Goal: Task Accomplishment & Management: Manage account settings

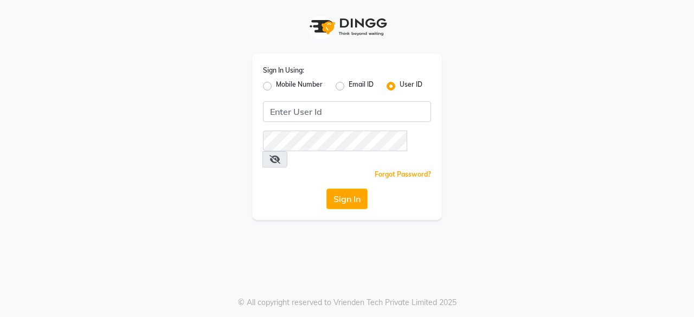
click at [276, 88] on label "Mobile Number" at bounding box center [299, 86] width 47 height 13
click at [276, 87] on input "Mobile Number" at bounding box center [279, 83] width 7 height 7
radio input "true"
drag, startPoint x: 337, startPoint y: 88, endPoint x: 356, endPoint y: 94, distance: 19.2
click at [322, 97] on div "Sign In Using: Mobile Number Email ID User ID Country Code × +91 Remember me Fo…" at bounding box center [347, 137] width 190 height 167
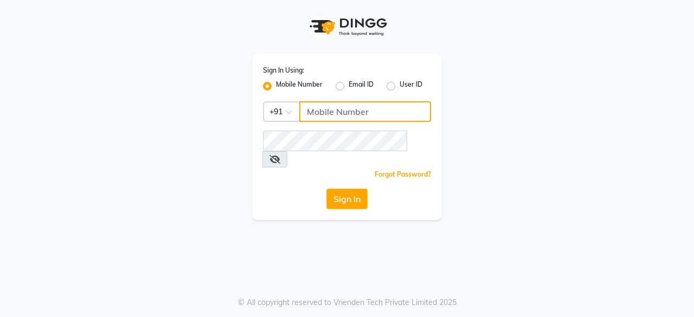
click at [330, 111] on input "Username" at bounding box center [365, 111] width 132 height 21
click at [350, 115] on input "Username" at bounding box center [365, 111] width 132 height 21
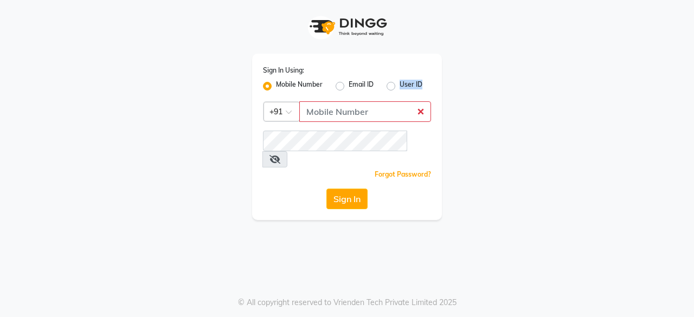
drag, startPoint x: 382, startPoint y: 82, endPoint x: 391, endPoint y: 88, distance: 10.1
click at [391, 88] on div "Mobile Number Email ID User ID" at bounding box center [347, 86] width 168 height 13
click at [400, 88] on label "User ID" at bounding box center [411, 86] width 23 height 13
click at [400, 87] on input "User ID" at bounding box center [403, 83] width 7 height 7
radio input "true"
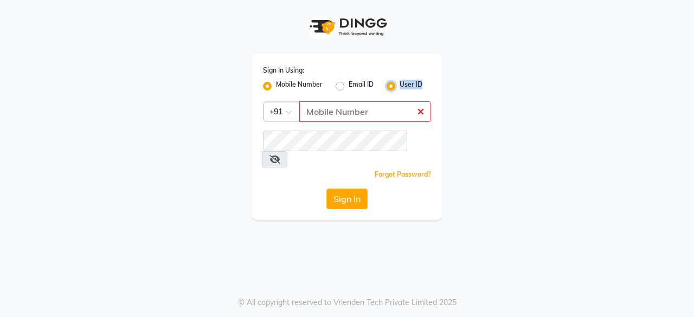
radio input "false"
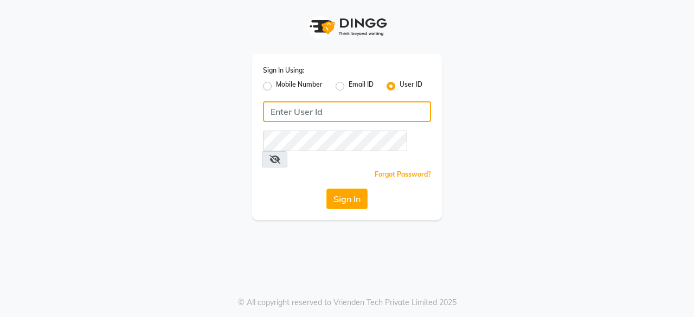
click at [356, 118] on input "Username" at bounding box center [347, 111] width 168 height 21
type input "punwale"
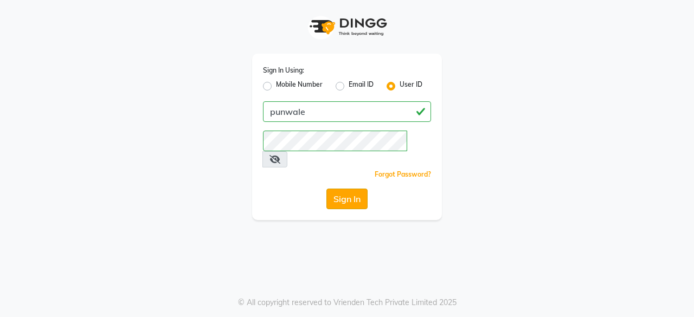
click at [344, 189] on button "Sign In" at bounding box center [347, 199] width 41 height 21
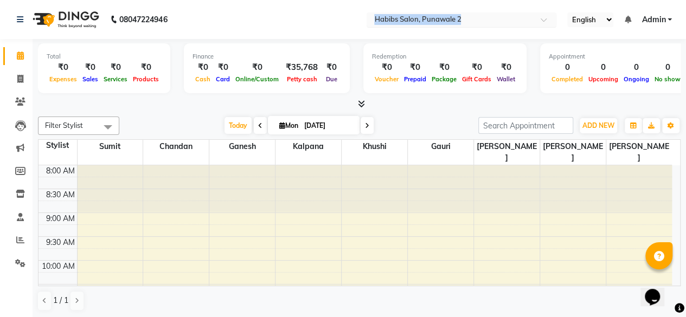
drag, startPoint x: 351, startPoint y: 28, endPoint x: 475, endPoint y: 26, distance: 123.7
click at [475, 26] on nav "08047224946 Select Location × Habibs Salon, Punawale 2 English ENGLISH Español …" at bounding box center [343, 19] width 686 height 39
click at [626, 21] on icon at bounding box center [627, 20] width 7 height 8
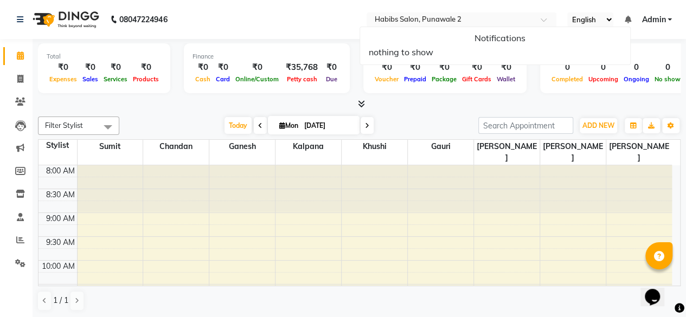
click at [41, 66] on div "Total ₹0 Expenses ₹0 Sales ₹0 Services ₹0 Products" at bounding box center [104, 68] width 132 height 50
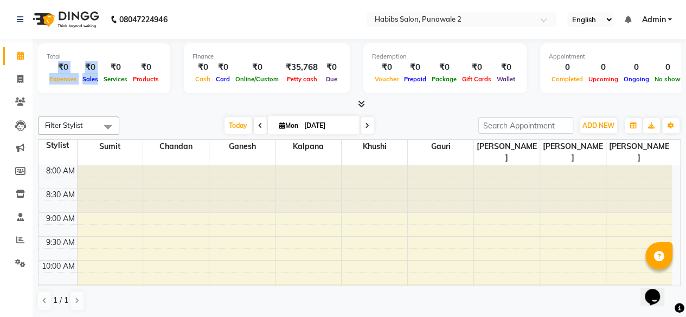
drag, startPoint x: 53, startPoint y: 68, endPoint x: 99, endPoint y: 74, distance: 46.6
click at [99, 74] on div "₹0 Expenses ₹0 Sales ₹0 Services ₹0 Products" at bounding box center [104, 73] width 115 height 24
click at [65, 53] on div "Total" at bounding box center [104, 56] width 115 height 9
drag, startPoint x: 83, startPoint y: 59, endPoint x: 100, endPoint y: 81, distance: 27.9
click at [100, 81] on div "Total ₹0 Expenses ₹0 Sales ₹0 Services ₹0 Products" at bounding box center [104, 68] width 132 height 50
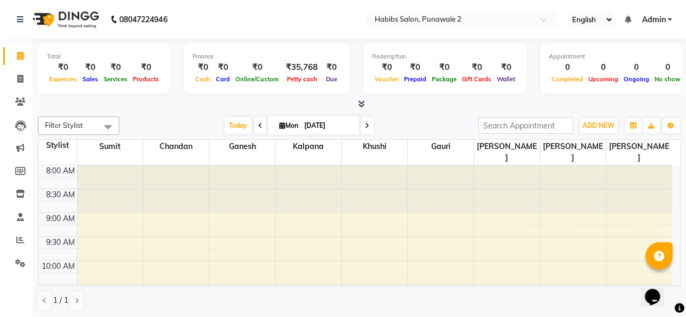
click at [97, 55] on div "Total" at bounding box center [104, 56] width 115 height 9
drag, startPoint x: 89, startPoint y: 56, endPoint x: 105, endPoint y: 79, distance: 28.1
click at [105, 79] on div "Total ₹0 Expenses ₹0 Sales ₹0 Services ₹0 Products" at bounding box center [104, 68] width 132 height 50
click at [97, 56] on div "Total" at bounding box center [104, 56] width 115 height 9
drag, startPoint x: 88, startPoint y: 56, endPoint x: 99, endPoint y: 78, distance: 24.5
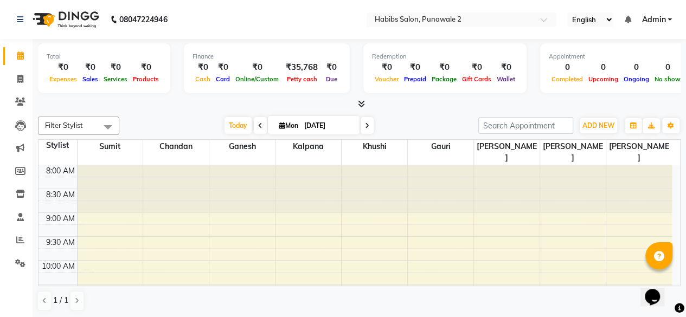
click at [99, 78] on div "Total ₹0 Expenses ₹0 Sales ₹0 Services ₹0 Products" at bounding box center [104, 68] width 132 height 50
drag, startPoint x: 131, startPoint y: 73, endPoint x: 148, endPoint y: 75, distance: 17.0
click at [148, 75] on div "Products" at bounding box center [145, 78] width 31 height 11
drag, startPoint x: 117, startPoint y: 71, endPoint x: 148, endPoint y: 74, distance: 30.5
click at [148, 74] on div "₹0 Expenses ₹0 Sales ₹0 Services ₹0 Products" at bounding box center [104, 73] width 115 height 24
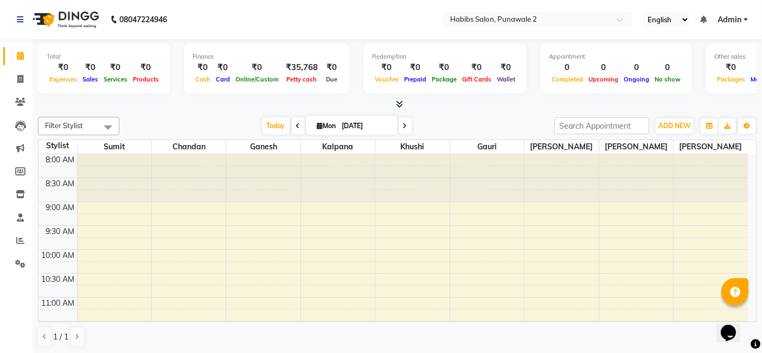
drag, startPoint x: 647, startPoint y: 10, endPoint x: 471, endPoint y: 116, distance: 205.4
click at [471, 117] on div "Filter Stylist Select All [PERSON_NAME] Gauri [PERSON_NAME] [PERSON_NAME] [PERS…" at bounding box center [397, 126] width 719 height 18
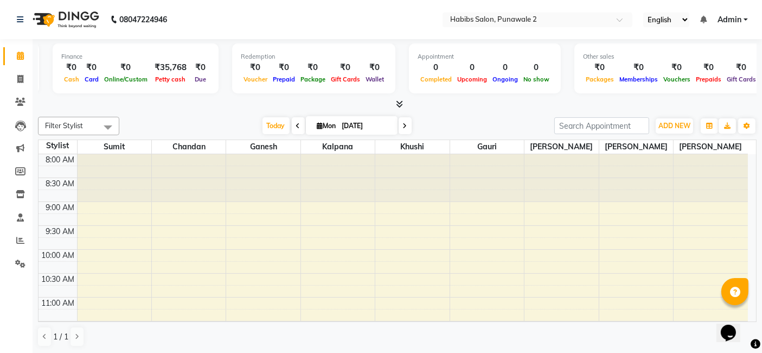
scroll to position [0, 139]
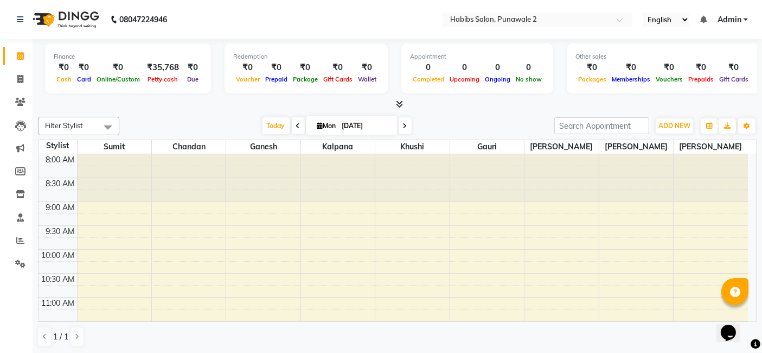
click at [107, 99] on div at bounding box center [397, 104] width 719 height 11
drag, startPoint x: 53, startPoint y: 66, endPoint x: 99, endPoint y: 81, distance: 48.7
click at [99, 81] on div "₹0 Cash ₹0 Card ₹0 Online/Custom ₹35,768 [PERSON_NAME] cash ₹0 Due" at bounding box center [128, 73] width 149 height 24
drag, startPoint x: 88, startPoint y: 50, endPoint x: 130, endPoint y: 64, distance: 44.1
click at [130, 64] on div "Finance ₹0 Cash ₹0 Card ₹0 Online/Custom ₹35,768 [PERSON_NAME] cash ₹0 Due" at bounding box center [128, 68] width 166 height 50
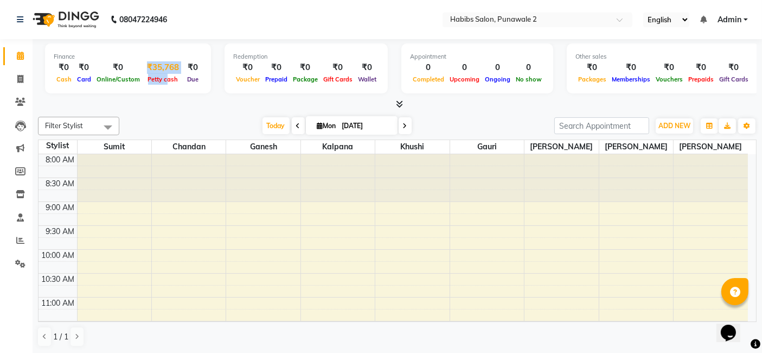
drag, startPoint x: 163, startPoint y: 89, endPoint x: 143, endPoint y: 62, distance: 33.3
click at [143, 62] on div "Finance ₹0 Cash ₹0 Card ₹0 Online/Custom ₹35,768 [PERSON_NAME] cash ₹0 Due" at bounding box center [128, 68] width 166 height 50
drag, startPoint x: 171, startPoint y: 87, endPoint x: 142, endPoint y: 73, distance: 32.3
click at [142, 73] on div "Finance ₹0 Cash ₹0 Card ₹0 Online/Custom ₹35,768 [PERSON_NAME] cash ₹0 Due" at bounding box center [128, 68] width 166 height 50
drag, startPoint x: 132, startPoint y: 49, endPoint x: 155, endPoint y: 93, distance: 49.2
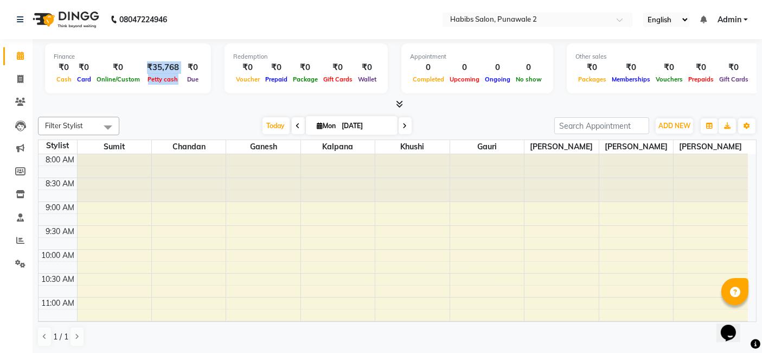
click at [155, 102] on div "Total ₹0 Expenses ₹0 Sales ₹0 Services ₹0 Products Finance ₹0 Cash ₹0 Card ₹0 O…" at bounding box center [397, 74] width 719 height 71
click at [155, 102] on div at bounding box center [397, 104] width 719 height 11
drag, startPoint x: 135, startPoint y: 54, endPoint x: 163, endPoint y: 75, distance: 35.4
click at [163, 75] on div "Finance ₹0 Cash ₹0 Card ₹0 Online/Custom ₹35,768 [PERSON_NAME] cash ₹0 Due" at bounding box center [128, 68] width 166 height 50
click at [172, 35] on nav "08047224946 Select Location × Habibs Salon, Punawale 2 English ENGLISH Español …" at bounding box center [381, 19] width 762 height 39
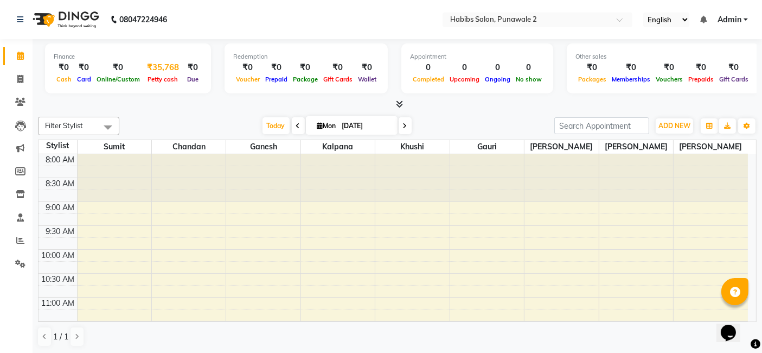
click at [161, 78] on span "Petty cash" at bounding box center [163, 79] width 36 height 8
select select "7598"
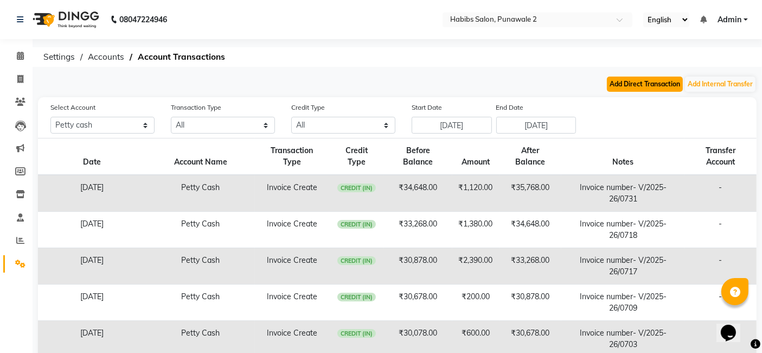
click at [650, 89] on button "Add Direct Transaction" at bounding box center [645, 83] width 76 height 15
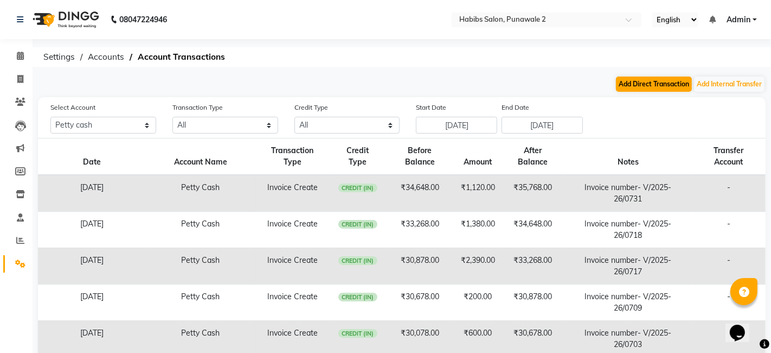
select select "direct"
select select "7598"
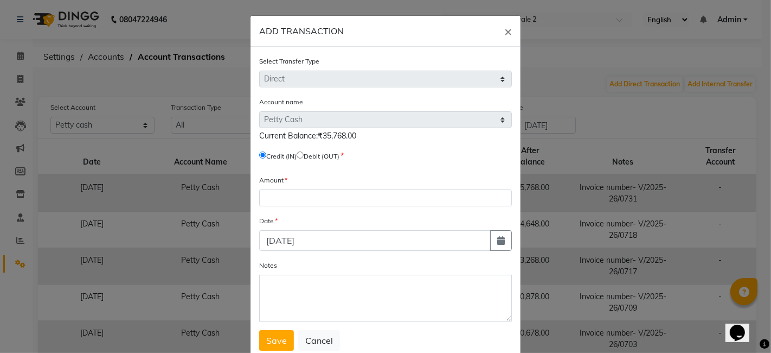
click at [304, 157] on input "radio" at bounding box center [300, 154] width 7 height 7
radio input "true"
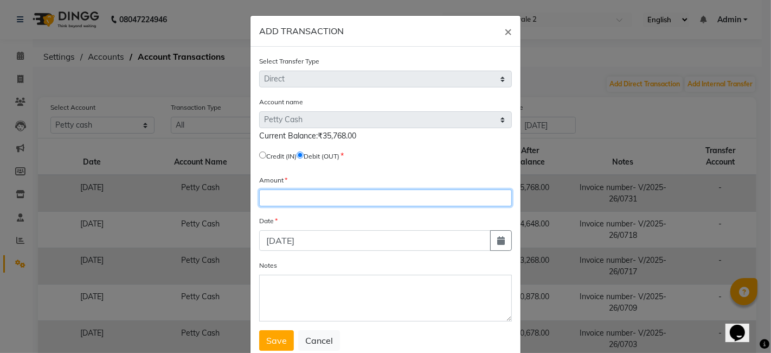
click at [289, 199] on input "number" at bounding box center [385, 197] width 253 height 17
type input "35"
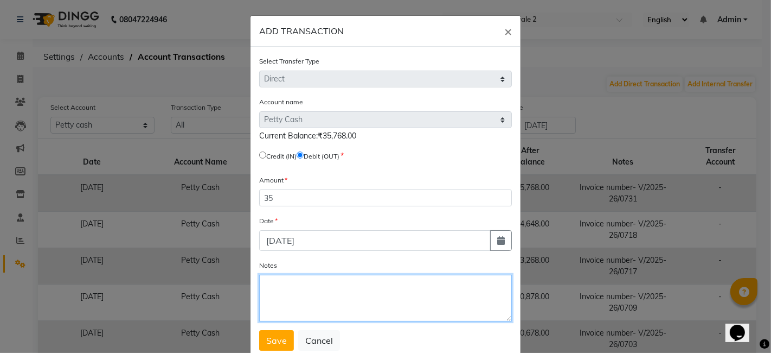
click at [290, 289] on textarea "Notes" at bounding box center [385, 297] width 253 height 47
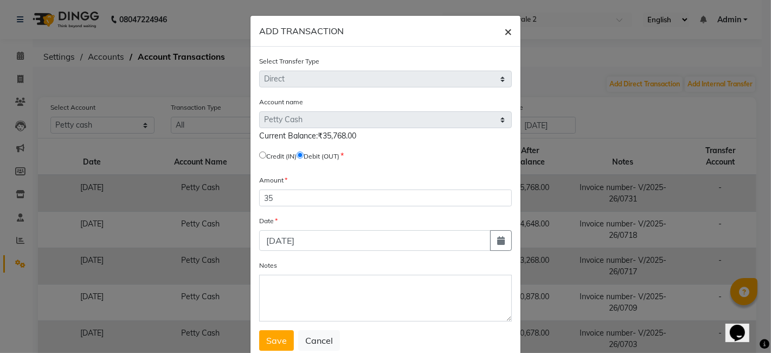
click at [504, 34] on span "×" at bounding box center [508, 31] width 8 height 16
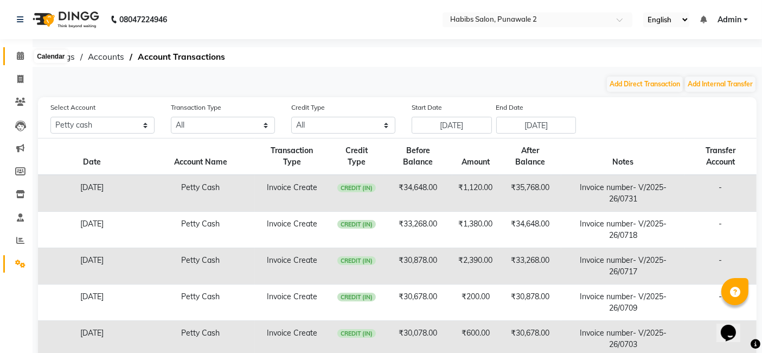
click at [16, 58] on span at bounding box center [20, 56] width 19 height 12
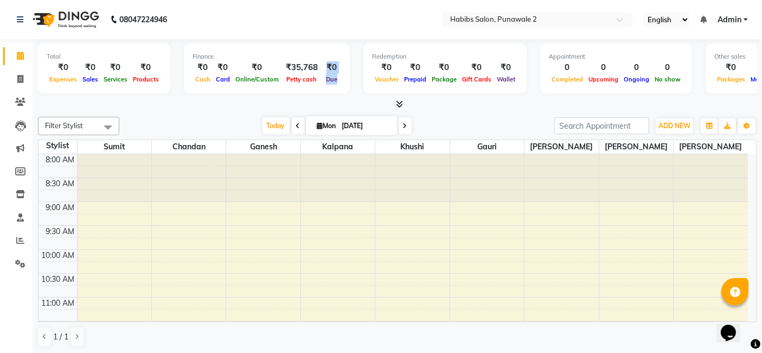
drag, startPoint x: 333, startPoint y: 76, endPoint x: 319, endPoint y: 64, distance: 18.5
click at [322, 64] on div "₹0 Due" at bounding box center [331, 73] width 19 height 24
drag, startPoint x: 375, startPoint y: 75, endPoint x: 391, endPoint y: 80, distance: 16.3
click at [391, 80] on span "Voucher" at bounding box center [386, 79] width 29 height 8
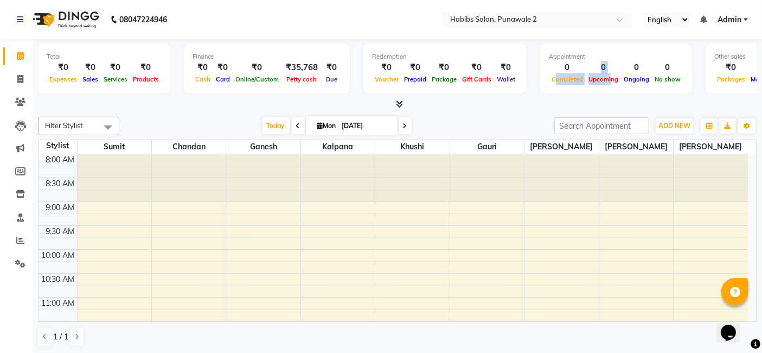
drag, startPoint x: 602, startPoint y: 87, endPoint x: 548, endPoint y: 84, distance: 53.8
click at [548, 84] on div "Appointment 0 Completed 0 Upcoming 0 Ongoing 0 No show" at bounding box center [616, 68] width 152 height 50
click at [549, 84] on div "Completed" at bounding box center [567, 78] width 37 height 11
drag, startPoint x: 633, startPoint y: 78, endPoint x: 593, endPoint y: 68, distance: 41.4
click at [593, 68] on div "0 Completed 0 Upcoming 0 Ongoing 0 No show" at bounding box center [616, 73] width 135 height 24
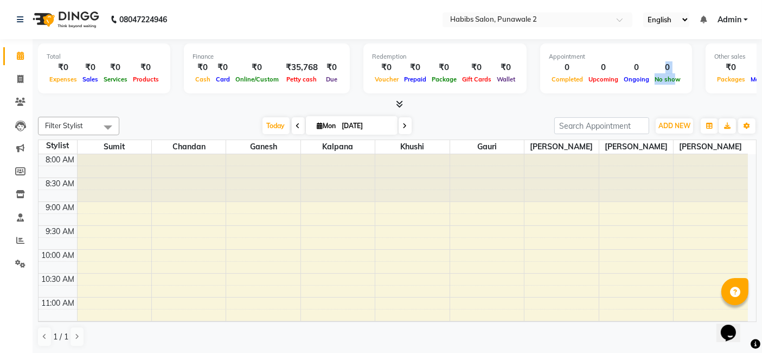
drag, startPoint x: 664, startPoint y: 75, endPoint x: 651, endPoint y: 68, distance: 15.1
click at [652, 68] on div "0 No show" at bounding box center [667, 73] width 31 height 24
drag, startPoint x: 677, startPoint y: 82, endPoint x: 657, endPoint y: 79, distance: 20.3
click at [657, 79] on div "Appointment 0 Completed 0 Upcoming 0 Ongoing 0 No show" at bounding box center [616, 68] width 152 height 50
drag, startPoint x: 683, startPoint y: 81, endPoint x: 702, endPoint y: 80, distance: 18.5
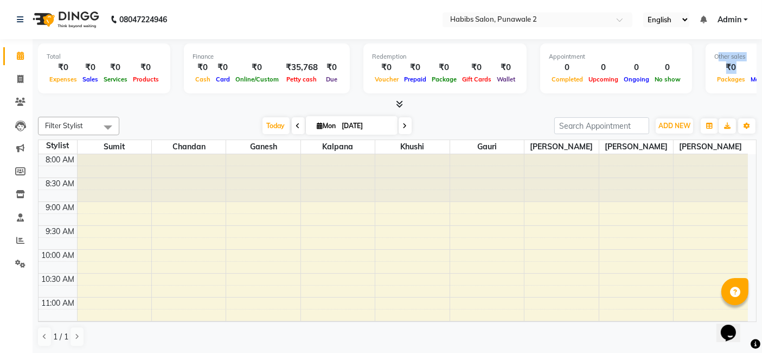
click at [694, 80] on div "Total ₹0 Expenses ₹0 Sales ₹0 Services ₹0 Products Finance ₹0 Cash ₹0 Card ₹0 O…" at bounding box center [397, 69] width 719 height 53
click at [694, 80] on span "Packages" at bounding box center [731, 79] width 34 height 8
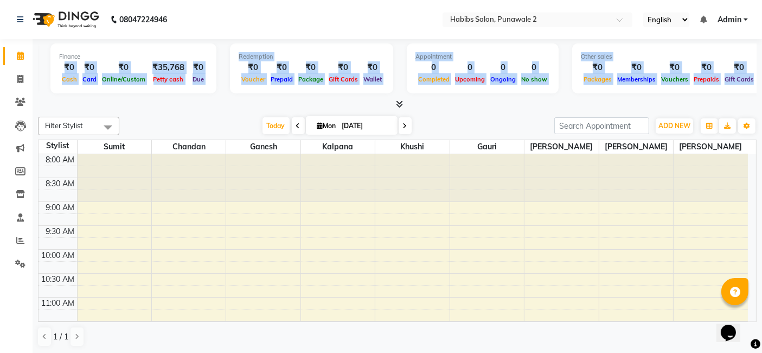
scroll to position [0, 139]
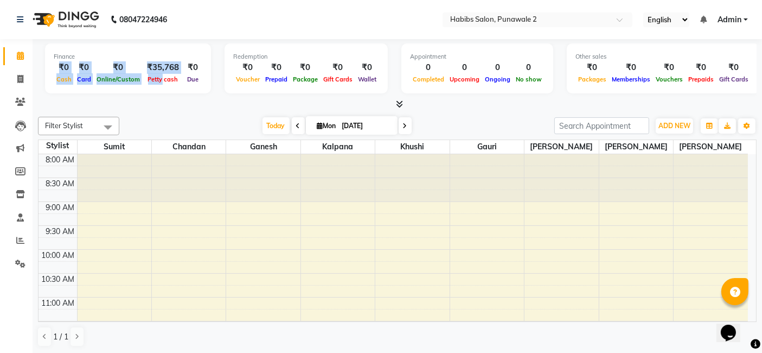
drag, startPoint x: 92, startPoint y: 66, endPoint x: 155, endPoint y: 91, distance: 68.2
click at [155, 91] on div "Total ₹0 Expenses ₹0 Sales ₹0 Services ₹0 Products Finance ₹0 Cash ₹0 Card ₹0 O…" at bounding box center [397, 69] width 719 height 53
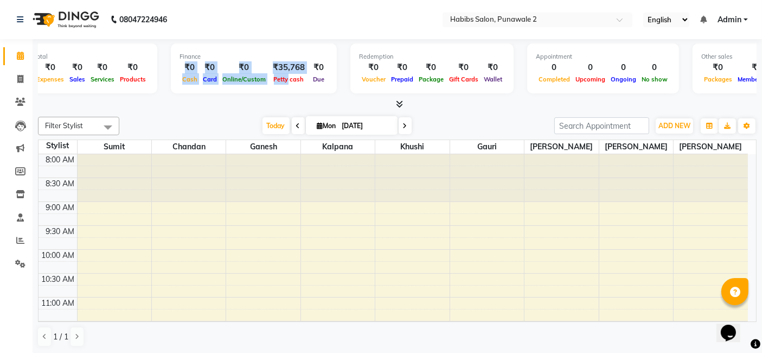
scroll to position [0, 0]
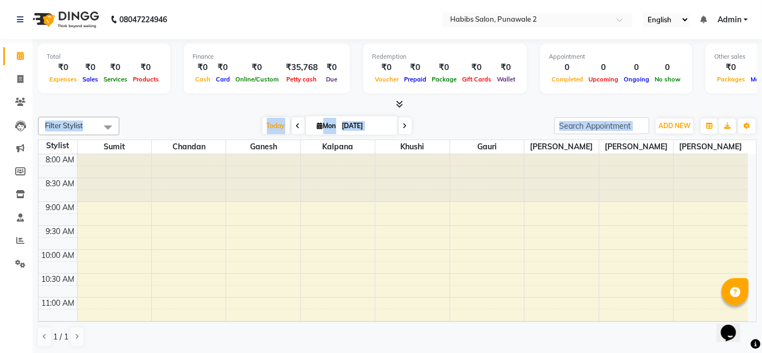
drag, startPoint x: 135, startPoint y: 137, endPoint x: 483, endPoint y: 101, distance: 350.6
click at [483, 101] on div "Total ₹0 Expenses ₹0 Sales ₹0 Services ₹0 Products Finance ₹0 Cash ₹0 Card ₹0 O…" at bounding box center [398, 196] width 730 height 315
click at [483, 101] on div at bounding box center [397, 104] width 719 height 11
click at [680, 129] on button "ADD NEW Toggle Dropdown" at bounding box center [674, 125] width 37 height 15
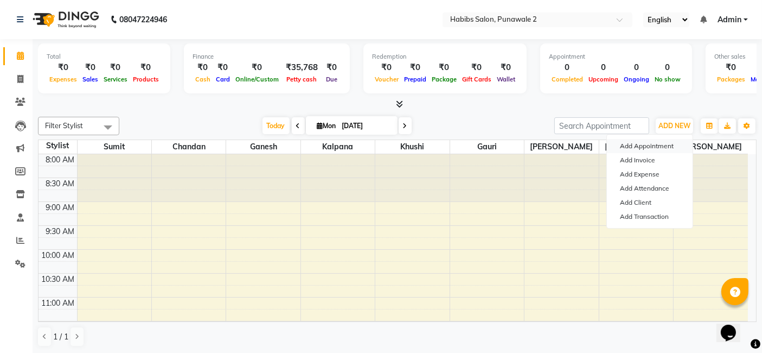
click at [651, 150] on button "Add Appointment" at bounding box center [650, 146] width 86 height 14
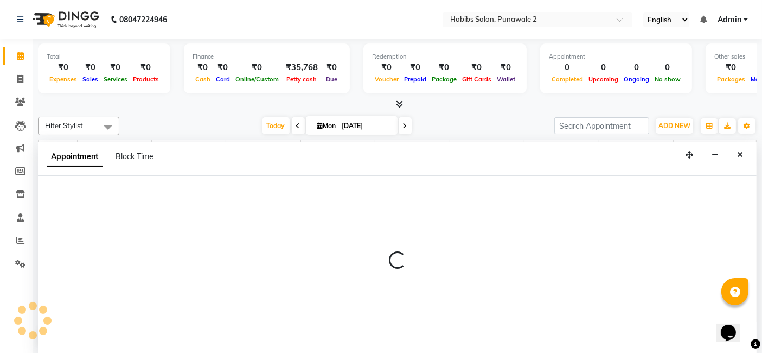
select select "540"
select select "tentative"
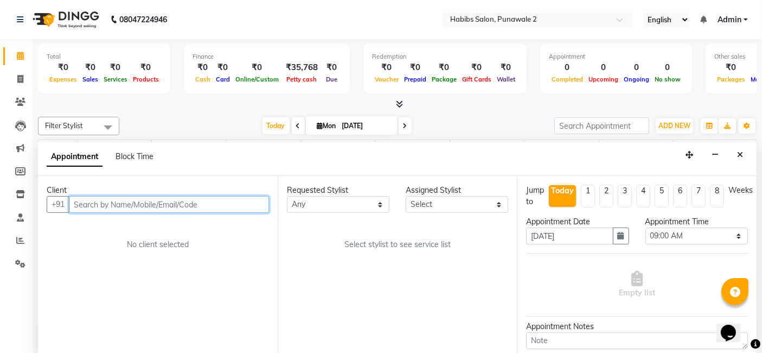
click at [111, 205] on input "text" at bounding box center [169, 204] width 200 height 17
type input "7755958888"
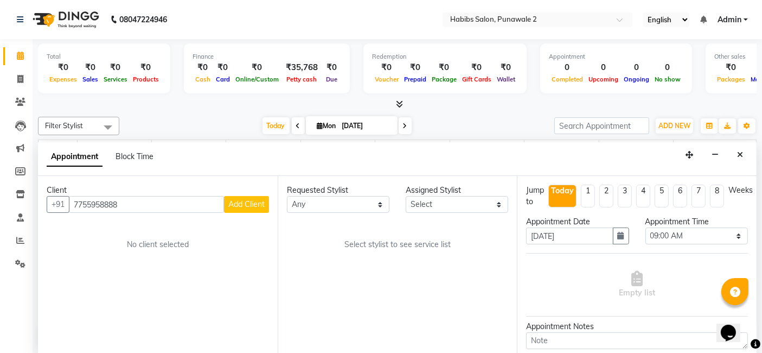
click at [694, 145] on div "Appointment Block Time" at bounding box center [397, 159] width 719 height 34
click at [694, 151] on icon "Close" at bounding box center [740, 155] width 6 height 8
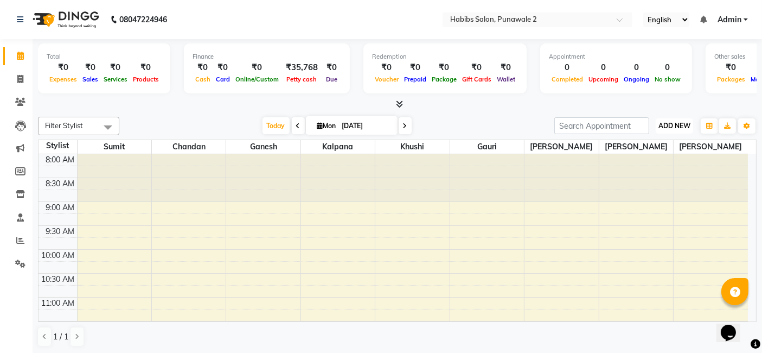
click at [686, 123] on span "ADD NEW" at bounding box center [674, 126] width 32 height 8
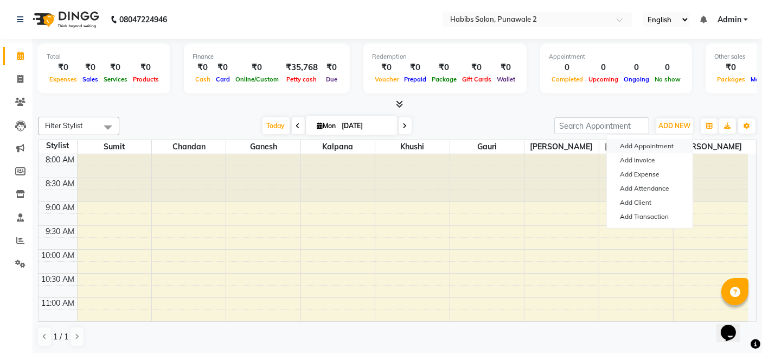
click at [676, 146] on button "Add Appointment" at bounding box center [650, 146] width 86 height 14
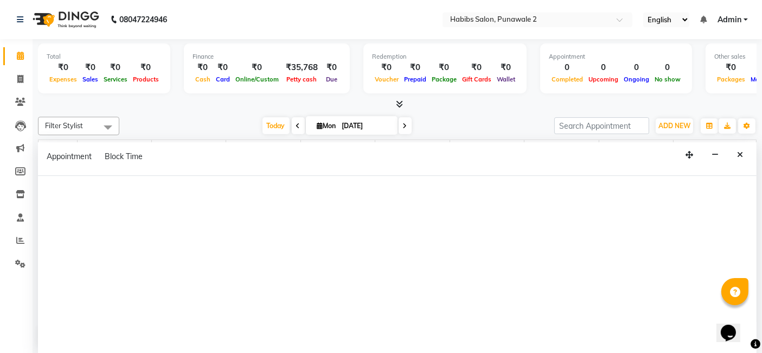
select select "540"
select select "tentative"
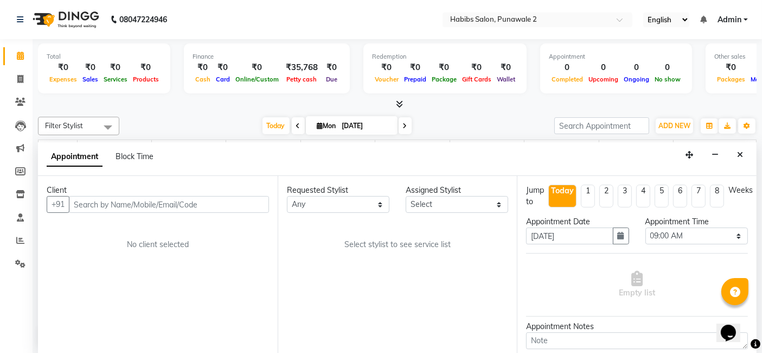
click at [191, 205] on input "text" at bounding box center [169, 204] width 200 height 17
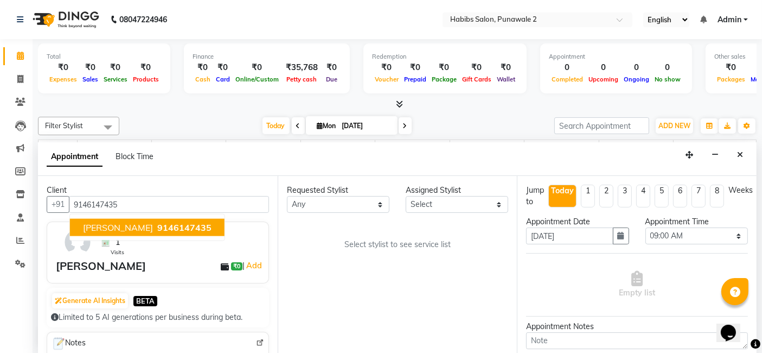
click at [175, 222] on span "9146147435" at bounding box center [184, 227] width 54 height 11
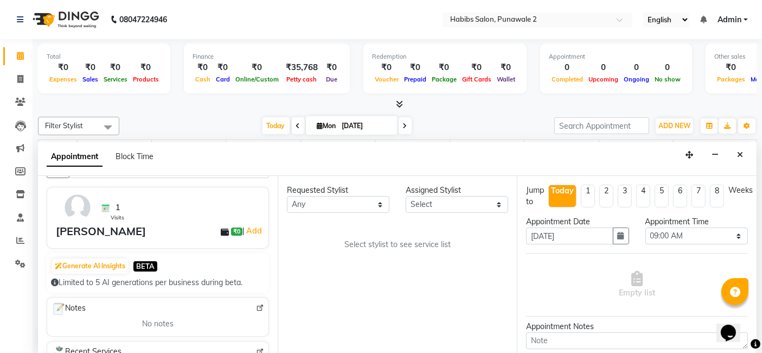
scroll to position [31, 0]
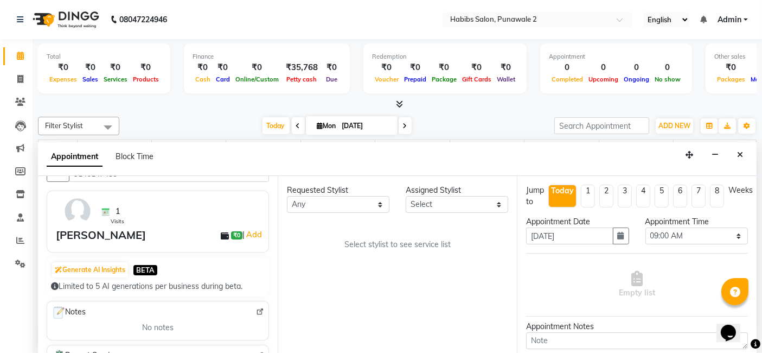
type input "9146147435"
click at [379, 203] on select "Any [PERSON_NAME] [PERSON_NAME] [PERSON_NAME] [PERSON_NAME] [PERSON_NAME]" at bounding box center [338, 204] width 103 height 17
click at [502, 202] on select "Select [PERSON_NAME] Gauri [PERSON_NAME] [PERSON_NAME] [PERSON_NAME] [PERSON_NA…" at bounding box center [457, 204] width 103 height 17
select select "82976"
click at [406, 196] on select "Select [PERSON_NAME] Gauri [PERSON_NAME] [PERSON_NAME] [PERSON_NAME] [PERSON_NA…" at bounding box center [457, 204] width 103 height 17
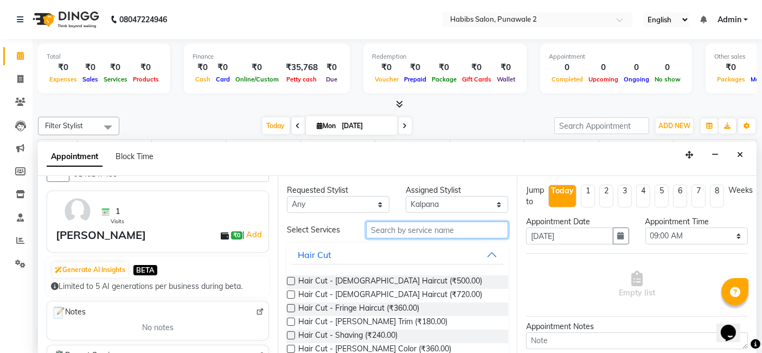
click at [386, 223] on input "text" at bounding box center [437, 229] width 142 height 17
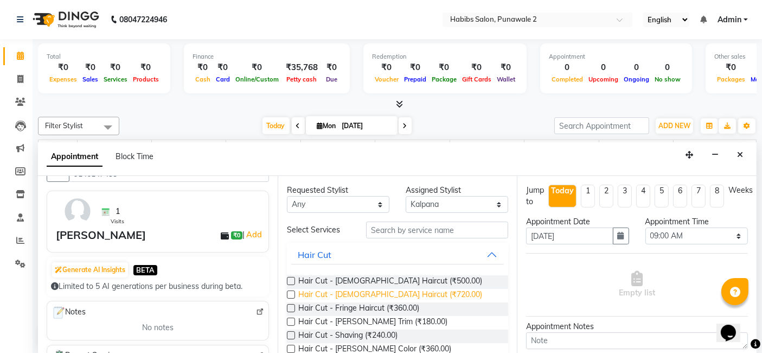
click at [420, 295] on span "Hair Cut - [DEMOGRAPHIC_DATA] Haircut (₹720.00)" at bounding box center [390, 296] width 184 height 14
checkbox input "false"
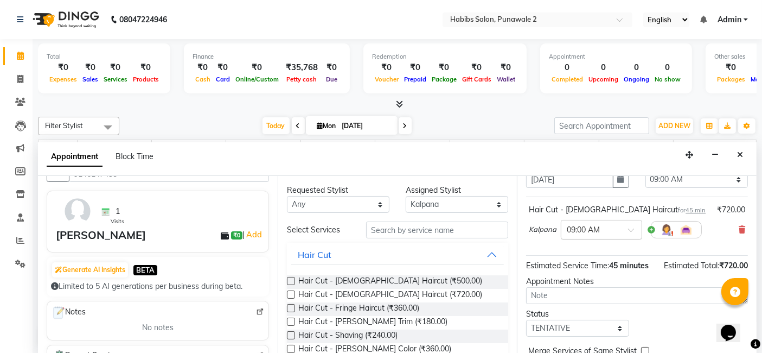
scroll to position [59, 0]
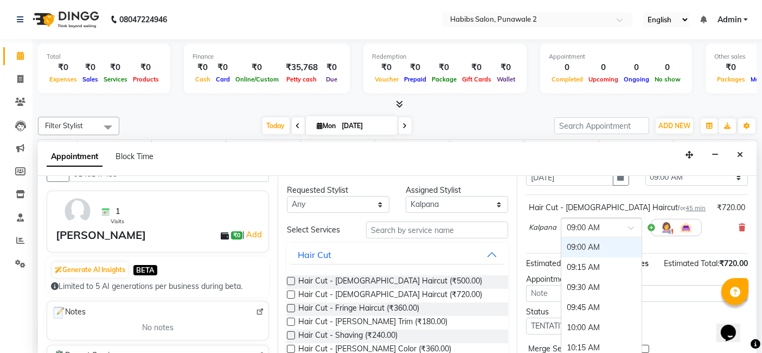
click at [631, 228] on span at bounding box center [635, 230] width 14 height 11
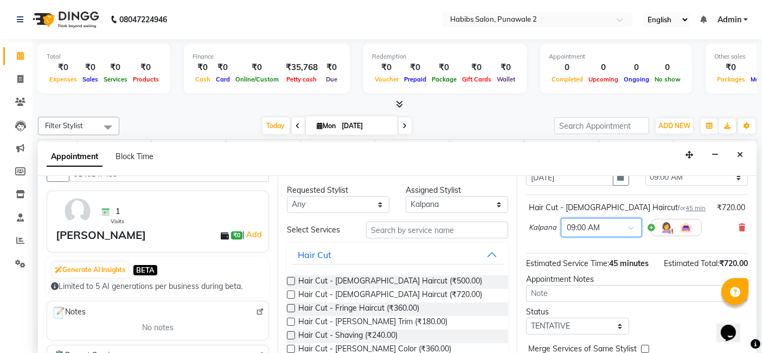
drag, startPoint x: 631, startPoint y: 228, endPoint x: 751, endPoint y: 235, distance: 120.6
click at [694, 235] on div "Jump to [DATE] 1 2 3 4 5 6 7 8 Weeks Appointment Date [DATE] Appointment Time S…" at bounding box center [637, 265] width 240 height 178
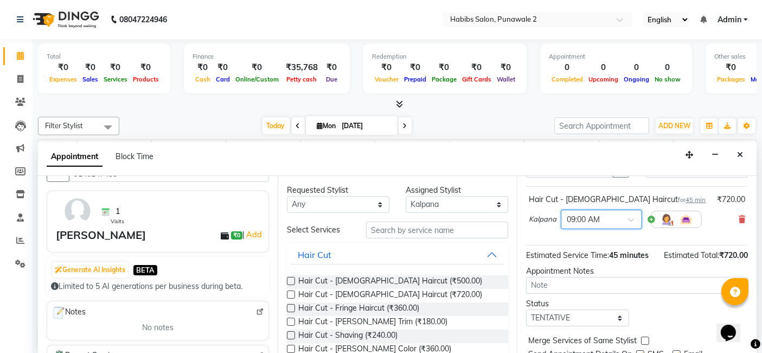
scroll to position [66, 0]
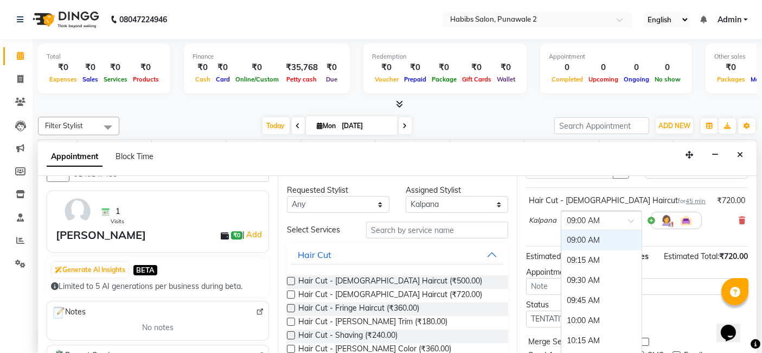
click at [630, 218] on span at bounding box center [635, 223] width 14 height 11
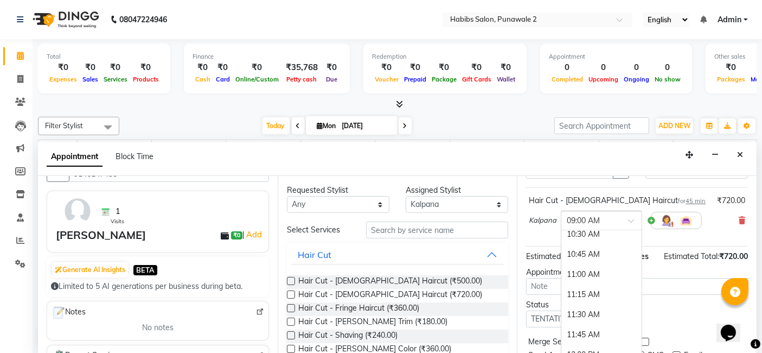
scroll to position [194, 0]
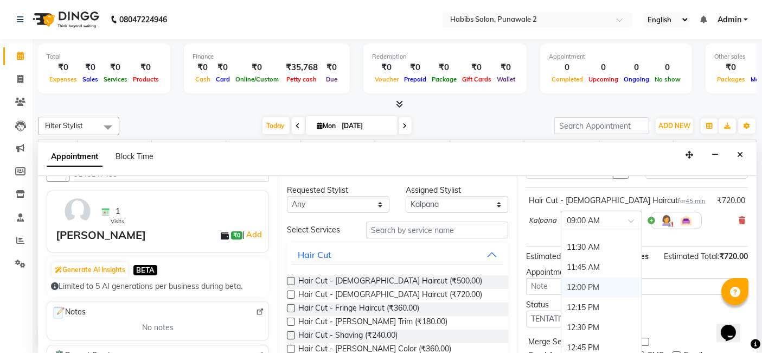
click at [581, 290] on div "12:00 PM" at bounding box center [601, 287] width 80 height 20
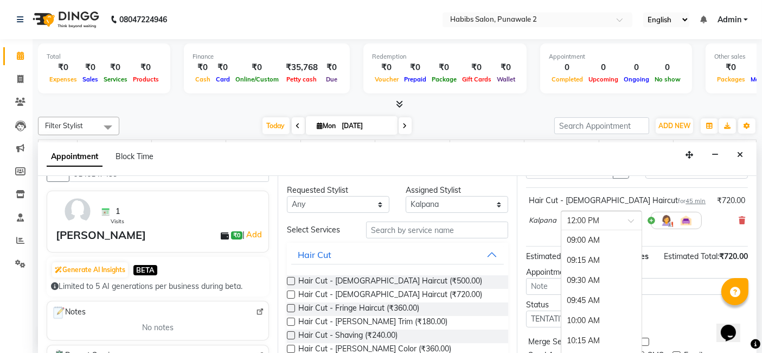
click at [632, 222] on span at bounding box center [635, 223] width 14 height 11
click at [634, 221] on span at bounding box center [635, 223] width 14 height 11
click at [595, 314] on div "01:00 PM" at bounding box center [601, 321] width 80 height 20
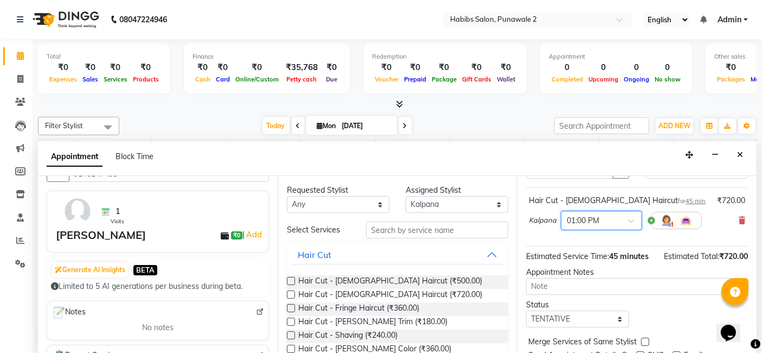
scroll to position [118, 0]
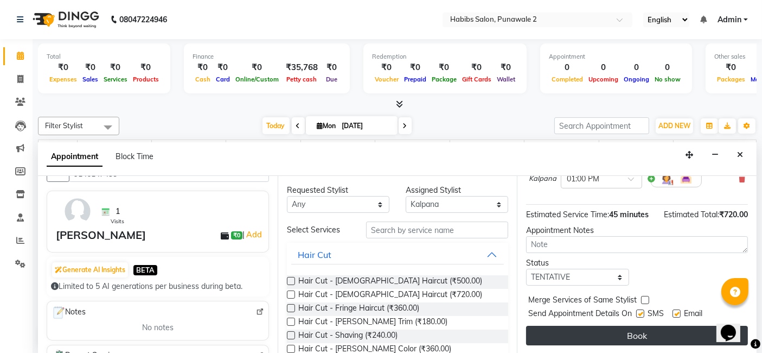
click at [612, 317] on button "Book" at bounding box center [637, 335] width 222 height 20
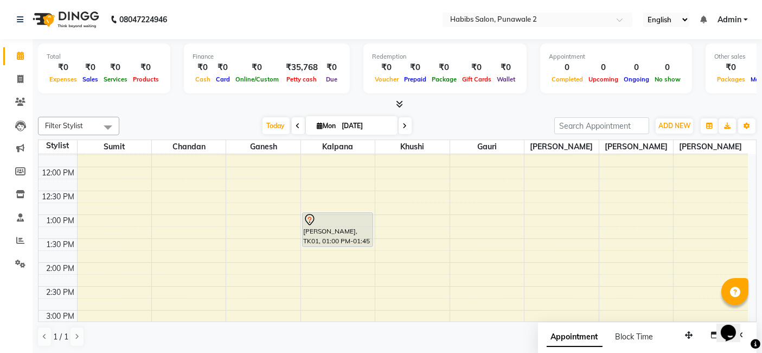
scroll to position [184, 0]
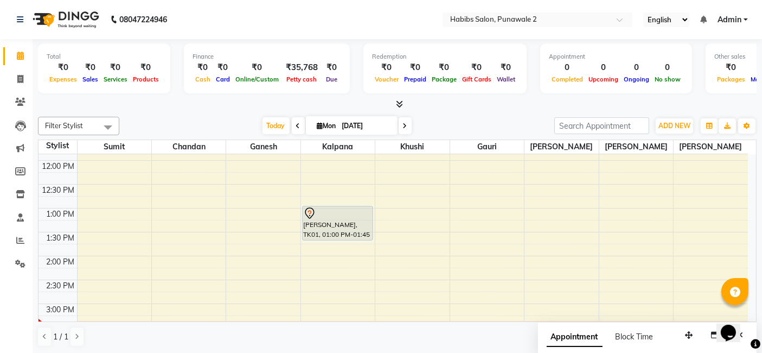
click at [388, 123] on input "[DATE]" at bounding box center [366, 126] width 54 height 16
select select "9"
select select "2025"
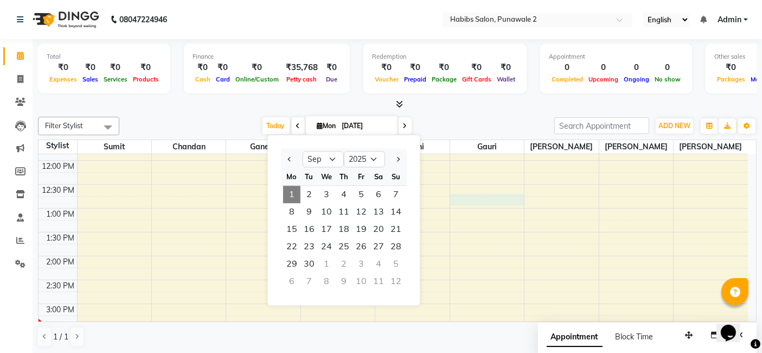
click at [465, 203] on div "8:00 AM 8:30 AM 9:00 AM 9:30 AM 10:00 AM 10:30 AM 11:00 AM 11:30 AM 12:00 PM 12…" at bounding box center [393, 304] width 709 height 668
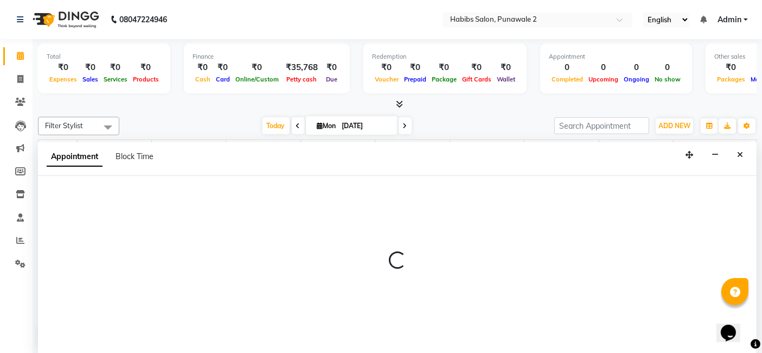
select select "82978"
select select "765"
select select "tentative"
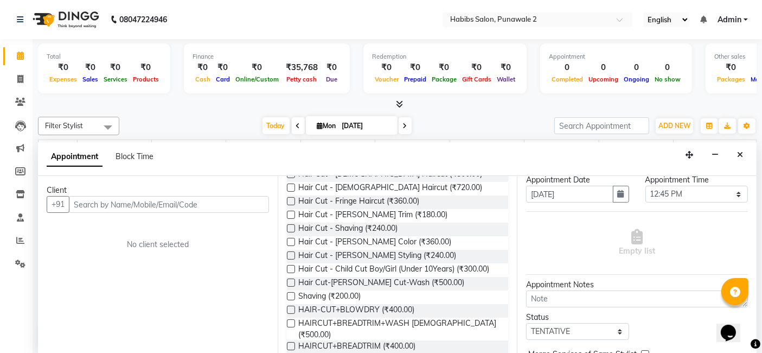
scroll to position [43, 0]
click at [694, 151] on icon "Close" at bounding box center [740, 155] width 6 height 8
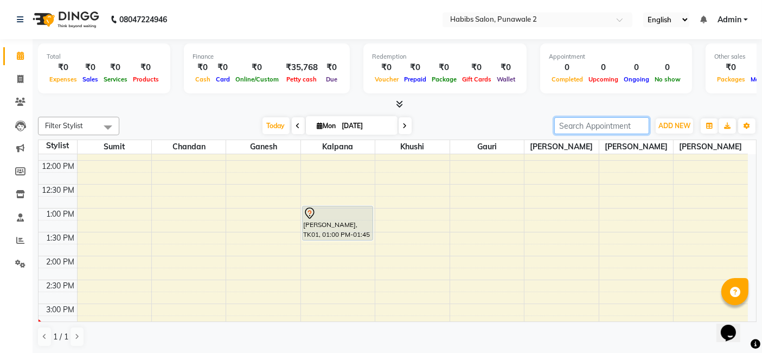
click at [623, 126] on input "search" at bounding box center [601, 125] width 95 height 17
click at [607, 125] on input "search" at bounding box center [601, 125] width 95 height 17
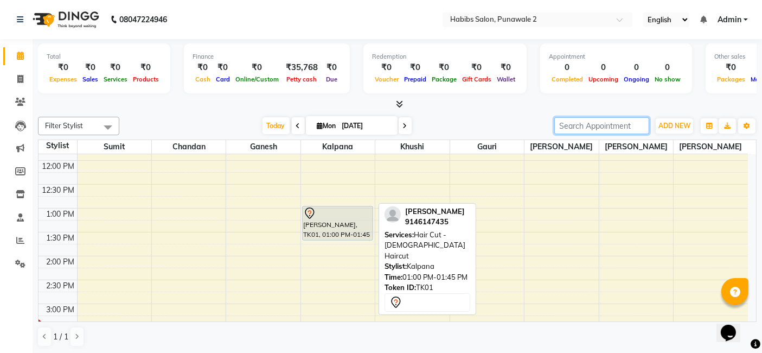
click at [330, 217] on div at bounding box center [337, 213] width 69 height 13
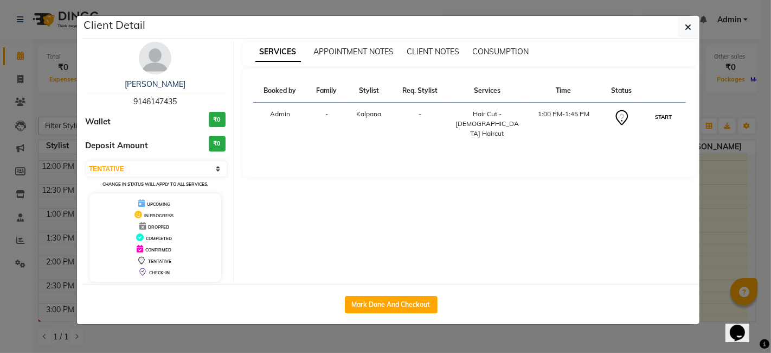
click at [661, 114] on button "START" at bounding box center [664, 117] width 22 height 14
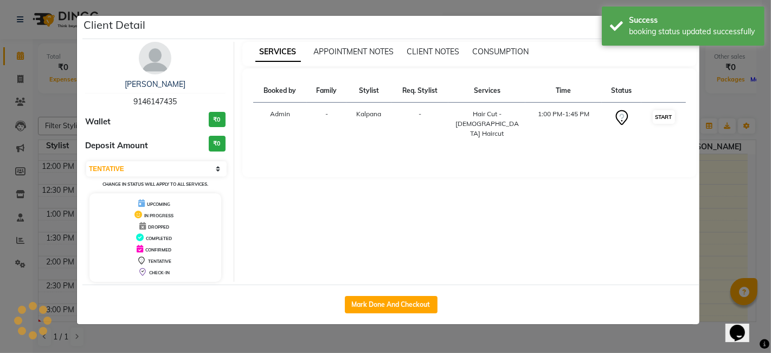
select select "1"
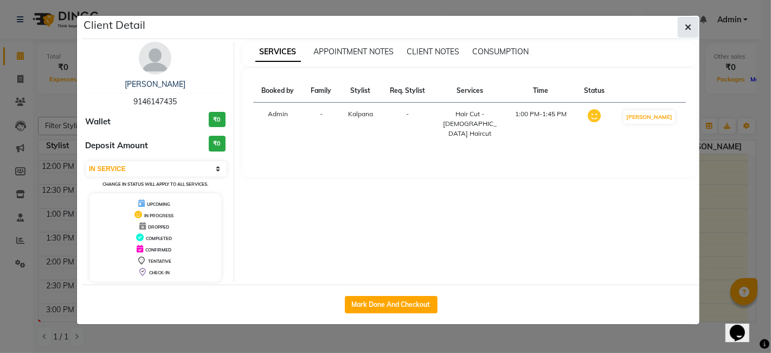
click at [686, 24] on icon "button" at bounding box center [688, 27] width 7 height 9
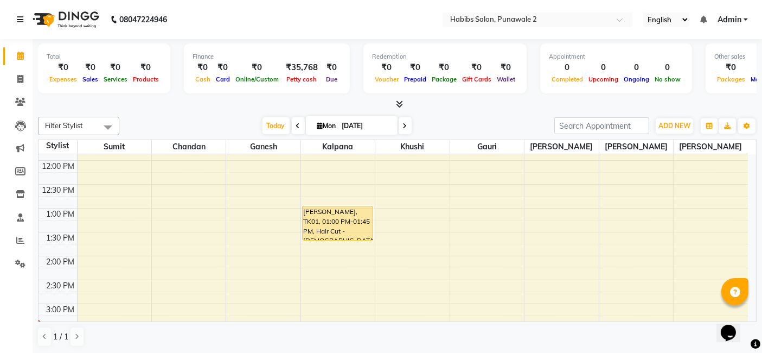
click at [18, 16] on icon at bounding box center [20, 20] width 7 height 8
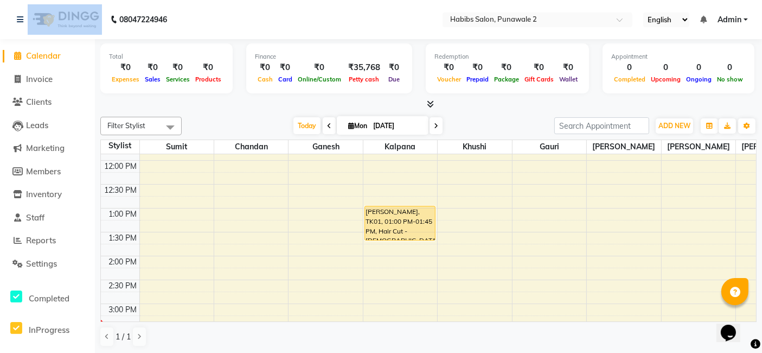
scroll to position [0, 0]
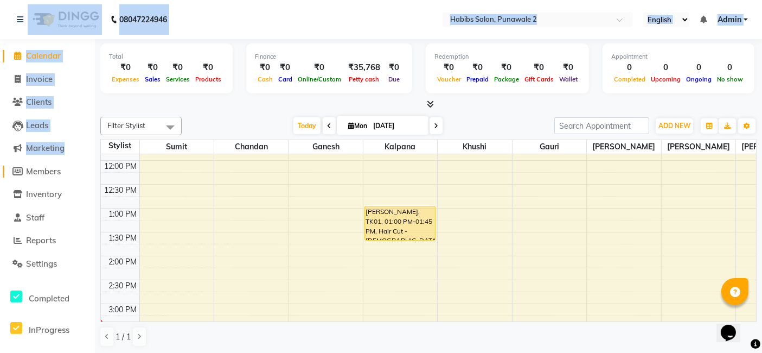
drag, startPoint x: 15, startPoint y: 5, endPoint x: 24, endPoint y: 165, distance: 160.3
click at [24, 165] on app-home "08047224946 Select Location × Habibs Salon, Punawale 2 English ENGLISH Español …" at bounding box center [381, 177] width 762 height 354
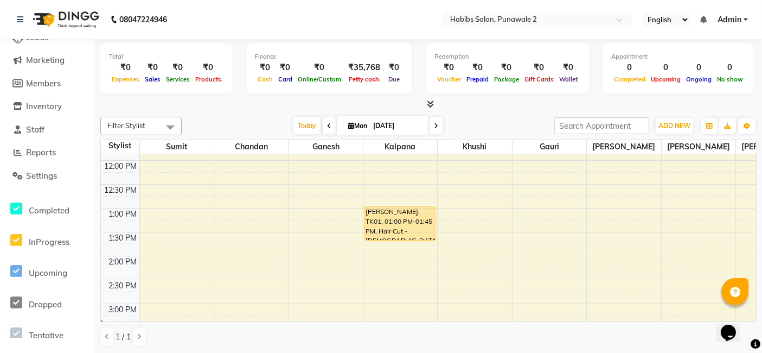
scroll to position [96, 0]
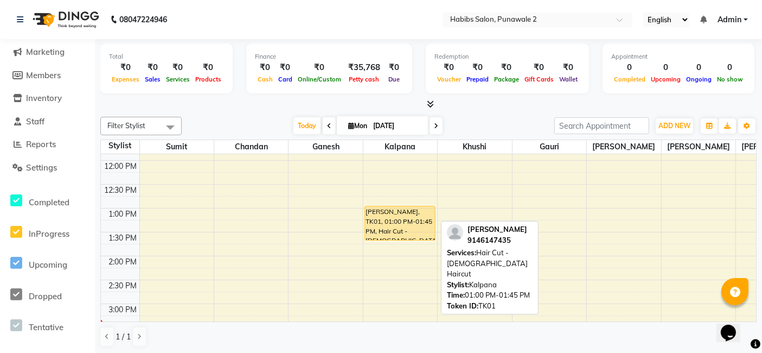
click at [407, 222] on div "[PERSON_NAME], TK01, 01:00 PM-01:45 PM, Hair Cut - [DEMOGRAPHIC_DATA] Haircut" at bounding box center [400, 223] width 70 height 34
select select "1"
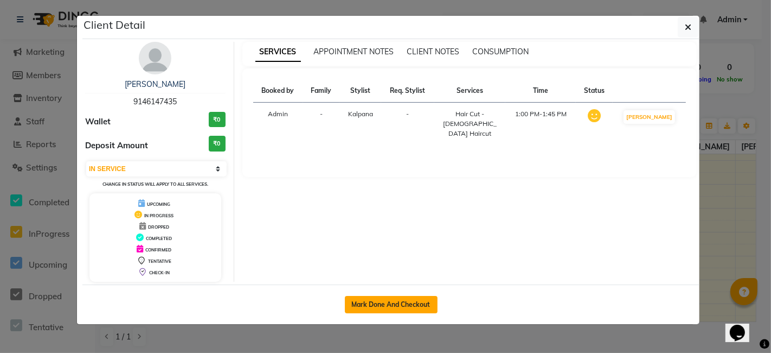
click at [401, 302] on button "Mark Done And Checkout" at bounding box center [391, 304] width 93 height 17
select select "8475"
select select "service"
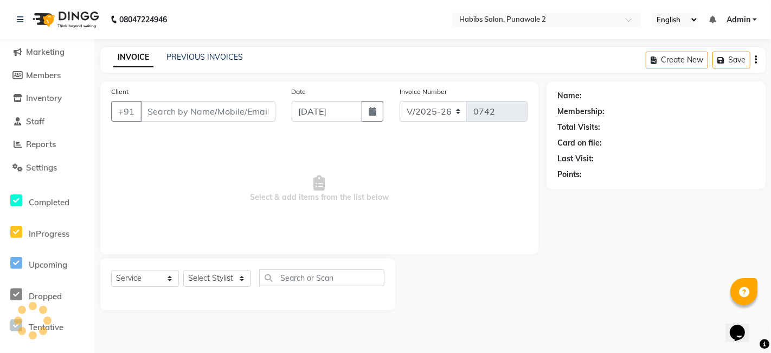
type input "9146147435"
select select "82976"
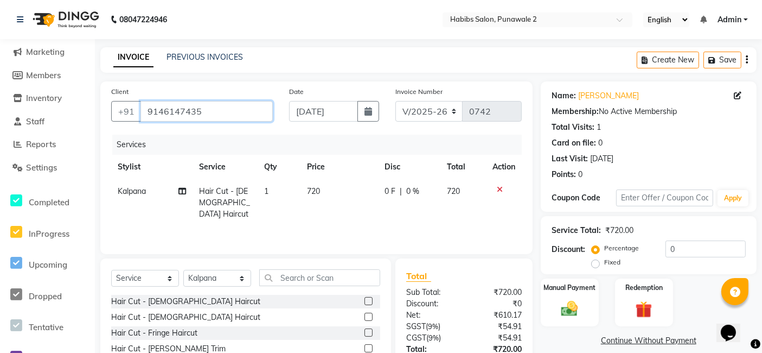
drag, startPoint x: 209, startPoint y: 112, endPoint x: 107, endPoint y: 110, distance: 102.0
click at [107, 110] on div "Client [PHONE_NUMBER]" at bounding box center [192, 108] width 178 height 44
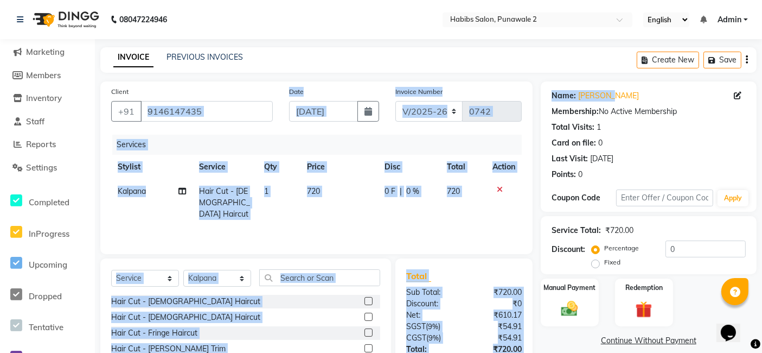
drag, startPoint x: 628, startPoint y: 98, endPoint x: 391, endPoint y: 98, distance: 237.0
click at [391, 98] on div "Client [PHONE_NUMBER] Date [DATE] Invoice Number V/2025 V/[PHONE_NUMBER] Servic…" at bounding box center [428, 249] width 673 height 337
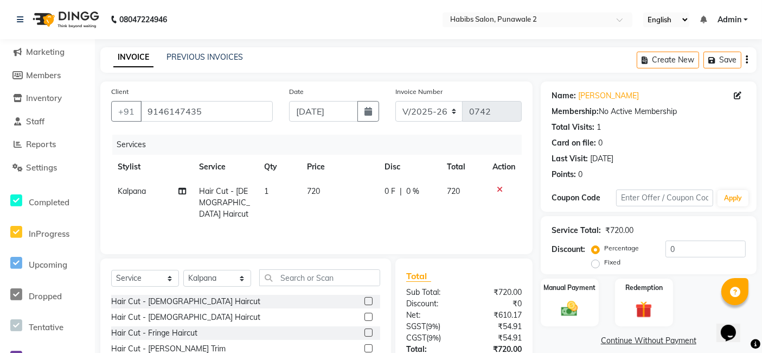
click at [672, 130] on div "Total Visits: 1" at bounding box center [649, 127] width 194 height 11
drag, startPoint x: 315, startPoint y: 196, endPoint x: 330, endPoint y: 196, distance: 14.6
click at [330, 196] on td "720" at bounding box center [339, 202] width 78 height 47
select select "82976"
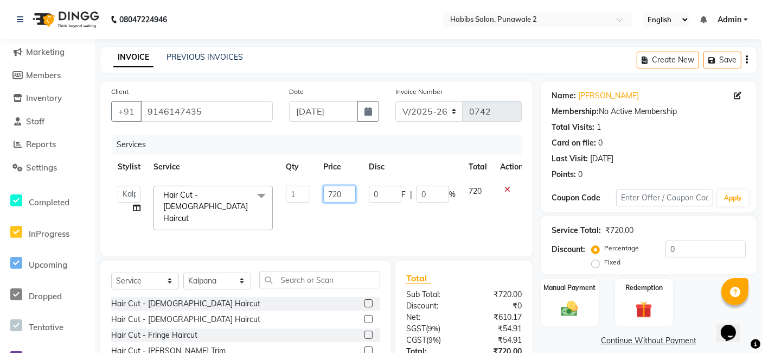
click at [348, 192] on input "720" at bounding box center [339, 194] width 33 height 17
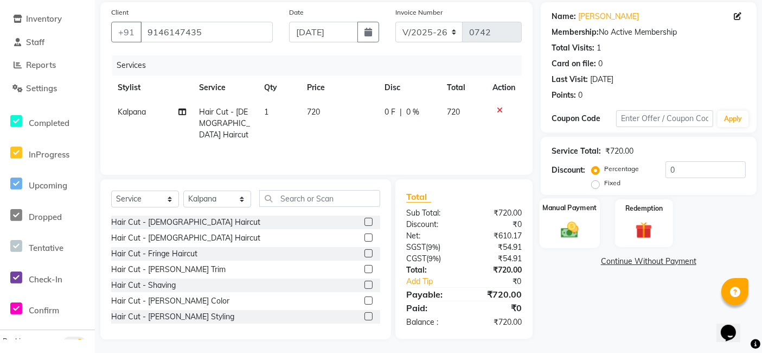
click at [580, 239] on div "Manual Payment" at bounding box center [570, 223] width 60 height 50
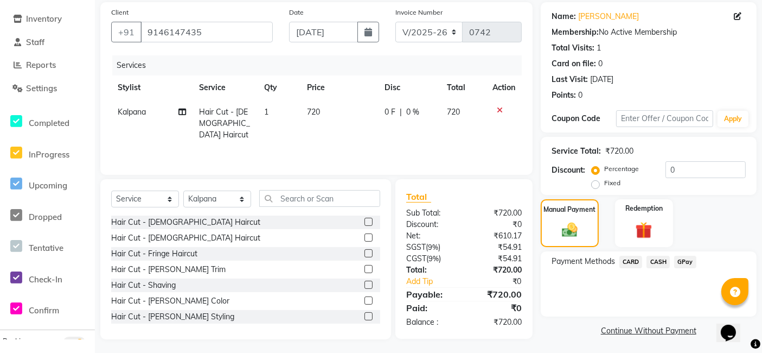
click at [687, 259] on span "GPay" at bounding box center [685, 261] width 22 height 12
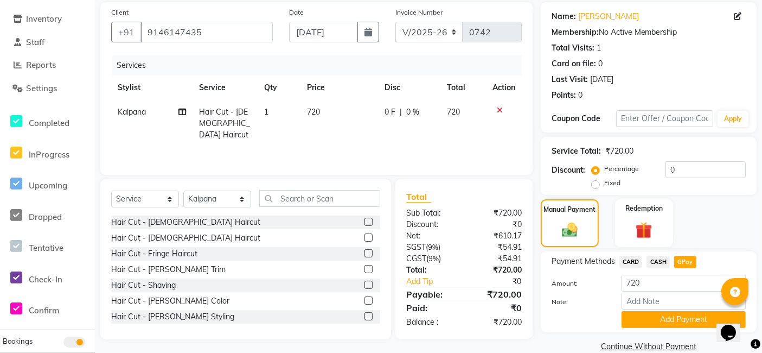
scroll to position [96, 0]
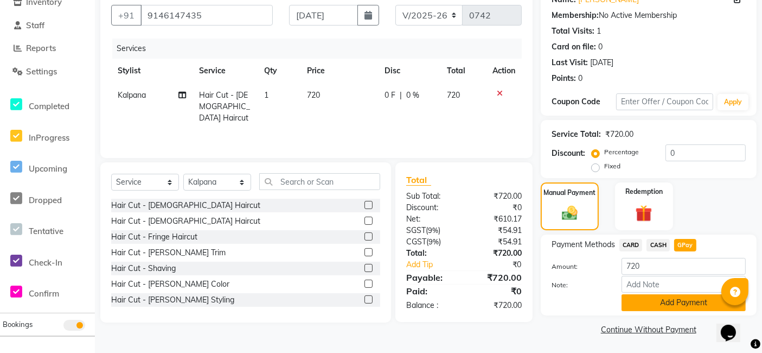
click at [686, 304] on button "Add Payment" at bounding box center [684, 302] width 124 height 17
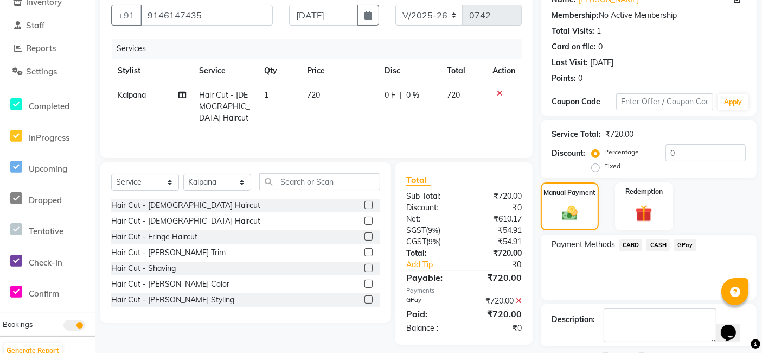
scroll to position [141, 0]
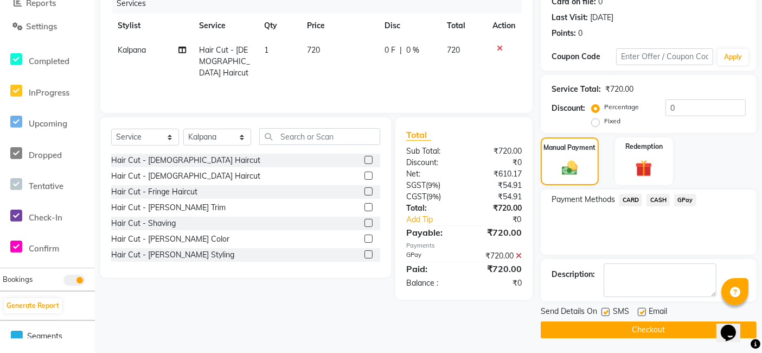
click at [264, 66] on td "1" at bounding box center [279, 61] width 43 height 47
select select "82976"
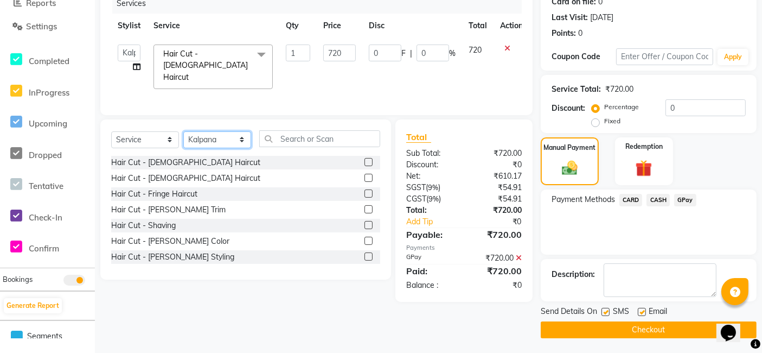
click at [225, 137] on select "Select Stylist Chandan Ganesh Gauri [PERSON_NAME] [PERSON_NAME] [PERSON_NAME] […" at bounding box center [217, 139] width 68 height 17
select select "86612"
click at [183, 131] on select "Select Stylist Chandan Ganesh Gauri [PERSON_NAME] [PERSON_NAME] [PERSON_NAME] […" at bounding box center [217, 139] width 68 height 17
click at [290, 137] on input "text" at bounding box center [319, 138] width 121 height 17
click at [286, 137] on input "text" at bounding box center [319, 138] width 121 height 17
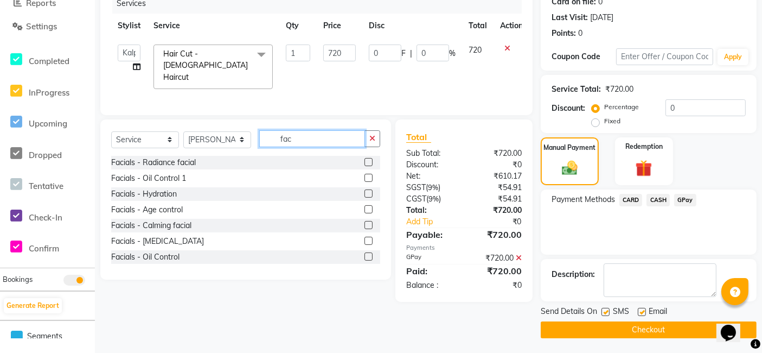
type input "fac"
click at [365, 189] on label at bounding box center [369, 193] width 8 height 8
click at [365, 190] on input "checkbox" at bounding box center [368, 193] width 7 height 7
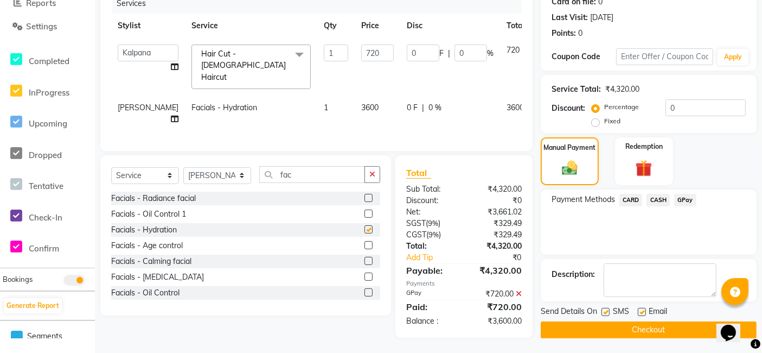
checkbox input "false"
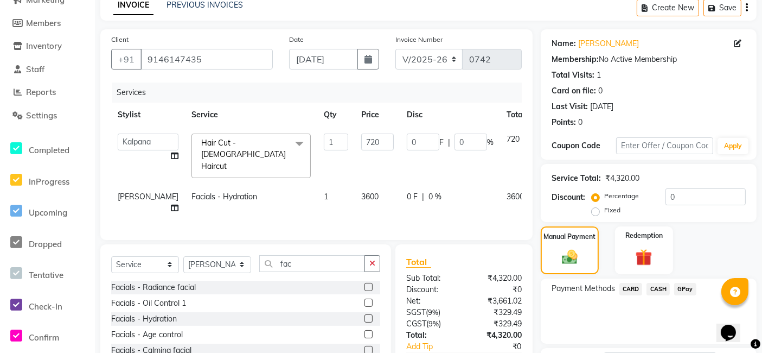
scroll to position [0, 0]
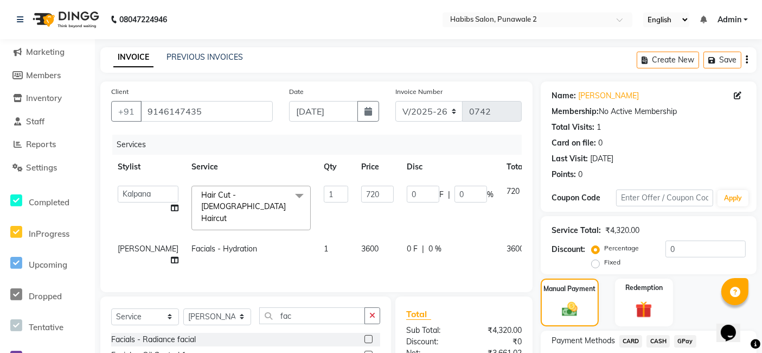
click at [82, 112] on li "Staff" at bounding box center [47, 121] width 95 height 23
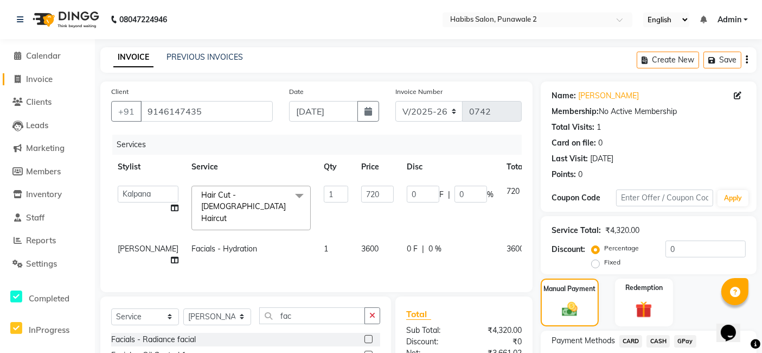
click at [35, 80] on span "Invoice" at bounding box center [39, 79] width 27 height 10
select select "8475"
select select "service"
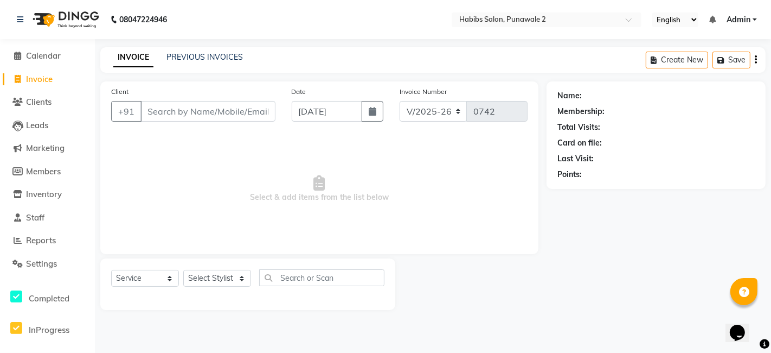
click at [181, 119] on input "Client" at bounding box center [207, 111] width 135 height 21
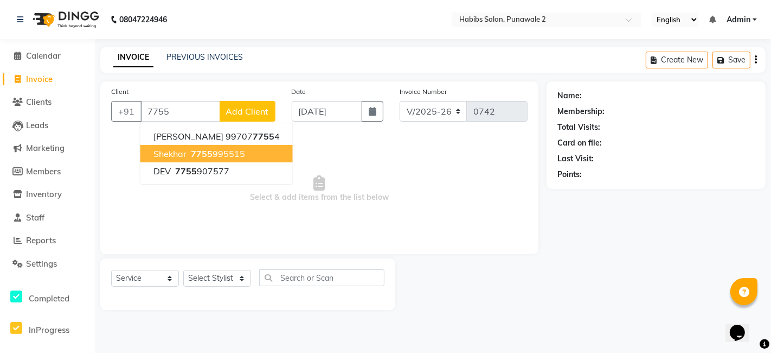
click at [204, 161] on button "shekhar 7755 995515" at bounding box center [216, 153] width 152 height 17
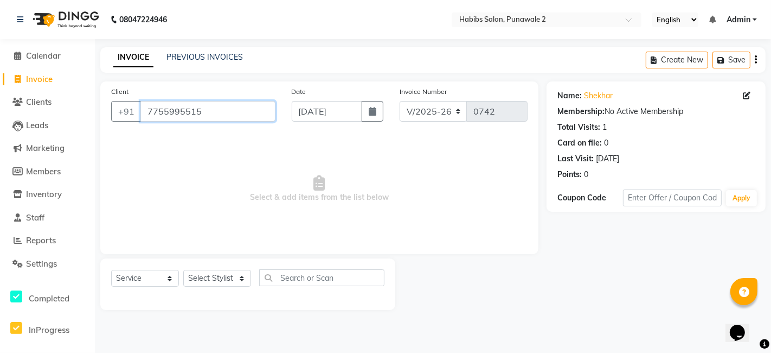
click at [228, 112] on input "7755995515" at bounding box center [207, 111] width 135 height 21
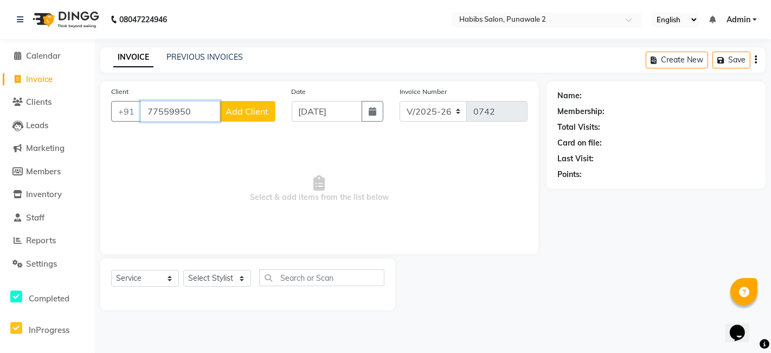
type input "77559950"
click at [263, 104] on button "Add Client" at bounding box center [248, 111] width 56 height 21
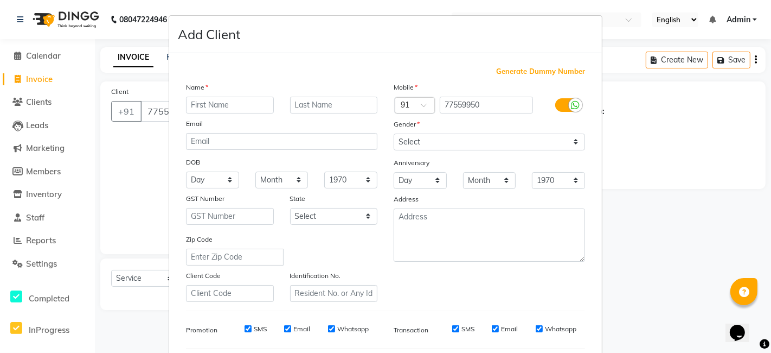
click at [254, 101] on input "text" at bounding box center [230, 105] width 88 height 17
click at [423, 137] on select "Select [DEMOGRAPHIC_DATA] [DEMOGRAPHIC_DATA] Other Prefer Not To Say" at bounding box center [489, 141] width 191 height 17
click at [394, 133] on select "Select [DEMOGRAPHIC_DATA] [DEMOGRAPHIC_DATA] Other Prefer Not To Say" at bounding box center [489, 141] width 191 height 17
click at [420, 172] on select "Day 01 02 03 04 05 06 07 08 09 10 11 12 13 14 15 16 17 18 19 20 21 22 23 24 25 …" at bounding box center [420, 180] width 53 height 17
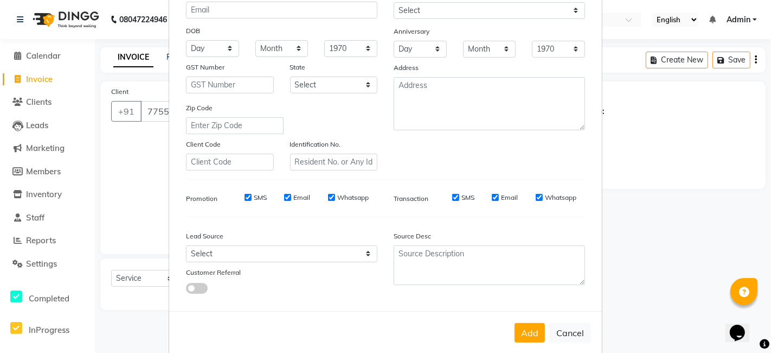
scroll to position [147, 0]
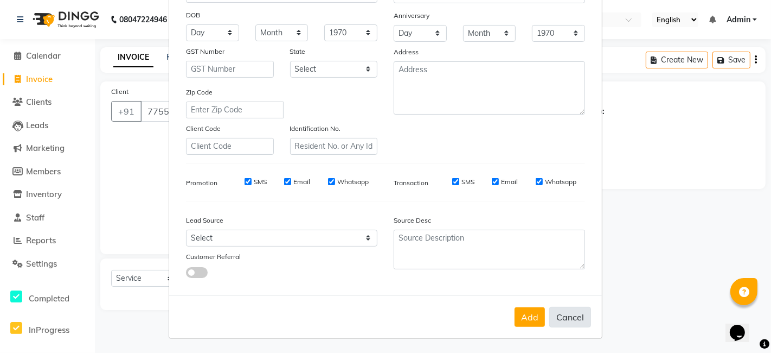
click at [571, 317] on button "Cancel" at bounding box center [570, 316] width 42 height 21
select select
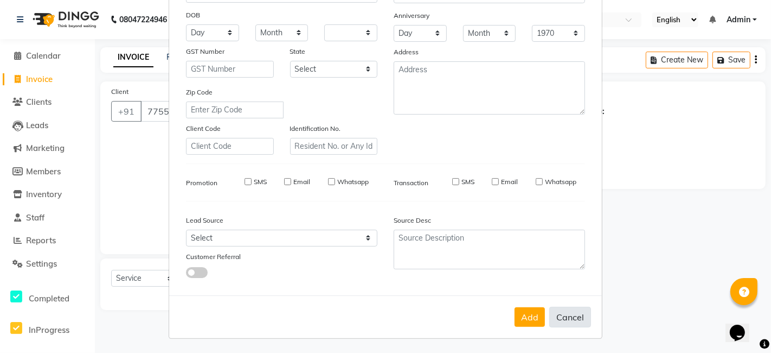
select select
checkbox input "false"
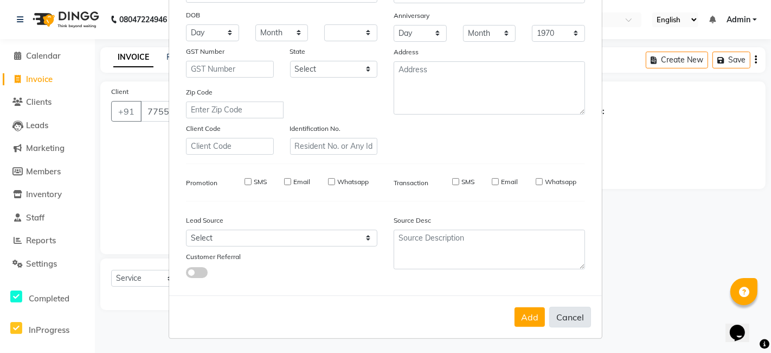
checkbox input "false"
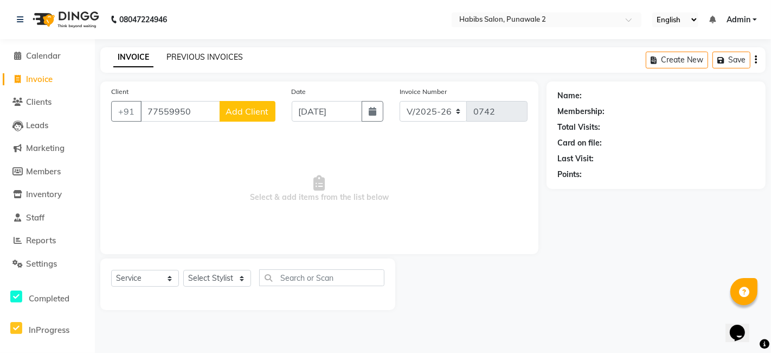
click at [212, 54] on link "PREVIOUS INVOICES" at bounding box center [205, 57] width 76 height 10
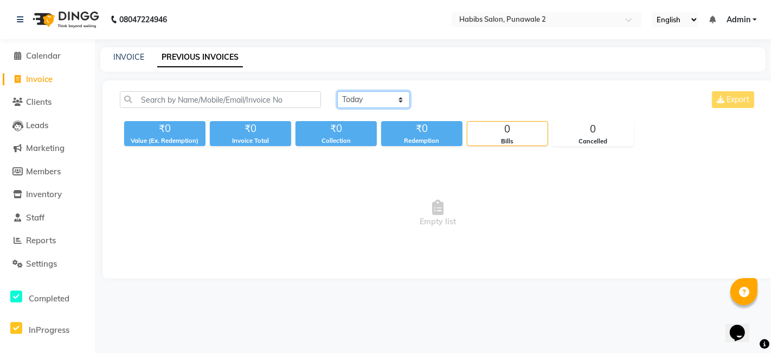
click at [393, 103] on select "[DATE] [DATE] Custom Range" at bounding box center [373, 99] width 73 height 17
click at [337, 91] on select "[DATE] [DATE] Custom Range" at bounding box center [373, 99] width 73 height 17
click at [364, 97] on select "[DATE] [DATE] Custom Range" at bounding box center [373, 99] width 73 height 17
select select "range"
click at [337, 91] on select "[DATE] [DATE] Custom Range" at bounding box center [373, 99] width 73 height 17
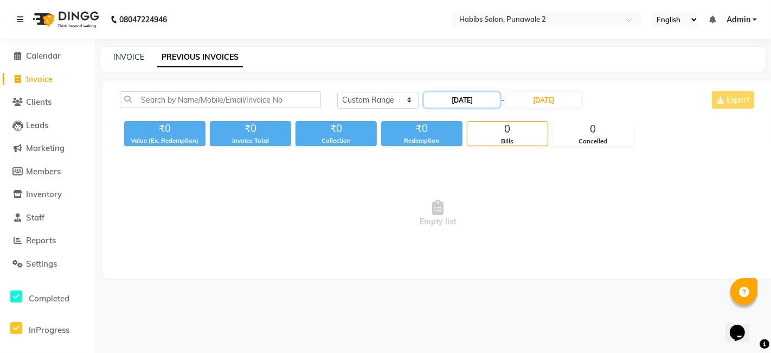
click at [460, 98] on input "[DATE]" at bounding box center [462, 99] width 76 height 15
select select "9"
select select "2025"
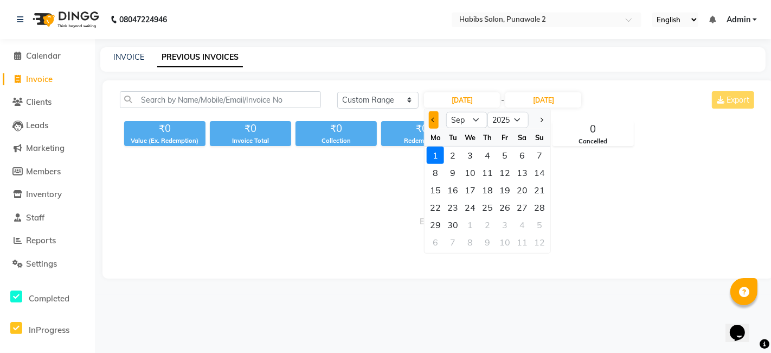
click at [436, 121] on button "Previous month" at bounding box center [433, 119] width 9 height 17
select select "8"
click at [440, 219] on div "25" at bounding box center [435, 224] width 17 height 17
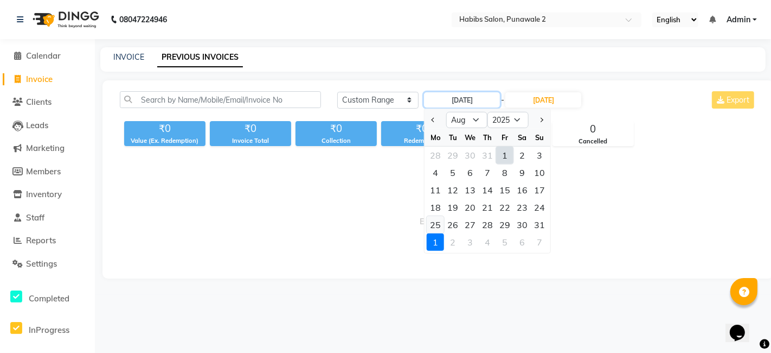
type input "[DATE]"
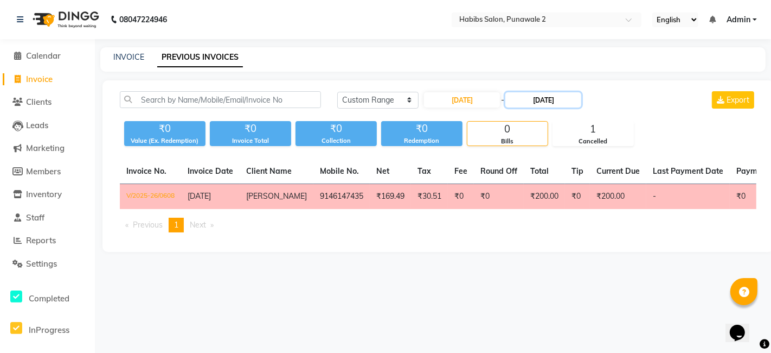
click at [551, 100] on input "[DATE]" at bounding box center [544, 99] width 76 height 15
select select "9"
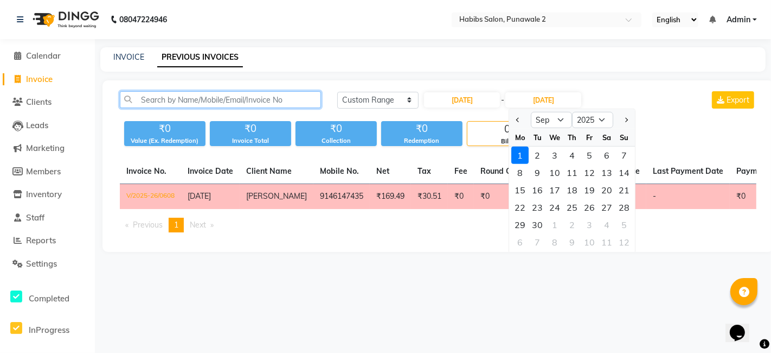
click at [272, 99] on input "text" at bounding box center [220, 99] width 201 height 17
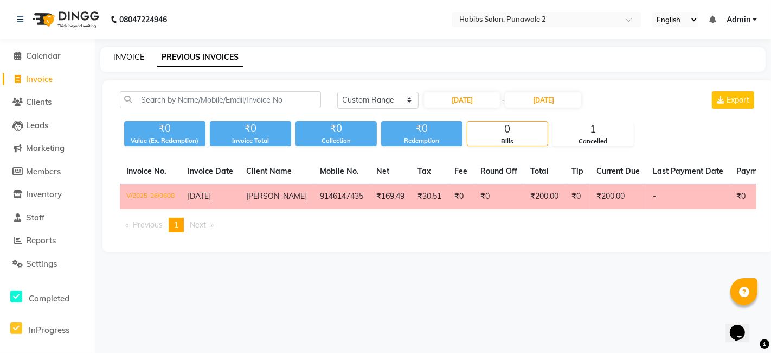
click at [120, 56] on link "INVOICE" at bounding box center [128, 57] width 31 height 10
select select "service"
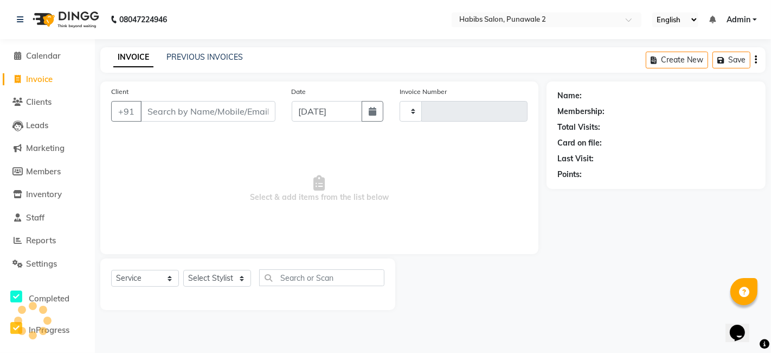
type input "0742"
select select "8475"
click at [172, 112] on input "Client" at bounding box center [207, 111] width 135 height 21
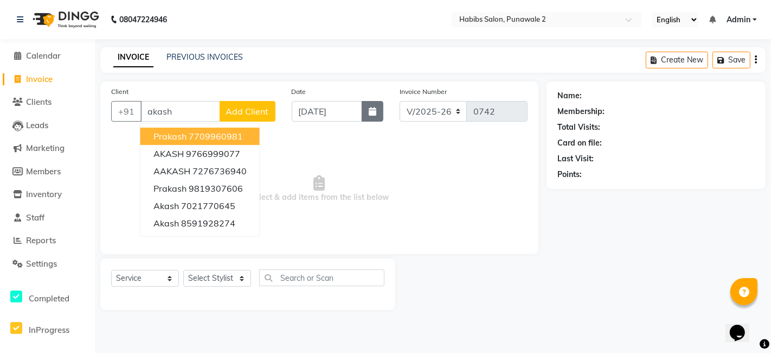
type input "akash"
click at [373, 109] on icon "button" at bounding box center [373, 111] width 8 height 9
select select "9"
select select "2025"
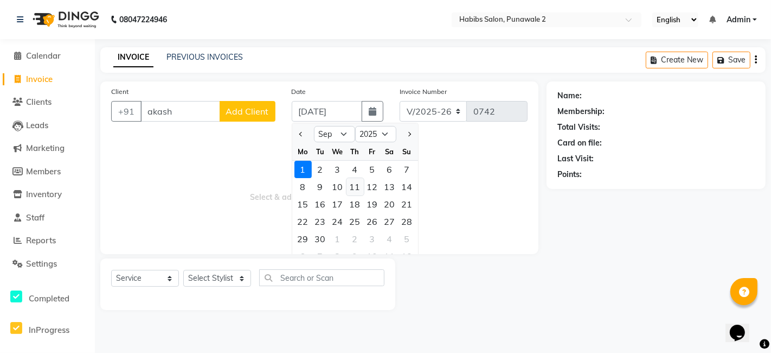
click at [358, 180] on div "11" at bounding box center [355, 186] width 17 height 17
type input "[DATE]"
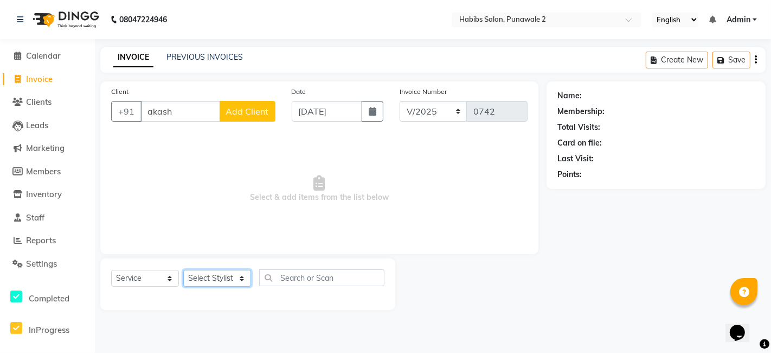
click at [241, 277] on select "Select Stylist Chandan Ganesh Gauri [PERSON_NAME] [PERSON_NAME] [PERSON_NAME] […" at bounding box center [217, 278] width 68 height 17
select select "82976"
click at [183, 270] on select "Select Stylist Chandan Ganesh Gauri [PERSON_NAME] [PERSON_NAME] [PERSON_NAME] […" at bounding box center [217, 278] width 68 height 17
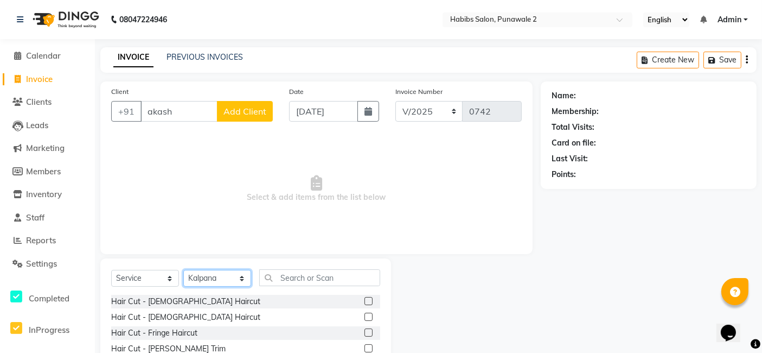
scroll to position [81, 0]
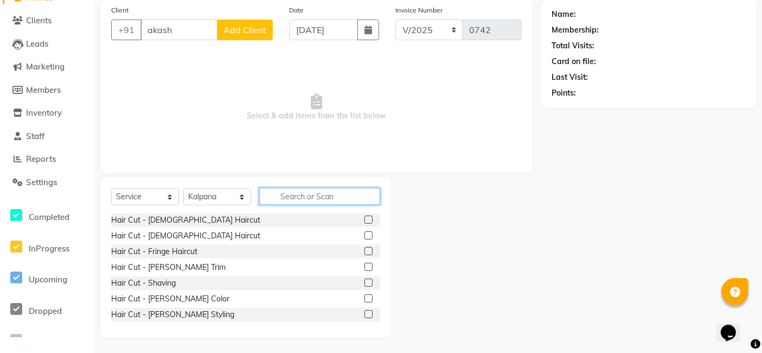
click at [286, 191] on input "text" at bounding box center [319, 196] width 121 height 17
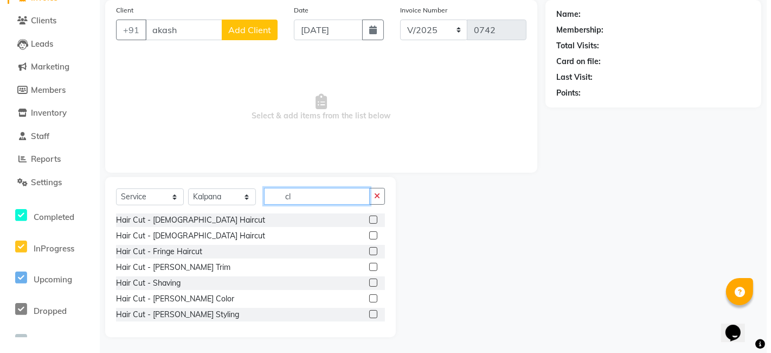
scroll to position [20, 0]
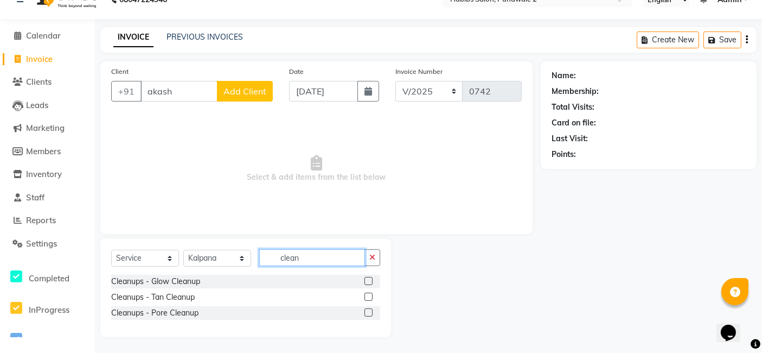
type input "clean"
click at [372, 281] on label at bounding box center [369, 281] width 8 height 8
click at [372, 281] on input "checkbox" at bounding box center [368, 281] width 7 height 7
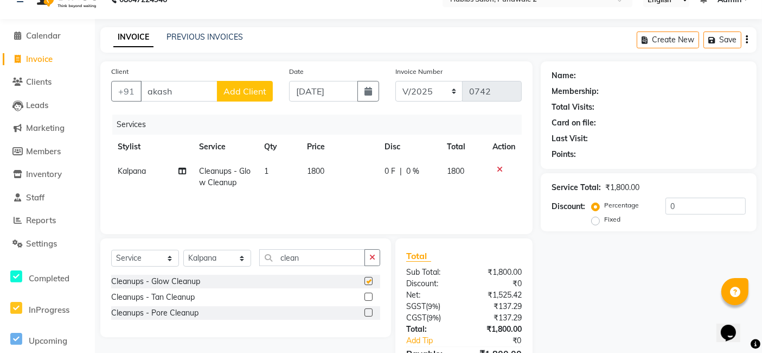
checkbox input "false"
click at [342, 169] on td "1800" at bounding box center [339, 177] width 78 height 36
select select "82976"
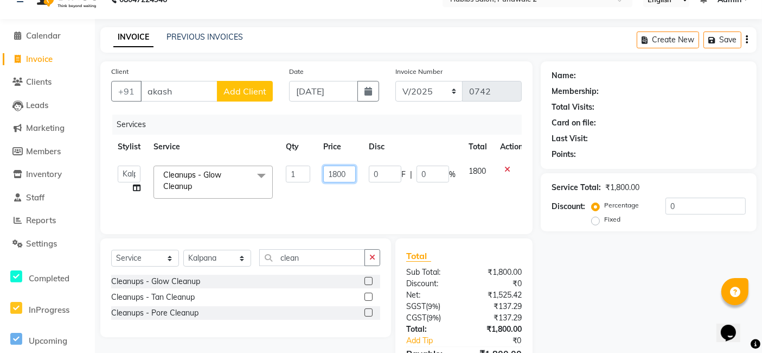
click at [349, 176] on input "1800" at bounding box center [339, 173] width 33 height 17
type input "1"
type input "1280"
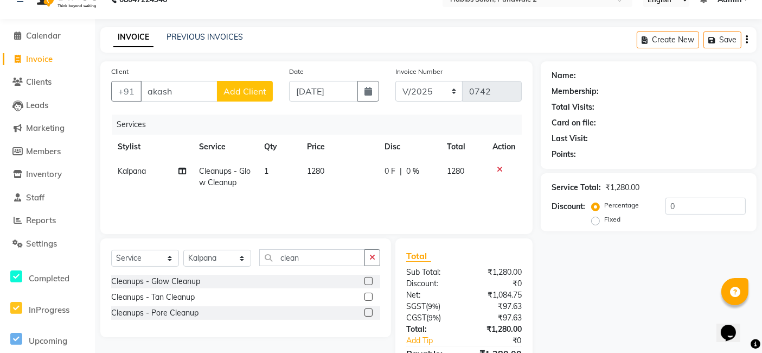
click at [253, 78] on div "Client +91 akash Add Client" at bounding box center [192, 88] width 178 height 44
click at [253, 87] on span "Add Client" at bounding box center [244, 91] width 43 height 11
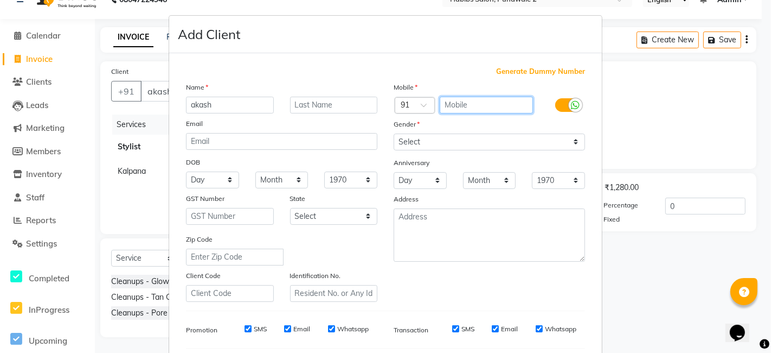
click at [447, 103] on input "text" at bounding box center [487, 105] width 94 height 17
type input "9960198882"
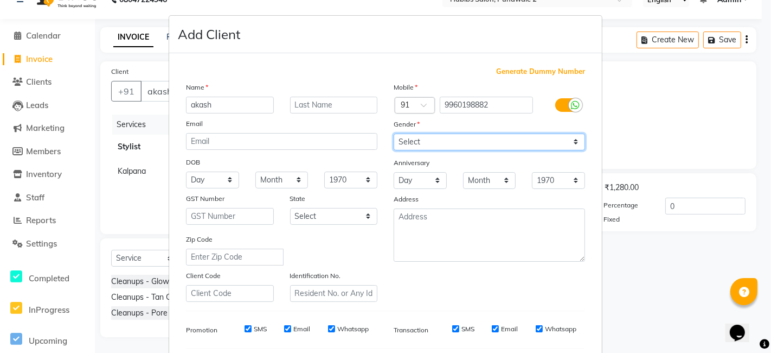
click at [575, 143] on select "Select [DEMOGRAPHIC_DATA] [DEMOGRAPHIC_DATA] Other Prefer Not To Say" at bounding box center [489, 141] width 191 height 17
select select "[DEMOGRAPHIC_DATA]"
click at [394, 133] on select "Select [DEMOGRAPHIC_DATA] [DEMOGRAPHIC_DATA] Other Prefer Not To Say" at bounding box center [489, 141] width 191 height 17
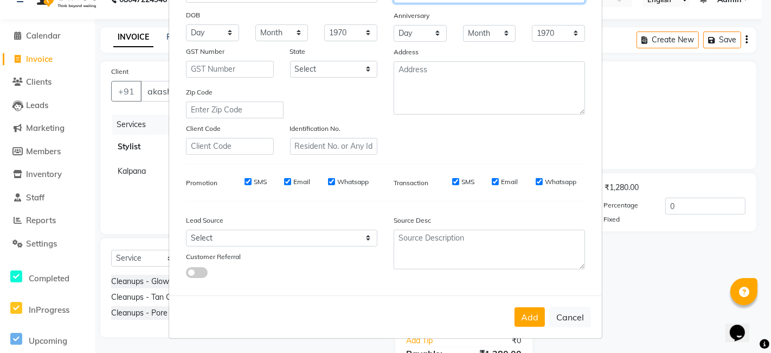
scroll to position [0, 0]
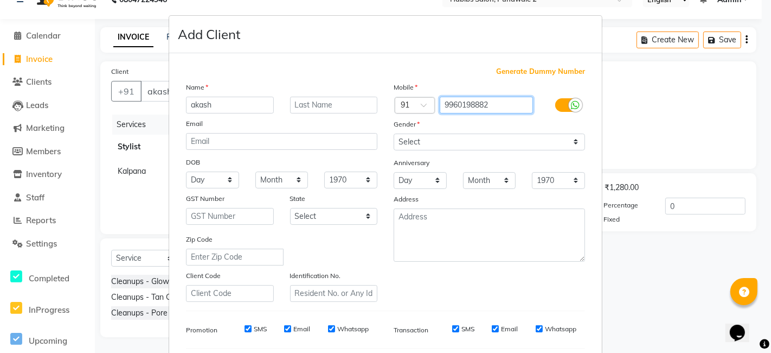
click at [492, 104] on input "9960198882" at bounding box center [487, 105] width 94 height 17
type input "9"
click at [527, 71] on span "Generate Dummy Number" at bounding box center [540, 71] width 89 height 11
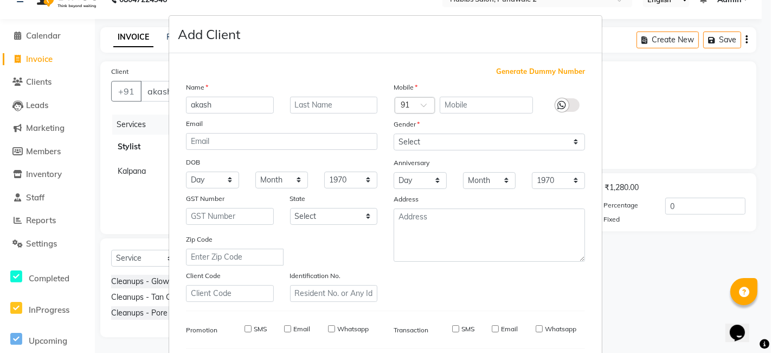
type input "1375800000058"
checkbox input "false"
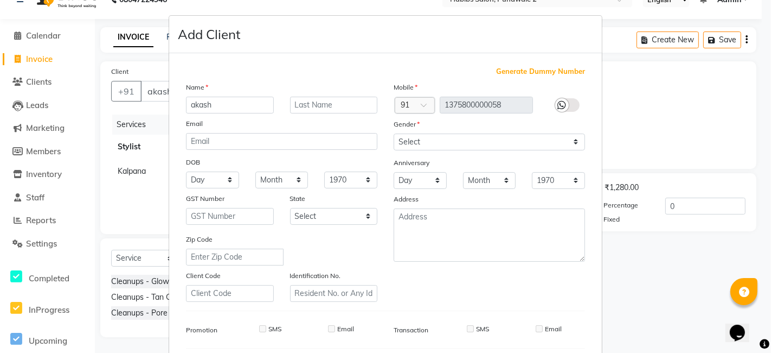
click at [519, 73] on span "Generate Dummy Number" at bounding box center [540, 71] width 89 height 11
click at [521, 67] on span "Generate Dummy Number" at bounding box center [540, 71] width 89 height 11
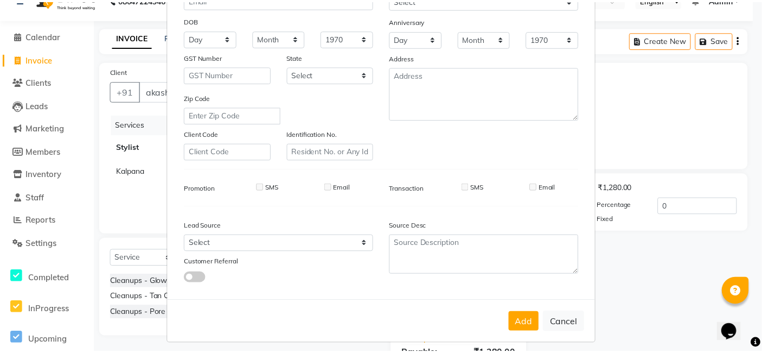
scroll to position [147, 0]
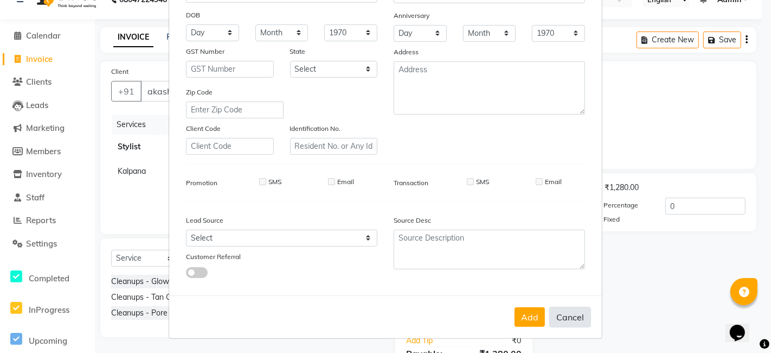
click at [564, 317] on button "Cancel" at bounding box center [570, 316] width 42 height 21
select select
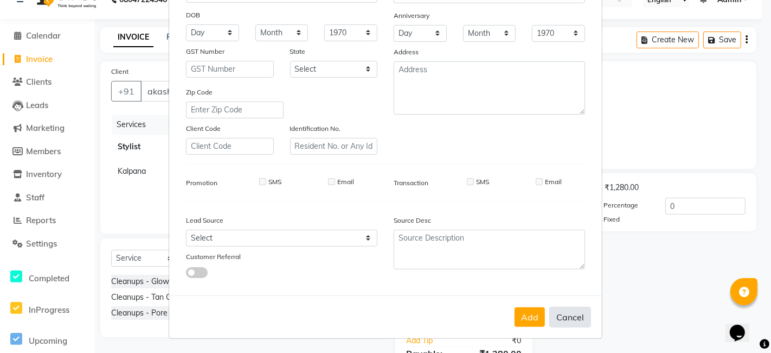
select select
checkbox input "false"
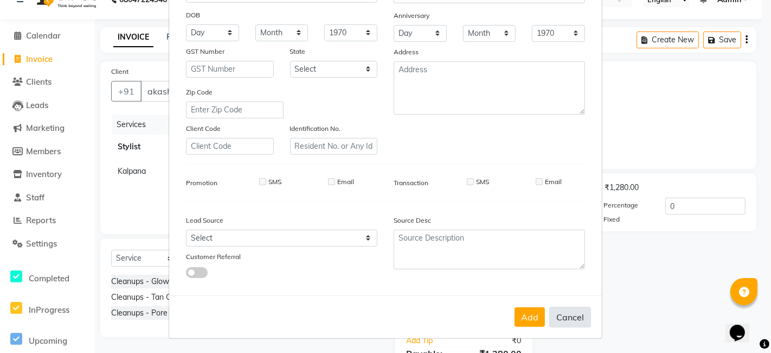
checkbox input "false"
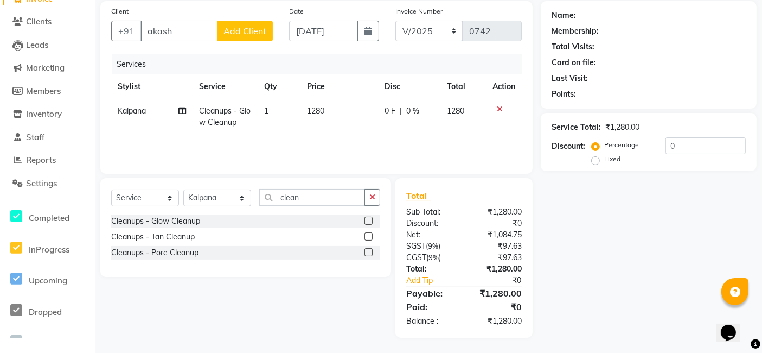
scroll to position [0, 0]
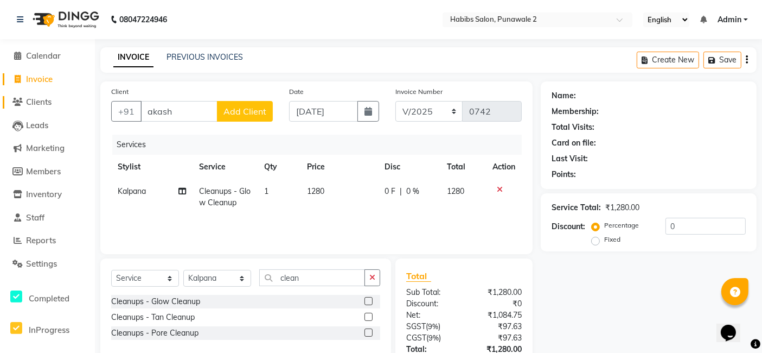
click at [39, 103] on span "Clients" at bounding box center [38, 102] width 25 height 10
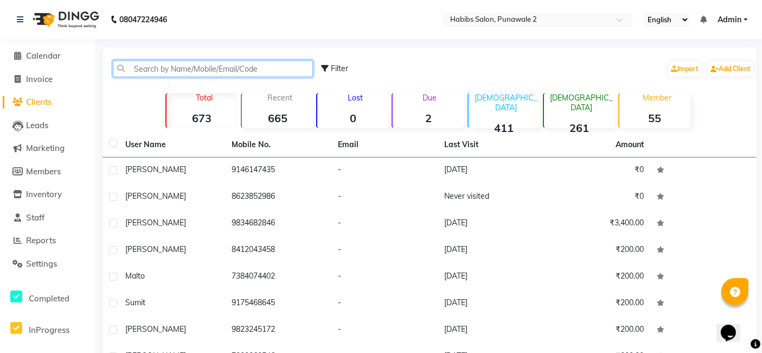
click at [151, 76] on input "text" at bounding box center [213, 68] width 200 height 17
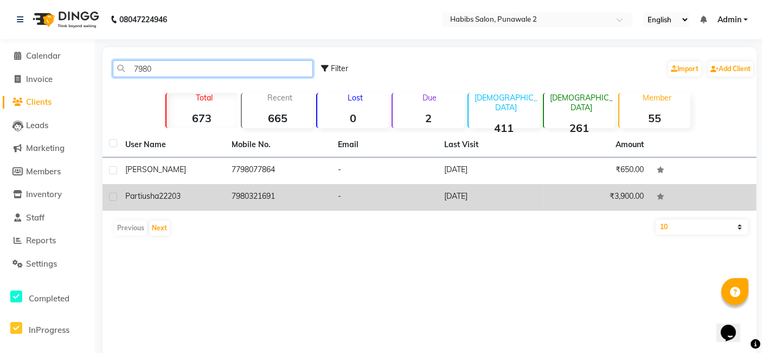
type input "7980"
click at [110, 196] on label at bounding box center [113, 197] width 8 height 8
click at [110, 196] on input "checkbox" at bounding box center [112, 197] width 7 height 7
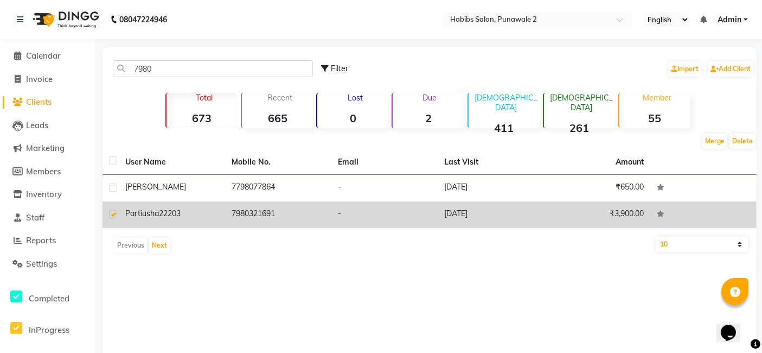
click at [114, 215] on label at bounding box center [113, 214] width 8 height 8
click at [114, 215] on input "checkbox" at bounding box center [112, 214] width 7 height 7
checkbox input "false"
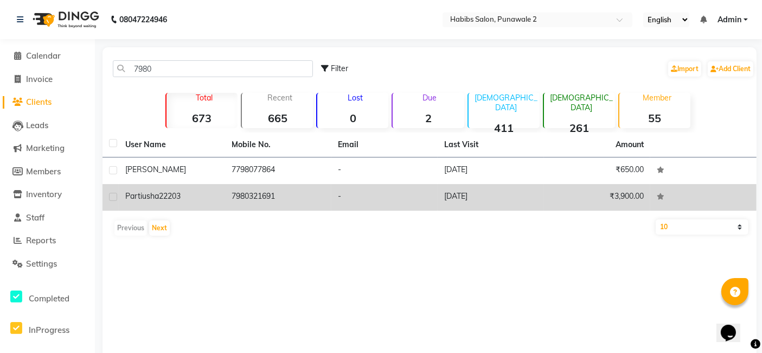
click at [258, 193] on td "7980321691" at bounding box center [278, 197] width 106 height 27
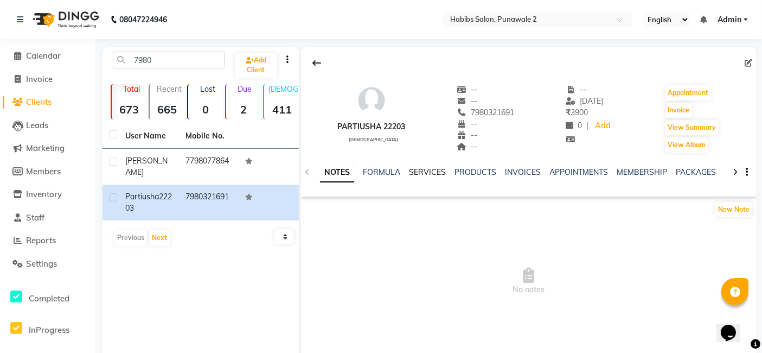
click at [424, 171] on link "SERVICES" at bounding box center [427, 172] width 37 height 10
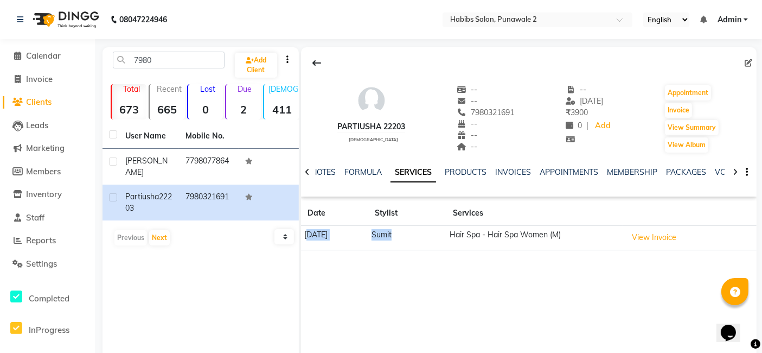
drag, startPoint x: 309, startPoint y: 234, endPoint x: 442, endPoint y: 242, distance: 133.1
click at [443, 242] on tr "[DATE] Sumit Hair Spa - Hair Spa Women (M) View Invoice" at bounding box center [529, 238] width 456 height 24
click at [317, 240] on td "[DATE]" at bounding box center [334, 238] width 67 height 24
click at [474, 171] on link "PRODUCTS" at bounding box center [466, 172] width 42 height 10
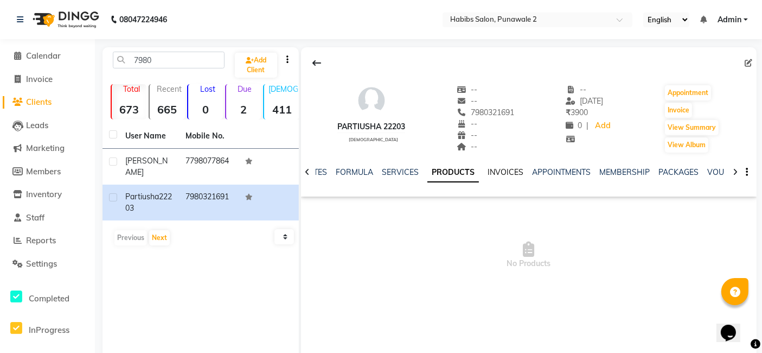
click at [509, 171] on link "INVOICES" at bounding box center [506, 172] width 36 height 10
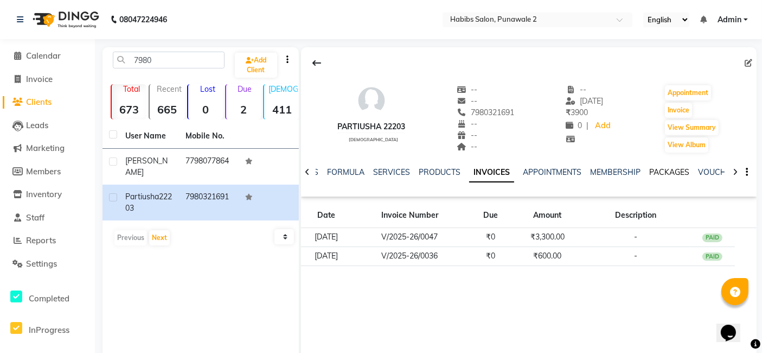
click at [662, 176] on link "PACKAGES" at bounding box center [669, 172] width 40 height 10
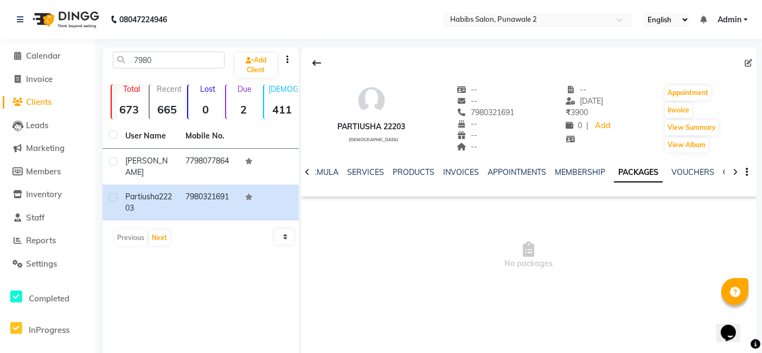
click at [694, 172] on link "GIFTCARDS" at bounding box center [744, 172] width 42 height 10
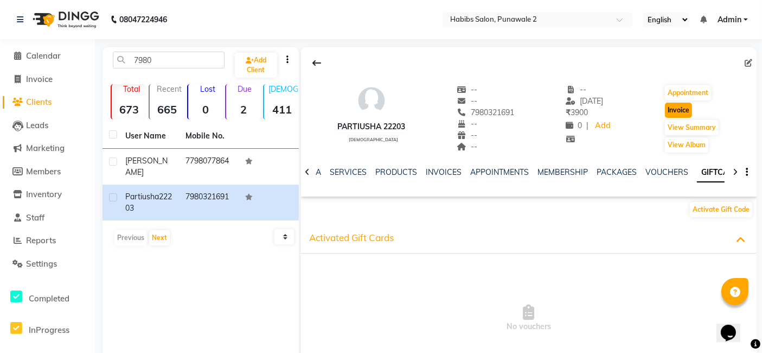
click at [685, 109] on button "Invoice" at bounding box center [678, 110] width 27 height 15
select select "8475"
select select "service"
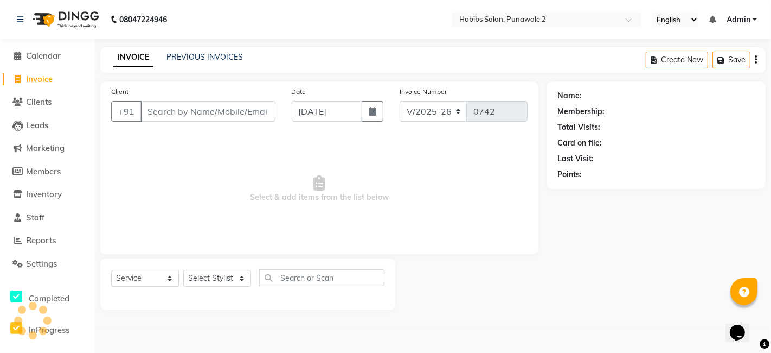
type input "7980321691"
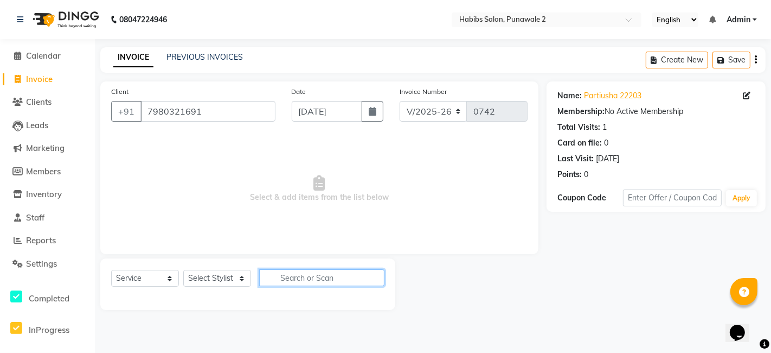
click at [322, 279] on input "text" at bounding box center [321, 277] width 125 height 17
click at [234, 281] on select "Select Stylist Chandan Ganesh Gauri [PERSON_NAME] [PERSON_NAME] [PERSON_NAME] […" at bounding box center [217, 278] width 68 height 17
select select "89918"
click at [183, 270] on select "Select Stylist Chandan Ganesh Gauri [PERSON_NAME] [PERSON_NAME] [PERSON_NAME] […" at bounding box center [217, 278] width 68 height 17
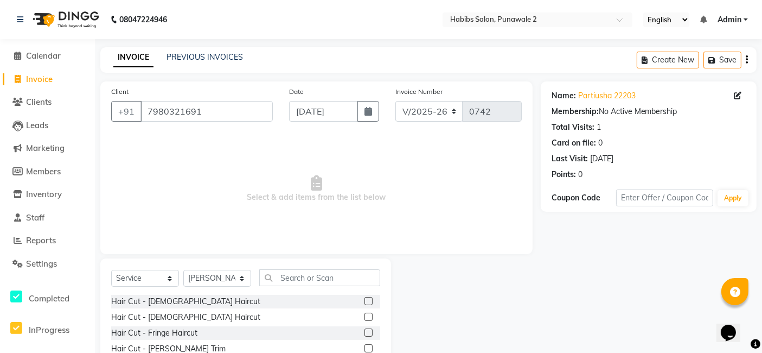
click at [365, 314] on label at bounding box center [369, 316] width 8 height 8
click at [365, 314] on input "checkbox" at bounding box center [368, 317] width 7 height 7
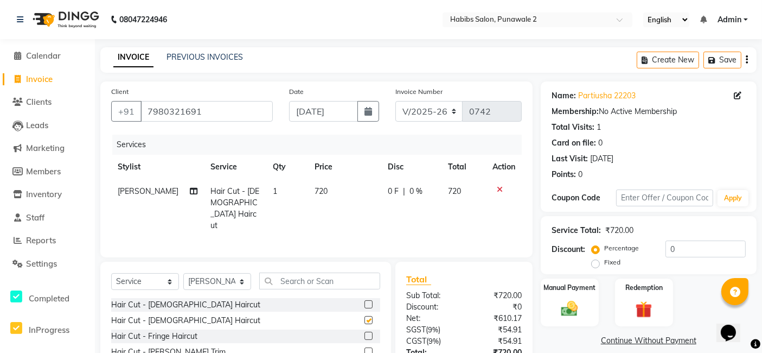
checkbox input "false"
click at [144, 284] on select "Select Service Product Membership Package Voucher Prepaid Gift Card" at bounding box center [145, 281] width 68 height 17
click at [500, 190] on icon at bounding box center [500, 190] width 6 height 8
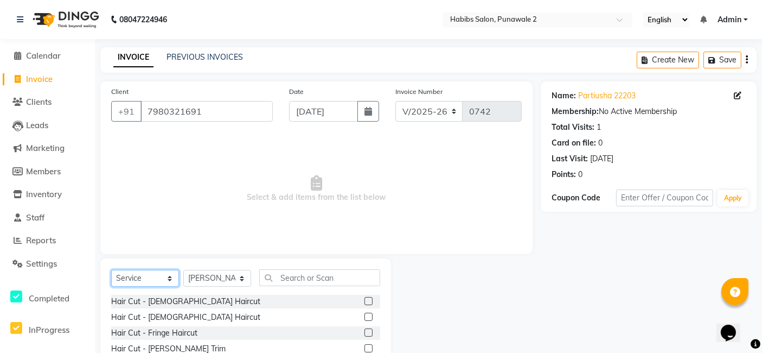
click at [171, 283] on select "Select Service Product Membership Package Voucher Prepaid Gift Card" at bounding box center [145, 278] width 68 height 17
click at [111, 270] on select "Select Service Product Membership Package Voucher Prepaid Gift Card" at bounding box center [145, 278] width 68 height 17
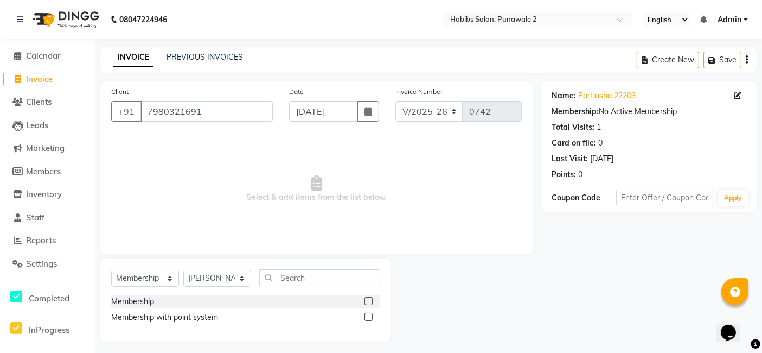
click at [370, 304] on div at bounding box center [368, 302] width 7 height 11
click at [366, 302] on label at bounding box center [369, 301] width 8 height 8
click at [366, 302] on input "checkbox" at bounding box center [368, 301] width 7 height 7
select select "select"
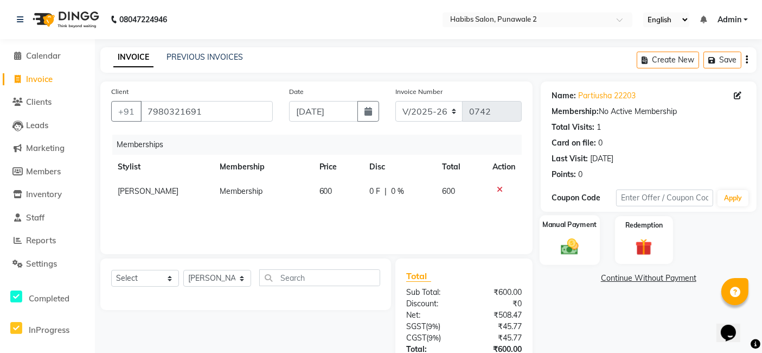
click at [570, 246] on img at bounding box center [569, 246] width 28 height 20
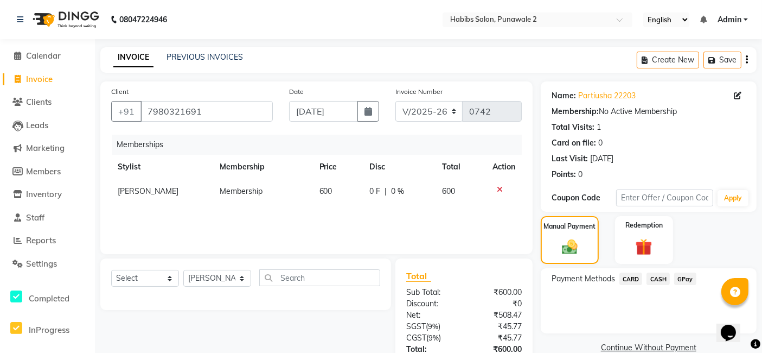
click at [659, 277] on span "CASH" at bounding box center [658, 278] width 23 height 12
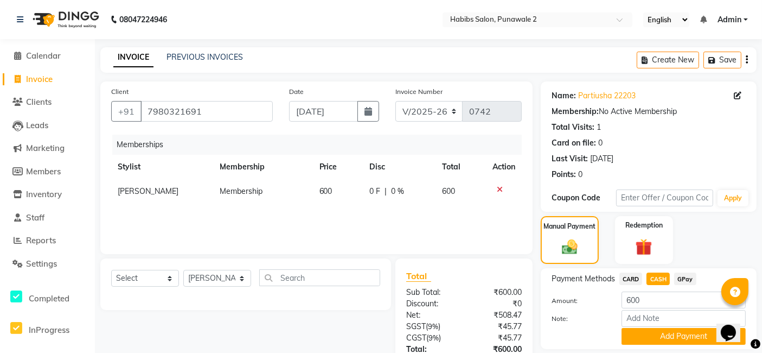
scroll to position [52, 0]
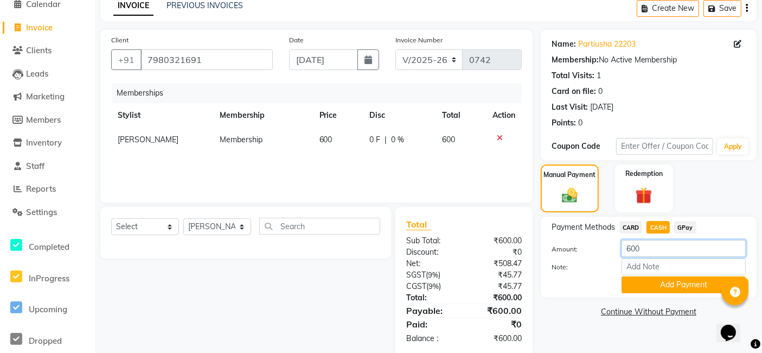
click at [647, 251] on input "600" at bounding box center [684, 248] width 124 height 17
type input "6"
type input "500"
click at [674, 284] on button "Add Payment" at bounding box center [684, 284] width 124 height 17
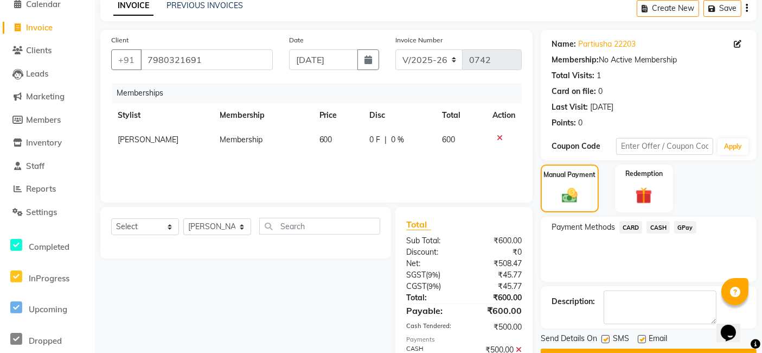
scroll to position [97, 0]
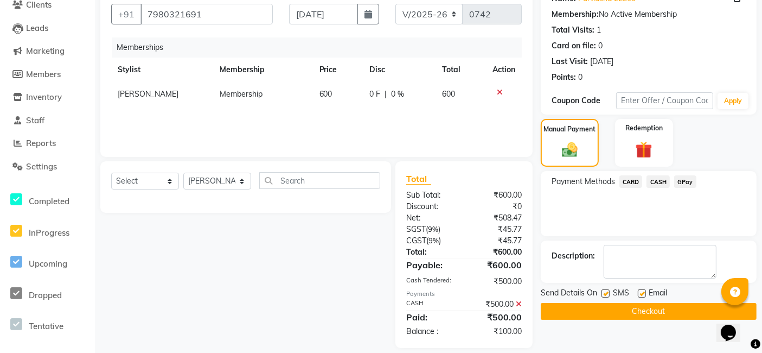
click at [683, 180] on span "GPay" at bounding box center [685, 181] width 22 height 12
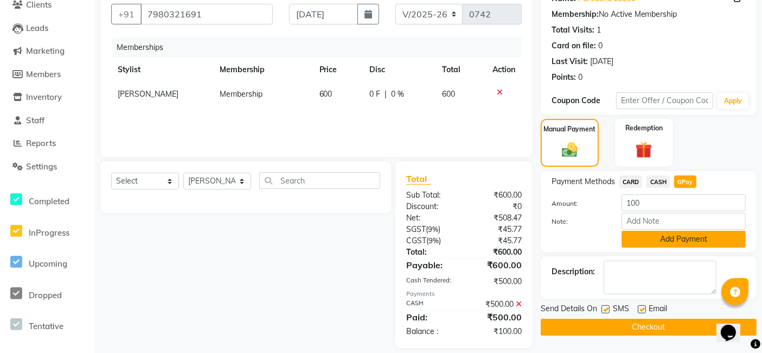
click at [660, 237] on button "Add Payment" at bounding box center [684, 239] width 124 height 17
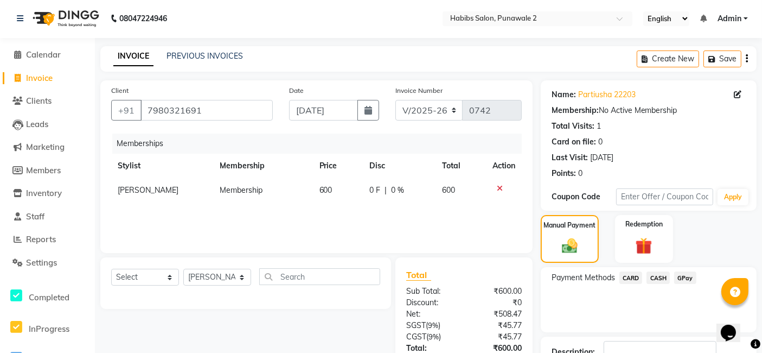
scroll to position [1, 0]
click at [48, 124] on span "Leads" at bounding box center [37, 124] width 22 height 10
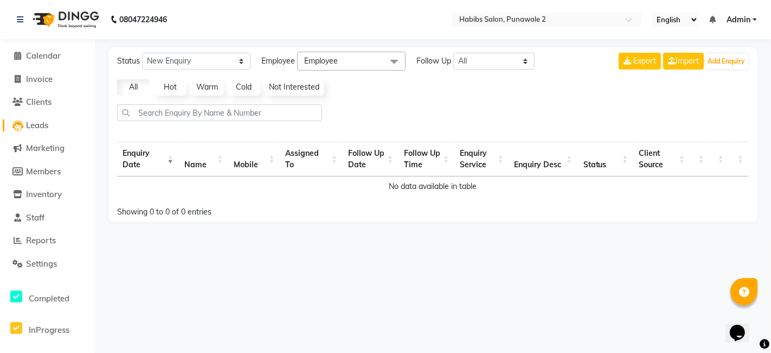
click at [48, 124] on span "Leads" at bounding box center [37, 125] width 22 height 10
click at [694, 61] on button "Add Enquiry" at bounding box center [726, 61] width 43 height 15
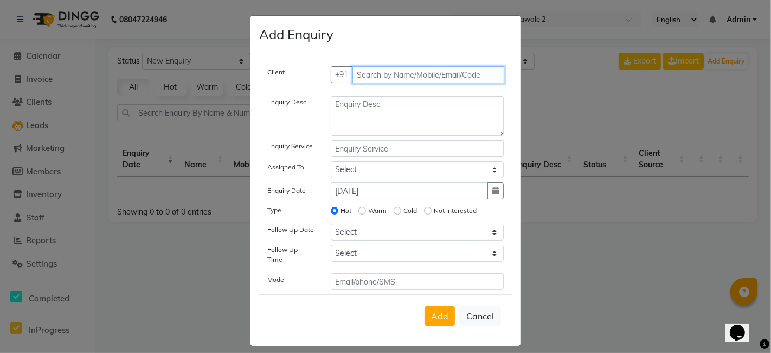
click at [403, 68] on input "text" at bounding box center [429, 74] width 152 height 17
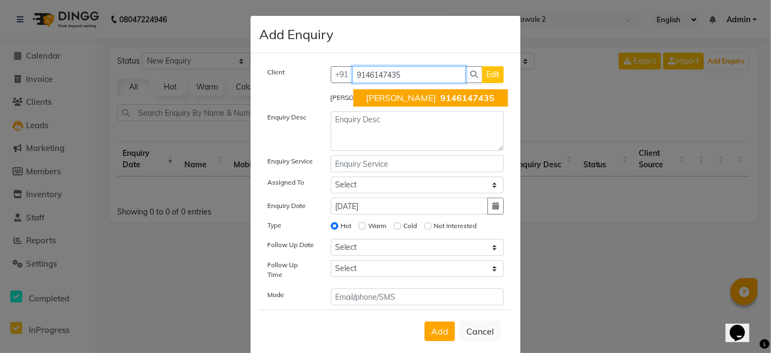
type input "9146147435"
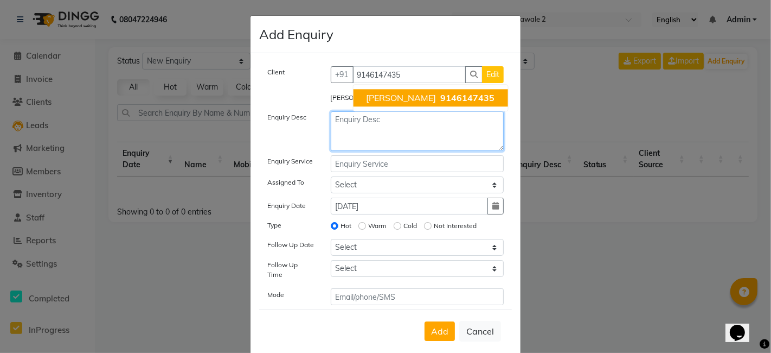
click at [367, 127] on textarea at bounding box center [418, 131] width 174 height 40
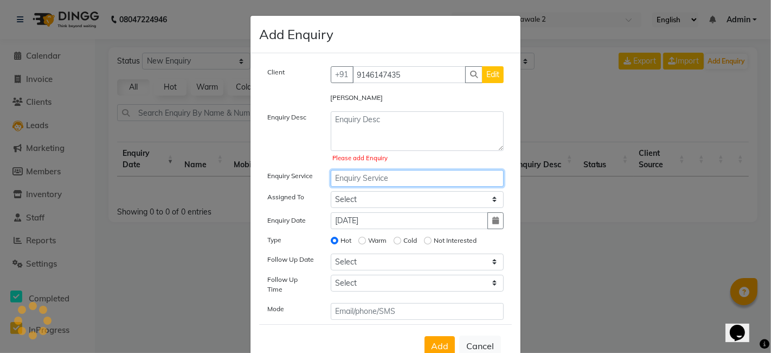
click at [369, 168] on div "Client [PHONE_NUMBER] Edit [PERSON_NAME] Enquiry Desc Please add Enquiry Enquir…" at bounding box center [385, 192] width 253 height 253
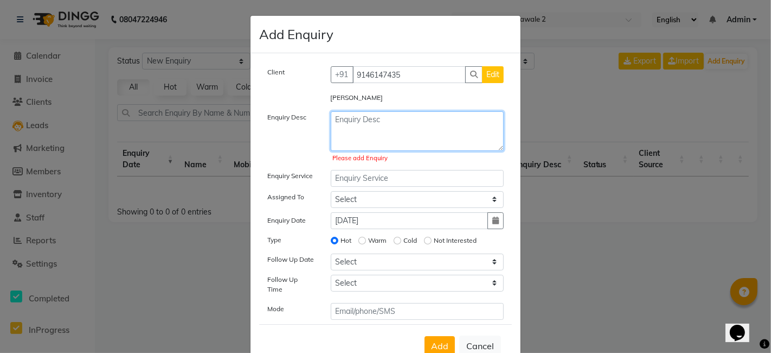
click at [357, 116] on textarea at bounding box center [418, 131] width 174 height 40
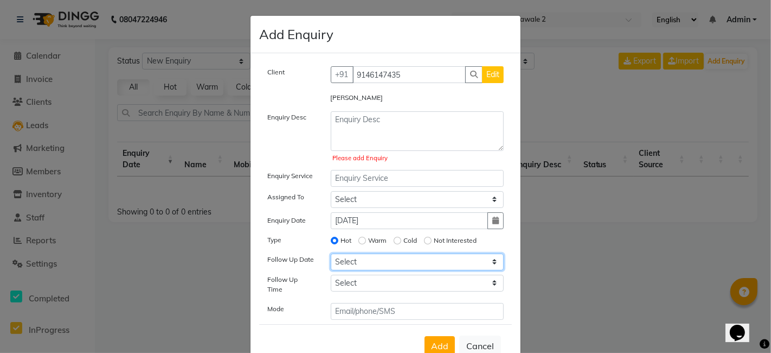
click at [353, 263] on select "Select [DATE] [DATE] [DATE] ([DATE]) [DATE] ([DATE]) [DATE] ([DATE]) [DATE] ([D…" at bounding box center [418, 261] width 174 height 17
select select "[DATE]"
click at [331, 253] on select "Select [DATE] [DATE] [DATE] ([DATE]) [DATE] ([DATE]) [DATE] ([DATE]) [DATE] ([D…" at bounding box center [418, 261] width 174 height 17
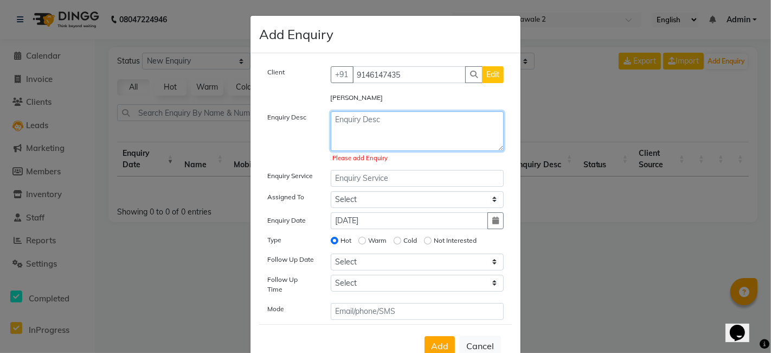
click at [351, 123] on textarea at bounding box center [418, 131] width 174 height 40
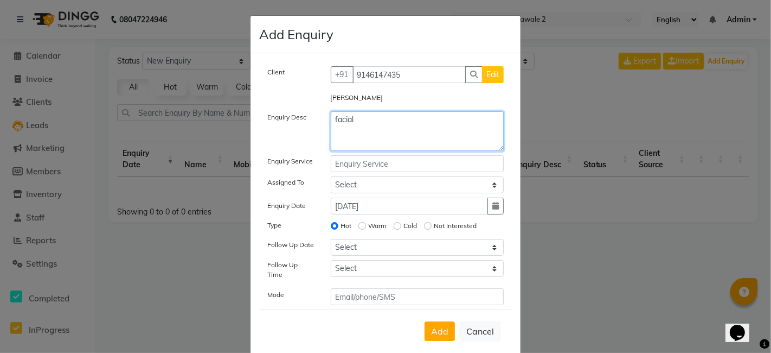
type textarea "facial"
click at [365, 168] on input "text" at bounding box center [418, 163] width 174 height 17
click at [364, 165] on input "text" at bounding box center [418, 163] width 174 height 17
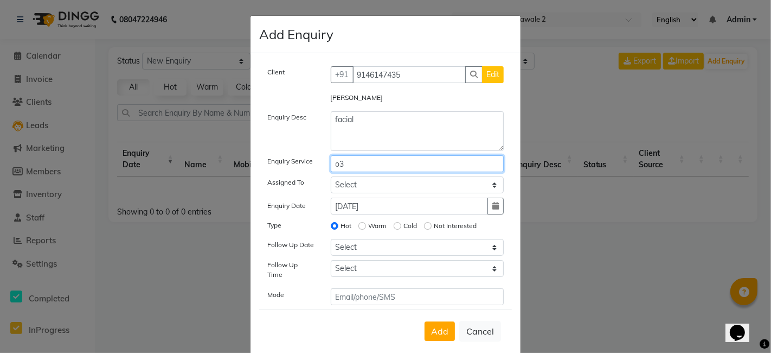
type input "o"
type input "g"
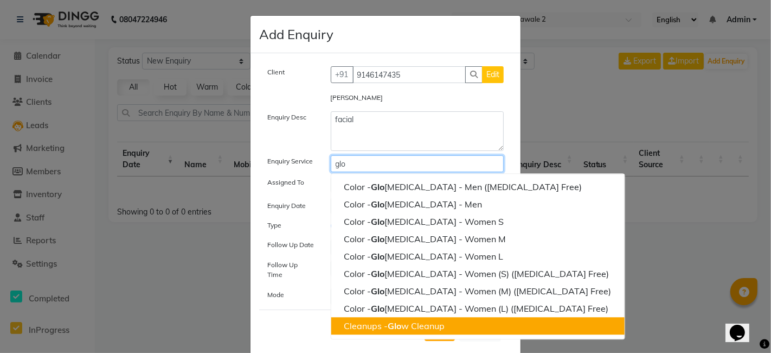
click at [434, 317] on ngb-highlight "Cleanups - Glo w Cleanup" at bounding box center [394, 325] width 101 height 11
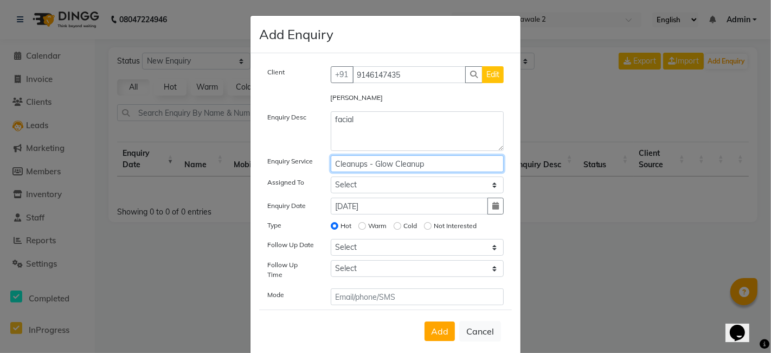
click at [432, 157] on input "Cleanups - Glow Cleanup" at bounding box center [418, 163] width 174 height 17
type input "Cleanups - Glow Cleanup"
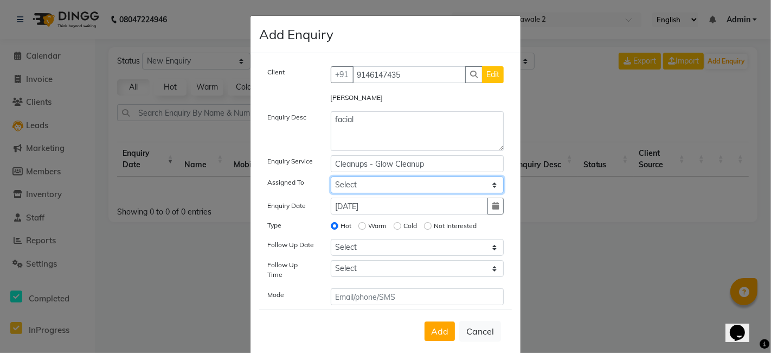
click at [378, 184] on select "Select [PERSON_NAME] Gauri [PERSON_NAME] [PERSON_NAME] [PERSON_NAME] [PERSON_NA…" at bounding box center [418, 184] width 174 height 17
select select "89918"
click at [331, 176] on select "Select [PERSON_NAME] Gauri [PERSON_NAME] [PERSON_NAME] [PERSON_NAME] [PERSON_NA…" at bounding box center [418, 184] width 174 height 17
click at [349, 185] on select "Select [PERSON_NAME] Gauri [PERSON_NAME] [PERSON_NAME] [PERSON_NAME] [PERSON_NA…" at bounding box center [418, 184] width 174 height 17
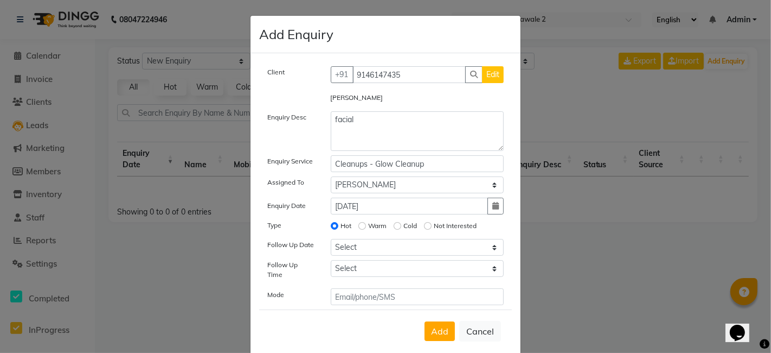
click at [505, 152] on div "Client [PHONE_NUMBER] Edit [PERSON_NAME] Enquiry Desc facial Enquiry Service Cl…" at bounding box center [385, 185] width 253 height 239
click at [359, 226] on input "Warm" at bounding box center [363, 226] width 8 height 8
radio input "true"
radio input "false"
click at [424, 222] on input "Not Interested" at bounding box center [428, 226] width 8 height 8
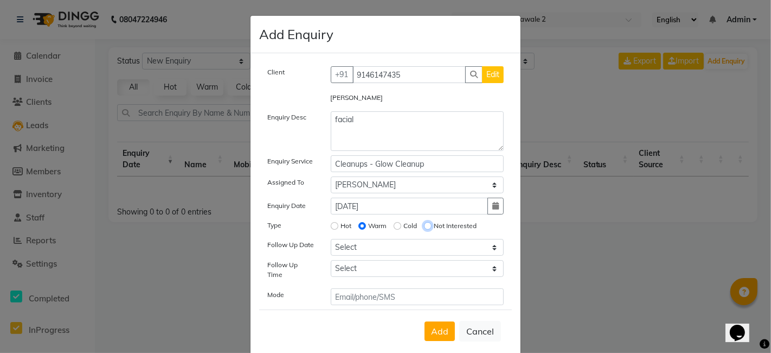
radio input "true"
click at [359, 222] on div "Warm" at bounding box center [373, 225] width 29 height 13
click at [359, 225] on input "Warm" at bounding box center [363, 226] width 8 height 8
radio input "true"
radio input "false"
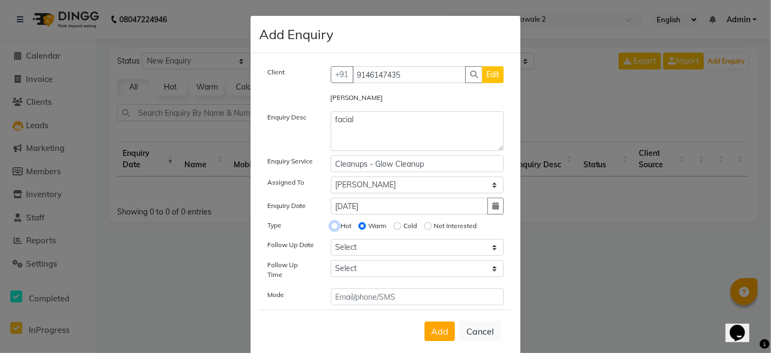
click at [331, 224] on input "Hot" at bounding box center [335, 226] width 8 height 8
radio input "true"
click at [359, 223] on input "Warm" at bounding box center [363, 226] width 8 height 8
radio input "true"
radio input "false"
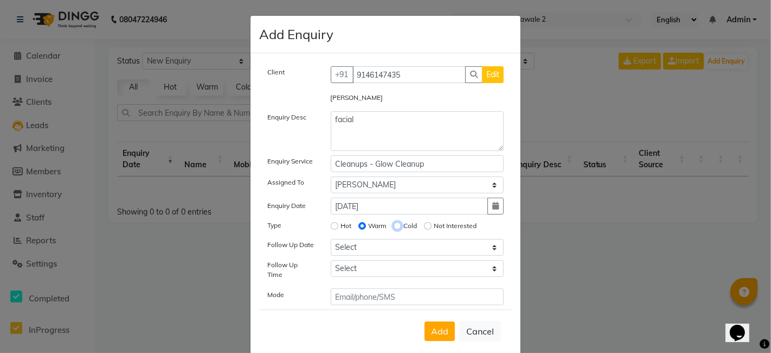
click at [394, 222] on input "Cold" at bounding box center [398, 226] width 8 height 8
radio input "true"
radio input "false"
click at [343, 266] on select "Select 07:00 AM 07:15 AM 07:30 AM 07:45 AM 08:00 AM 08:15 AM 08:30 AM 08:45 AM …" at bounding box center [418, 268] width 174 height 17
click at [304, 292] on div "Mode" at bounding box center [290, 296] width 63 height 17
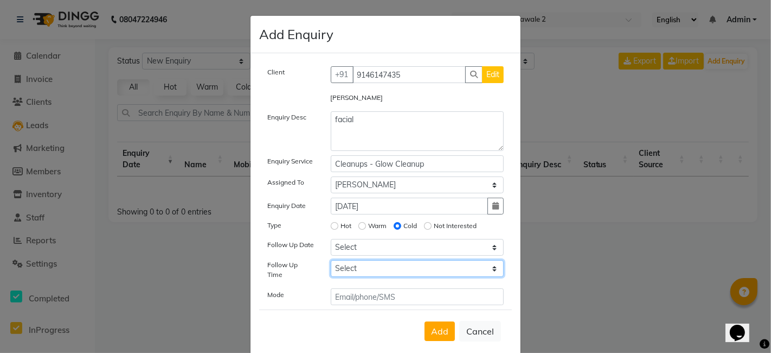
click at [344, 272] on select "Select 07:00 AM 07:15 AM 07:30 AM 07:45 AM 08:00 AM 08:15 AM 08:30 AM 08:45 AM …" at bounding box center [418, 268] width 174 height 17
select select "660"
click at [331, 260] on select "Select 07:00 AM 07:15 AM 07:30 AM 07:45 AM 08:00 AM 08:15 AM 08:30 AM 08:45 AM …" at bounding box center [418, 268] width 174 height 17
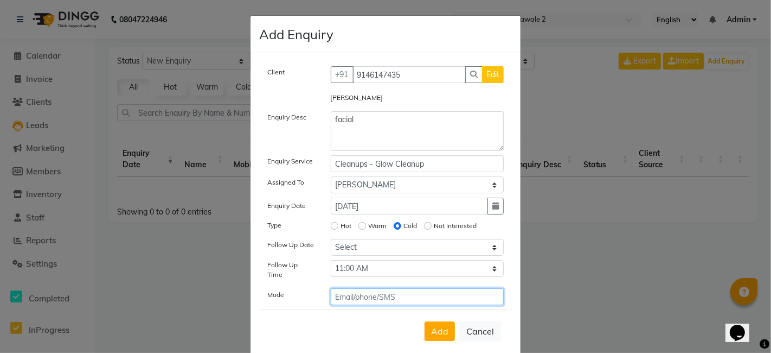
click at [350, 289] on input "text" at bounding box center [418, 296] width 174 height 17
type input "call"
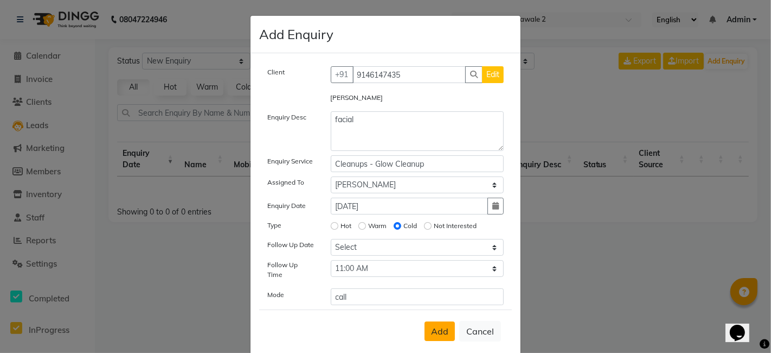
click at [438, 317] on span "Add" at bounding box center [439, 330] width 17 height 11
select select
radio input "false"
select select
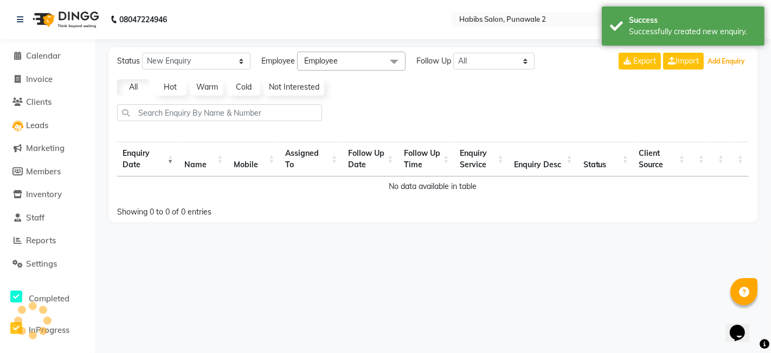
select select "10"
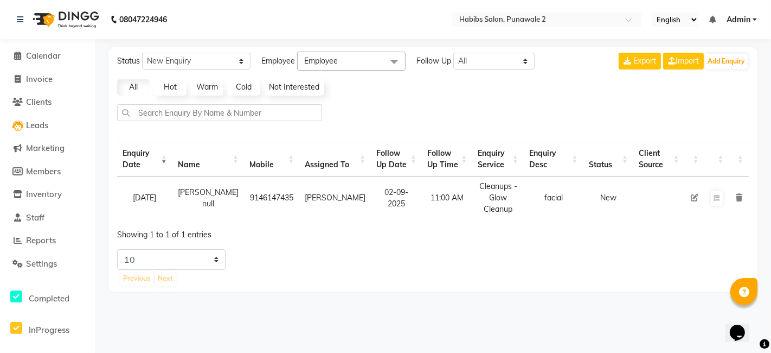
click at [38, 156] on li "Marketing" at bounding box center [47, 148] width 95 height 23
click at [56, 150] on span "Marketing" at bounding box center [45, 148] width 39 height 10
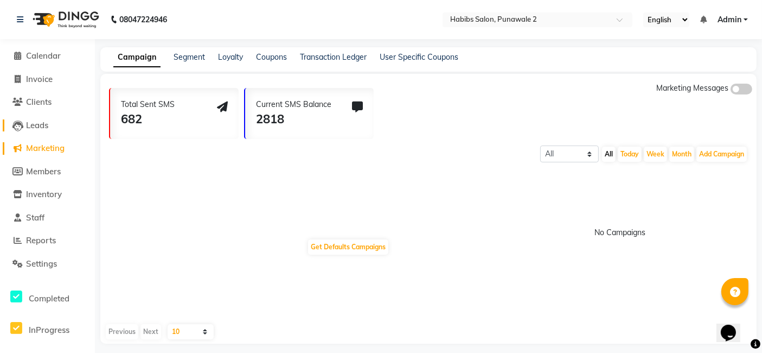
click at [37, 124] on span "Leads" at bounding box center [37, 125] width 22 height 10
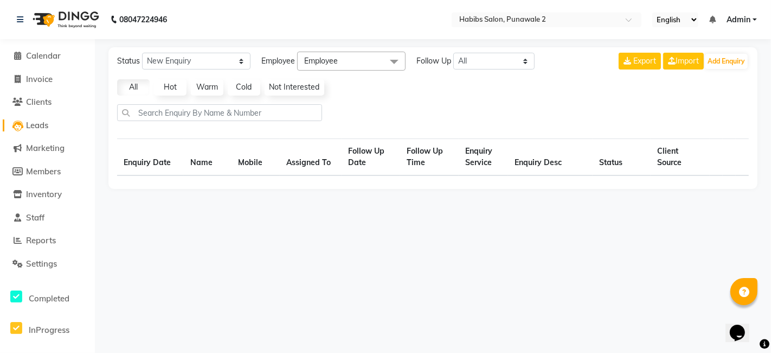
select select "10"
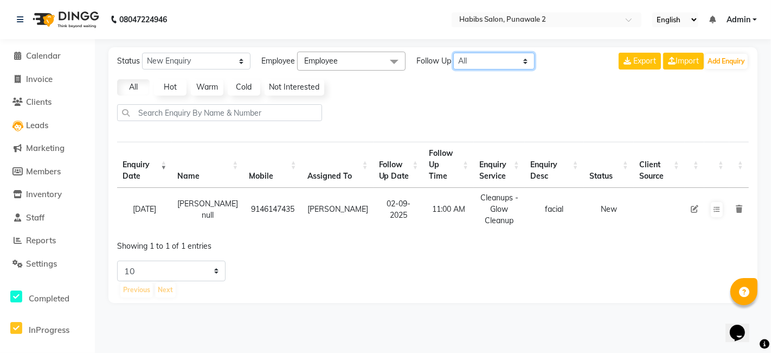
click at [478, 61] on select "All [DATE] [DATE] This Week This Month Custom" at bounding box center [493, 61] width 81 height 17
select select "tommarow"
click at [454, 53] on select "All [DATE] [DATE] This Week This Month Custom" at bounding box center [493, 61] width 81 height 17
drag, startPoint x: 181, startPoint y: 197, endPoint x: 289, endPoint y: 196, distance: 107.9
click at [289, 196] on tr "[DATE] [PERSON_NAME] null 9146147435 [PERSON_NAME] [DATE] 11:00 AM Cleanups - G…" at bounding box center [433, 209] width 632 height 43
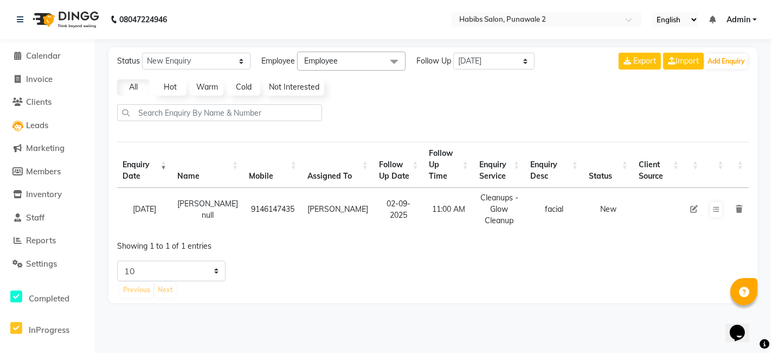
click at [693, 205] on icon at bounding box center [694, 209] width 8 height 8
select select "89918"
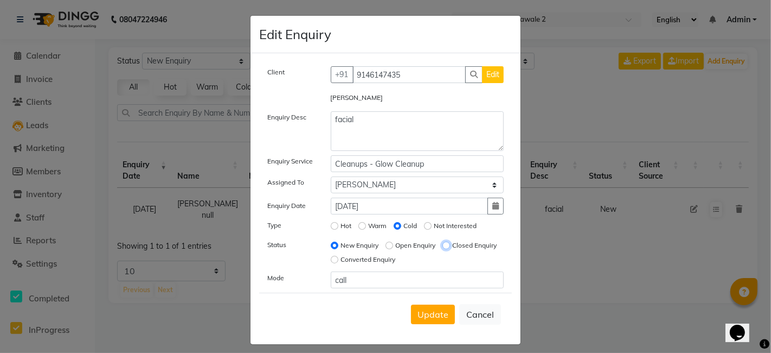
click at [443, 249] on input "Closed Enquiry" at bounding box center [447, 245] width 8 height 8
radio input "true"
radio input "false"
click at [338, 259] on input "Converted Enquiry" at bounding box center [335, 259] width 8 height 8
radio input "true"
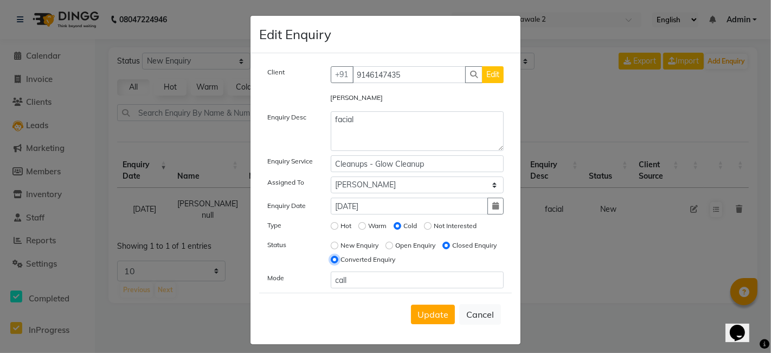
radio input "false"
click at [432, 310] on span "Update" at bounding box center [433, 314] width 31 height 11
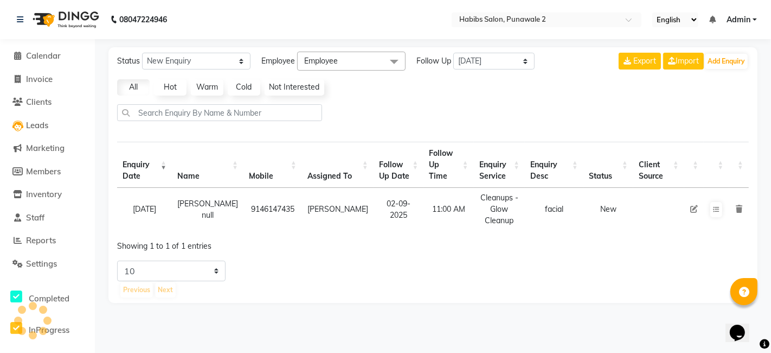
select select
radio input "false"
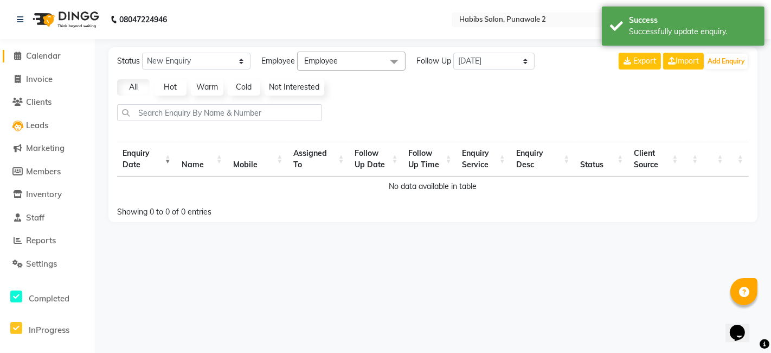
click at [49, 57] on span "Calendar" at bounding box center [43, 55] width 35 height 10
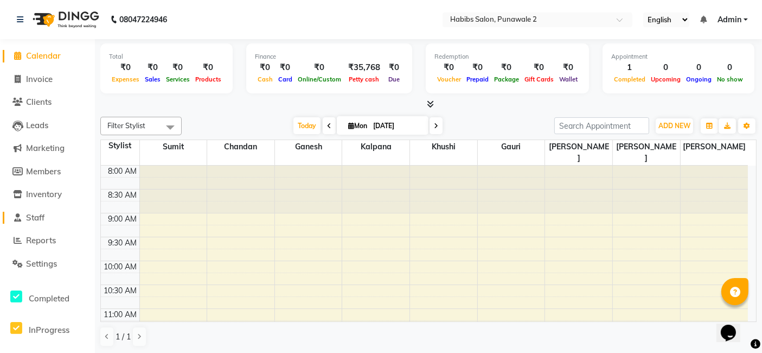
click at [38, 220] on span "Staff" at bounding box center [35, 217] width 18 height 10
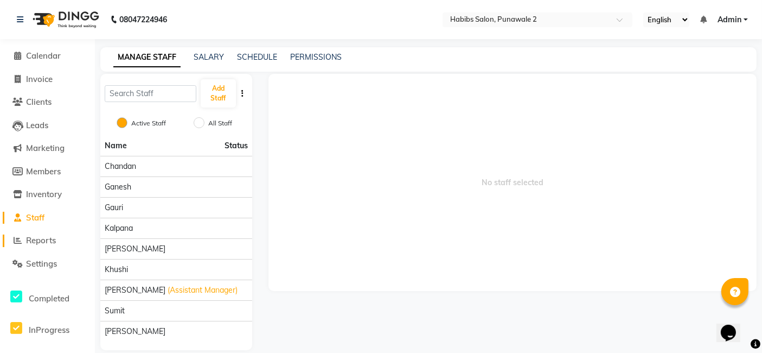
click at [56, 244] on span "Reports" at bounding box center [41, 240] width 30 height 10
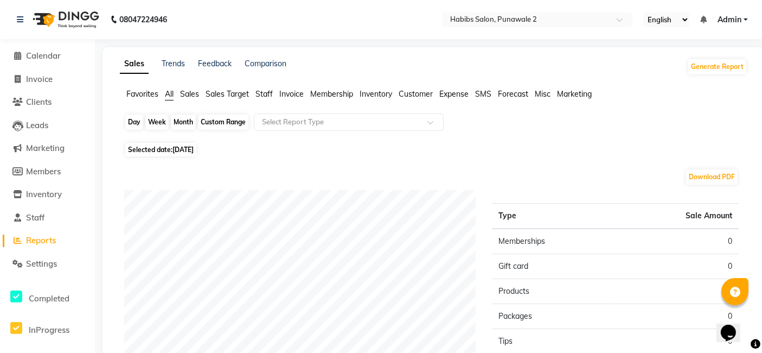
click at [129, 121] on div "Day" at bounding box center [134, 121] width 18 height 15
select select "9"
select select "2025"
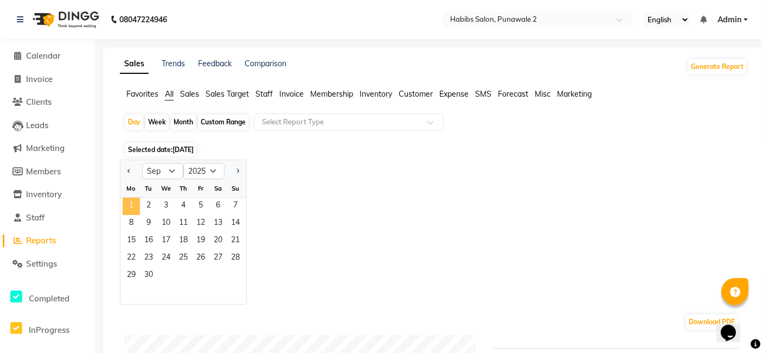
click at [130, 203] on span "1" at bounding box center [131, 205] width 17 height 17
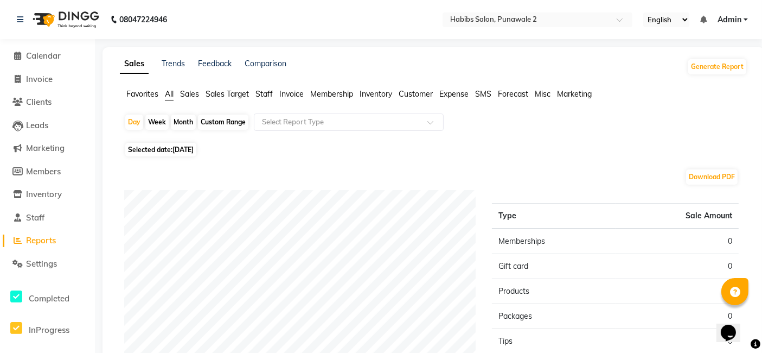
click at [315, 145] on div "Selected date: [DATE]" at bounding box center [435, 149] width 623 height 11
click at [135, 122] on div "Day" at bounding box center [134, 121] width 18 height 15
select select "9"
select select "2025"
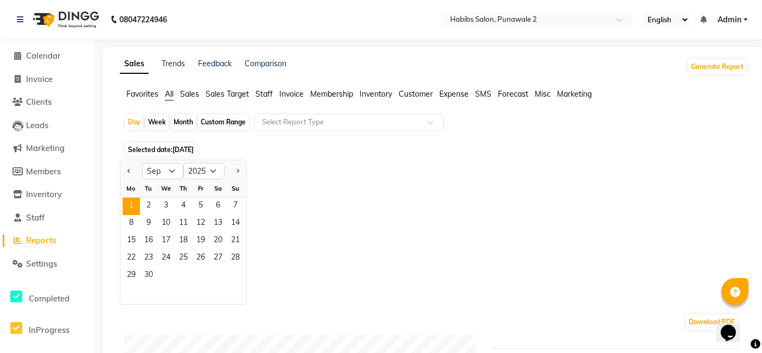
click at [189, 92] on span "Sales" at bounding box center [189, 94] width 19 height 10
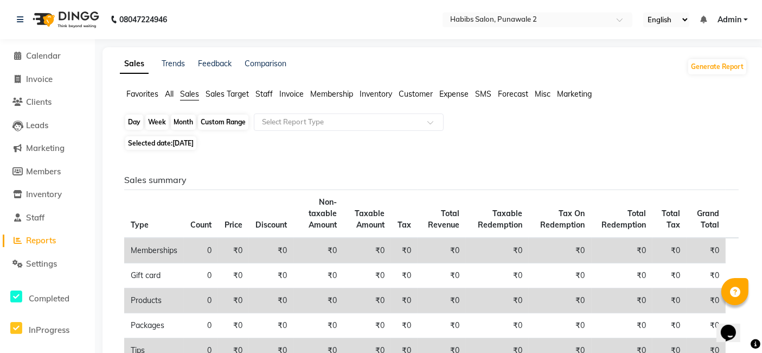
click at [136, 120] on div "Day" at bounding box center [134, 121] width 18 height 15
select select "9"
select select "2025"
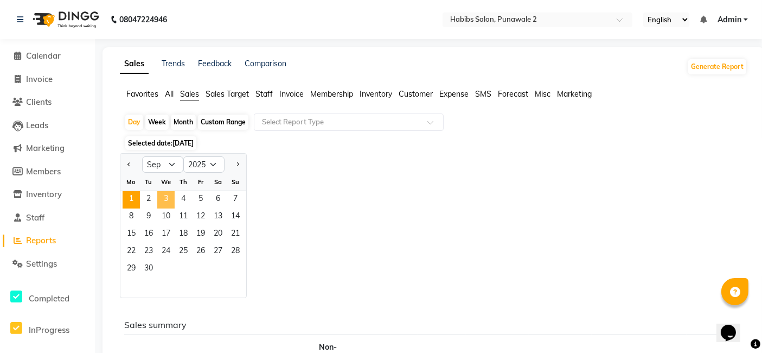
click at [165, 197] on span "3" at bounding box center [165, 199] width 17 height 17
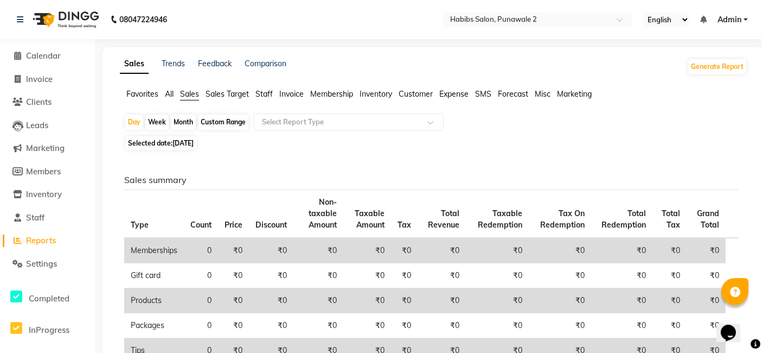
click at [183, 95] on span "Sales" at bounding box center [189, 94] width 19 height 10
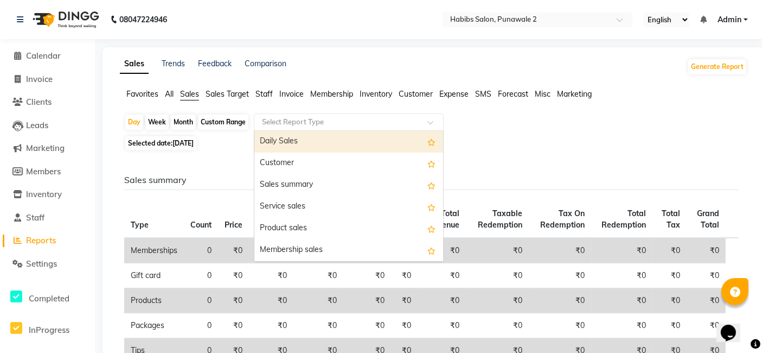
click at [363, 125] on input "text" at bounding box center [338, 122] width 156 height 11
click at [292, 145] on div "Daily Sales" at bounding box center [348, 142] width 189 height 22
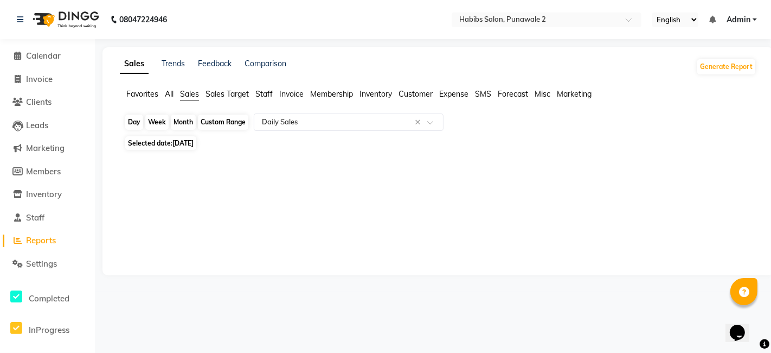
drag, startPoint x: 134, startPoint y: 117, endPoint x: 139, endPoint y: 120, distance: 6.3
click at [139, 121] on div "Day" at bounding box center [134, 121] width 18 height 15
select select "9"
select select "2025"
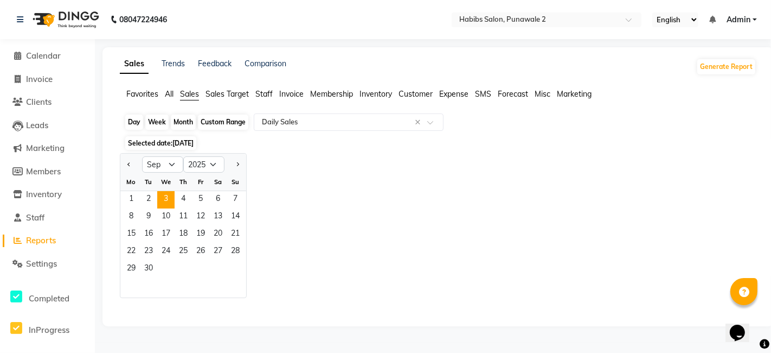
click at [139, 121] on div "Day" at bounding box center [134, 121] width 18 height 15
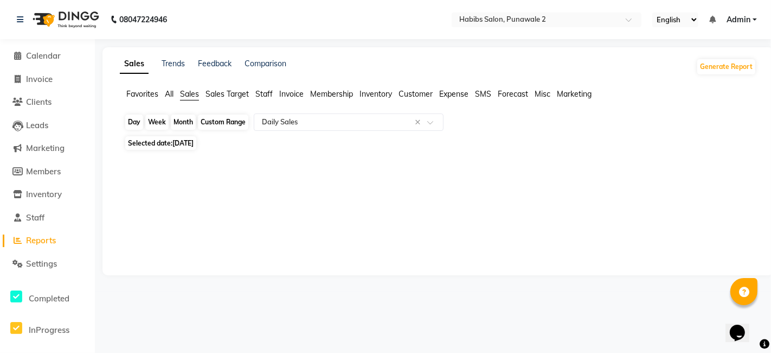
click at [137, 122] on div "Day" at bounding box center [134, 121] width 18 height 15
select select "9"
select select "2025"
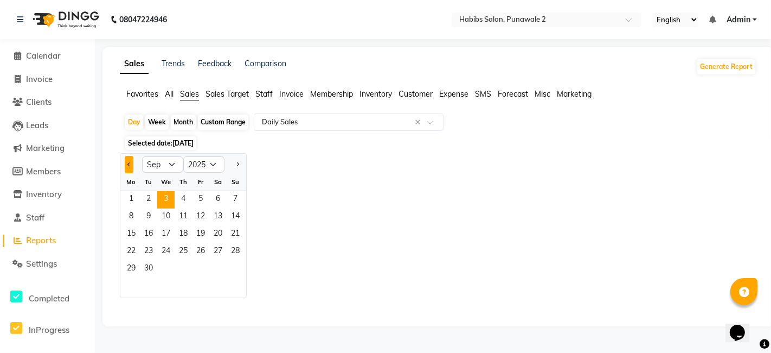
click at [127, 164] on span "Previous month" at bounding box center [129, 164] width 4 height 4
select select "8"
click at [214, 202] on span "2" at bounding box center [217, 199] width 17 height 17
select select "full_report"
select select "csv"
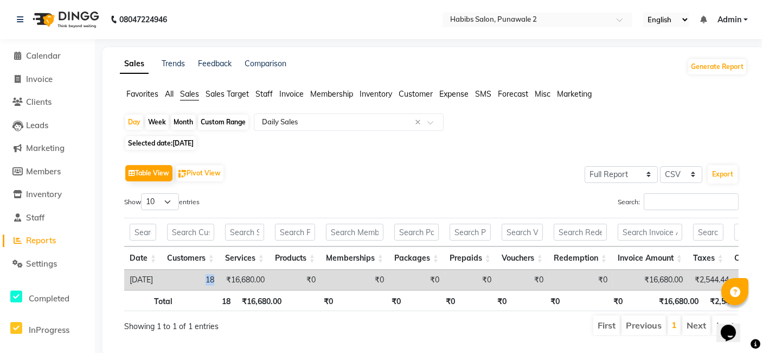
drag, startPoint x: 201, startPoint y: 276, endPoint x: 229, endPoint y: 279, distance: 27.9
click at [220, 279] on td "18" at bounding box center [191, 280] width 58 height 20
drag, startPoint x: 241, startPoint y: 281, endPoint x: 319, endPoint y: 289, distance: 78.0
click at [319, 289] on div "Date Customers Services Products Memberships Packages Prepaids Vouchers Redempt…" at bounding box center [431, 280] width 615 height 20
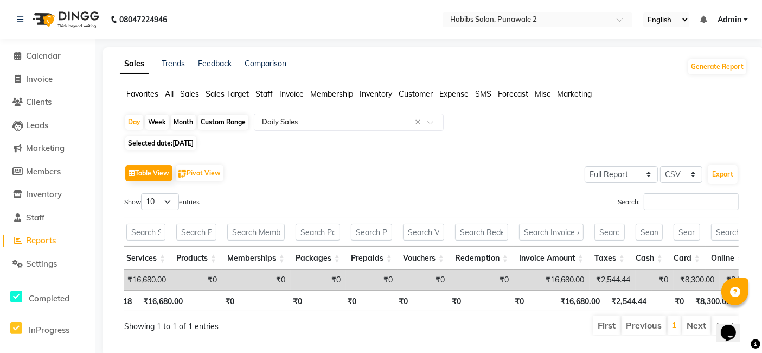
drag, startPoint x: 217, startPoint y: 268, endPoint x: 345, endPoint y: 279, distance: 128.4
drag, startPoint x: 330, startPoint y: 256, endPoint x: 456, endPoint y: 304, distance: 134.8
click at [456, 304] on div "Date Customers Services Products Memberships Packages Prepaids Vouchers Redempt…" at bounding box center [431, 264] width 615 height 100
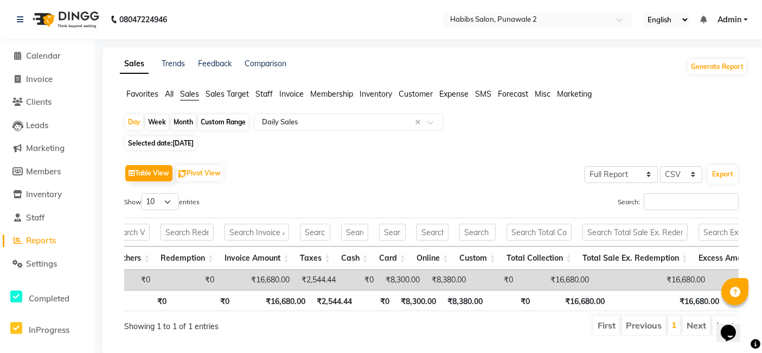
scroll to position [0, 398]
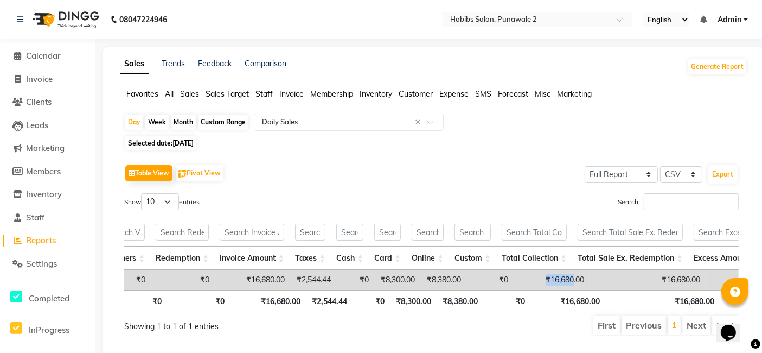
drag, startPoint x: 550, startPoint y: 275, endPoint x: 587, endPoint y: 283, distance: 38.2
click at [587, 283] on td "₹16,680.00" at bounding box center [552, 280] width 76 height 20
drag, startPoint x: 666, startPoint y: 281, endPoint x: 723, endPoint y: 281, distance: 57.0
click at [694, 281] on tr "[DATE] 18 ₹16,680.00 ₹0 ₹0 ₹0 ₹0 ₹0 ₹0 ₹16,680.00 ₹2,544.44 ₹0 ₹8,300.00 ₹8,380…" at bounding box center [707, 280] width 1963 height 20
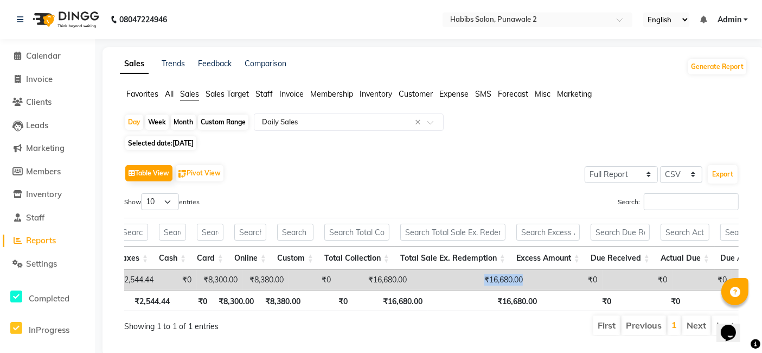
scroll to position [0, 631]
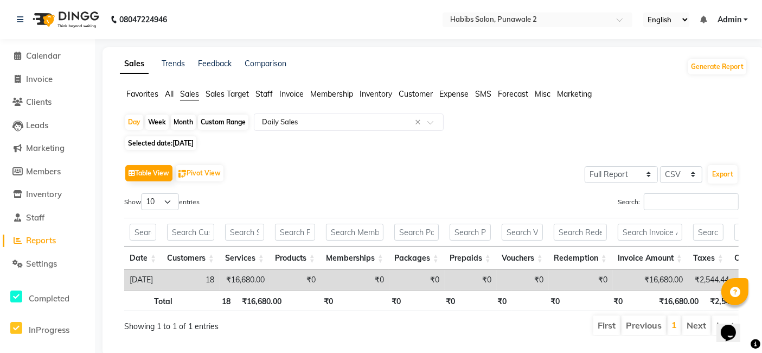
click at [267, 93] on span "Staff" at bounding box center [263, 94] width 17 height 10
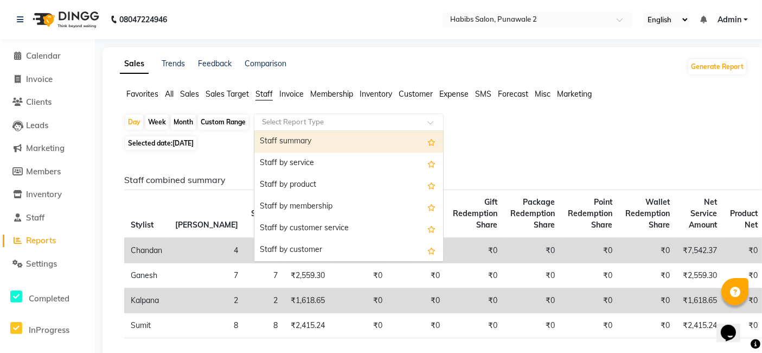
click at [311, 124] on input "text" at bounding box center [338, 122] width 156 height 11
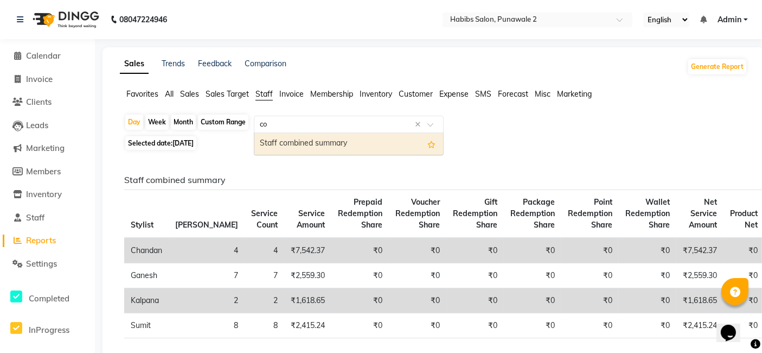
type input "com"
click at [311, 145] on div "Staff combined summary" at bounding box center [348, 144] width 189 height 22
select select "full_report"
select select "csv"
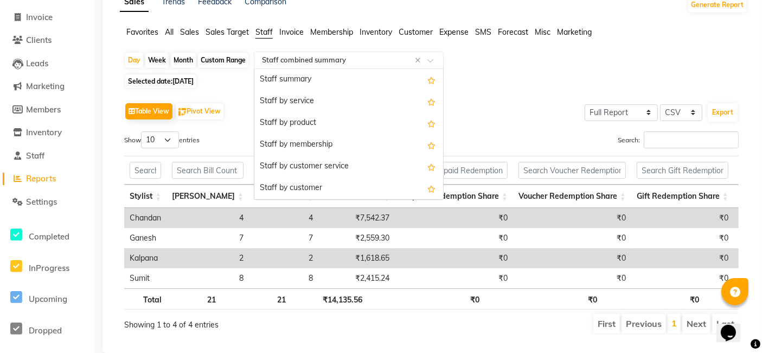
scroll to position [239, 0]
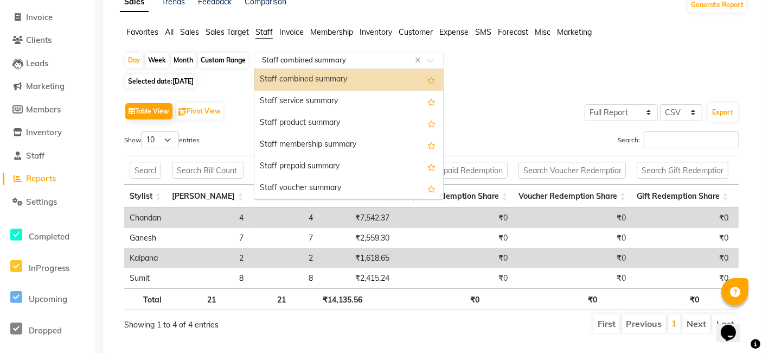
click at [342, 61] on input "text" at bounding box center [338, 60] width 156 height 11
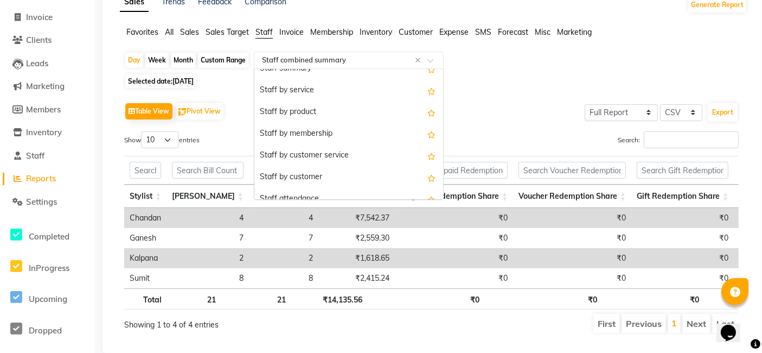
scroll to position [0, 0]
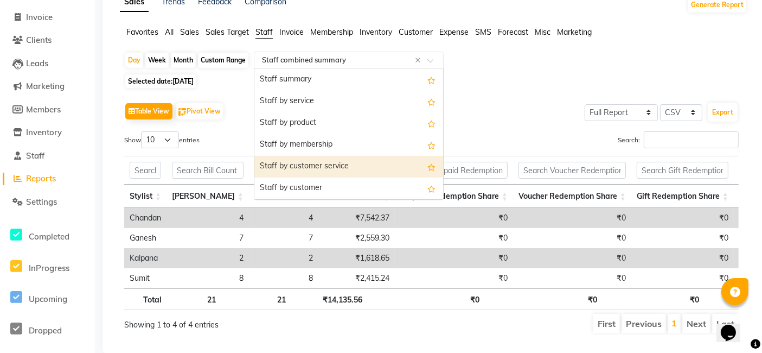
click at [333, 164] on div "Staff by customer service" at bounding box center [348, 167] width 189 height 22
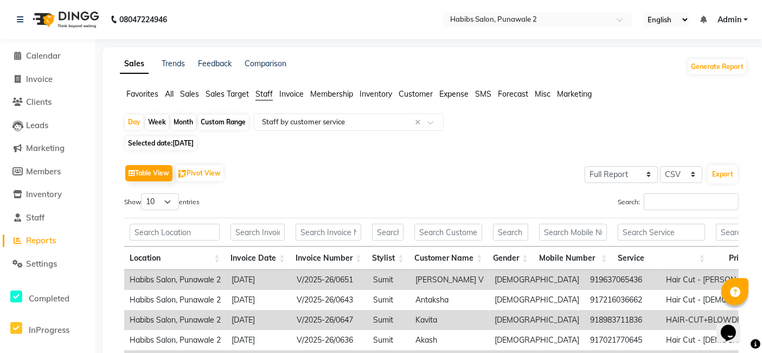
click at [372, 92] on span "Inventory" at bounding box center [376, 94] width 33 height 10
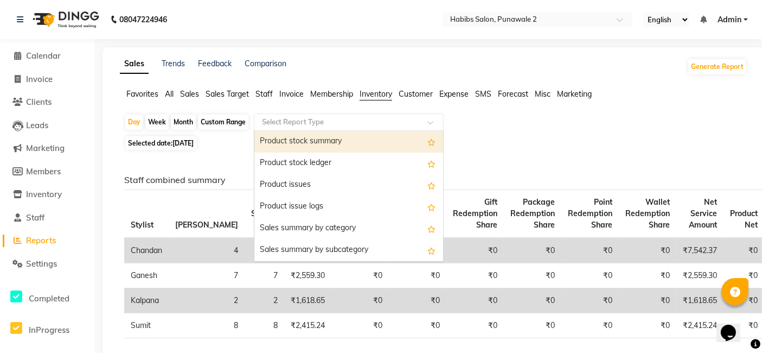
click at [354, 126] on input "text" at bounding box center [338, 122] width 156 height 11
click at [313, 145] on div "Product stock summary" at bounding box center [348, 142] width 189 height 22
select select "full_report"
select select "csv"
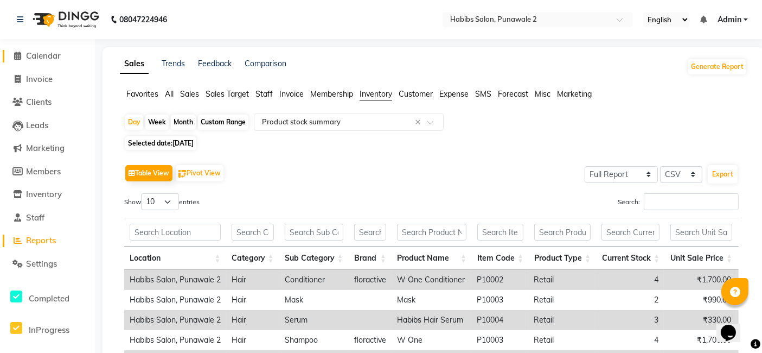
click at [53, 51] on span "Calendar" at bounding box center [43, 55] width 35 height 10
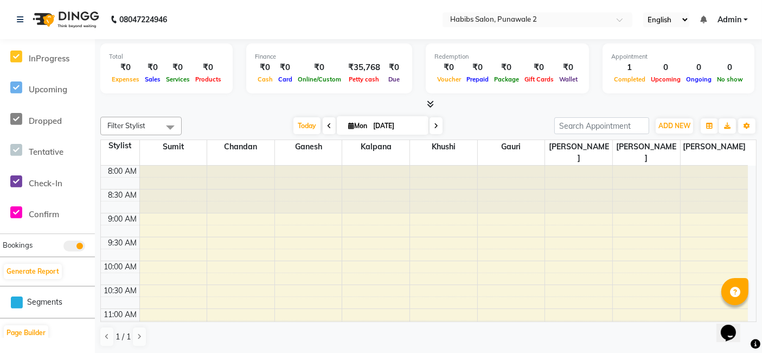
scroll to position [285, 0]
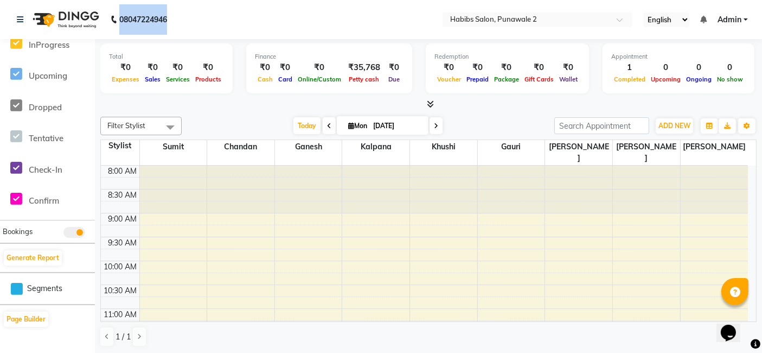
drag, startPoint x: 172, startPoint y: 27, endPoint x: 120, endPoint y: 18, distance: 52.3
click at [120, 18] on div "[PHONE_NUMBER] Need Help? Call us on [PHONE_NUMBER]" at bounding box center [92, 19] width 167 height 30
click at [227, 94] on div "Total ₹0 Expenses ₹0 Sales ₹0 Services ₹0 Products Finance ₹0 Cash ₹0 Card ₹0 O…" at bounding box center [428, 69] width 656 height 53
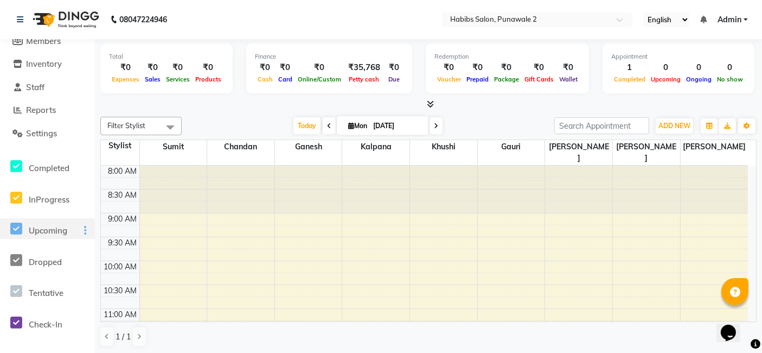
scroll to position [0, 0]
